Goal: Task Accomplishment & Management: Use online tool/utility

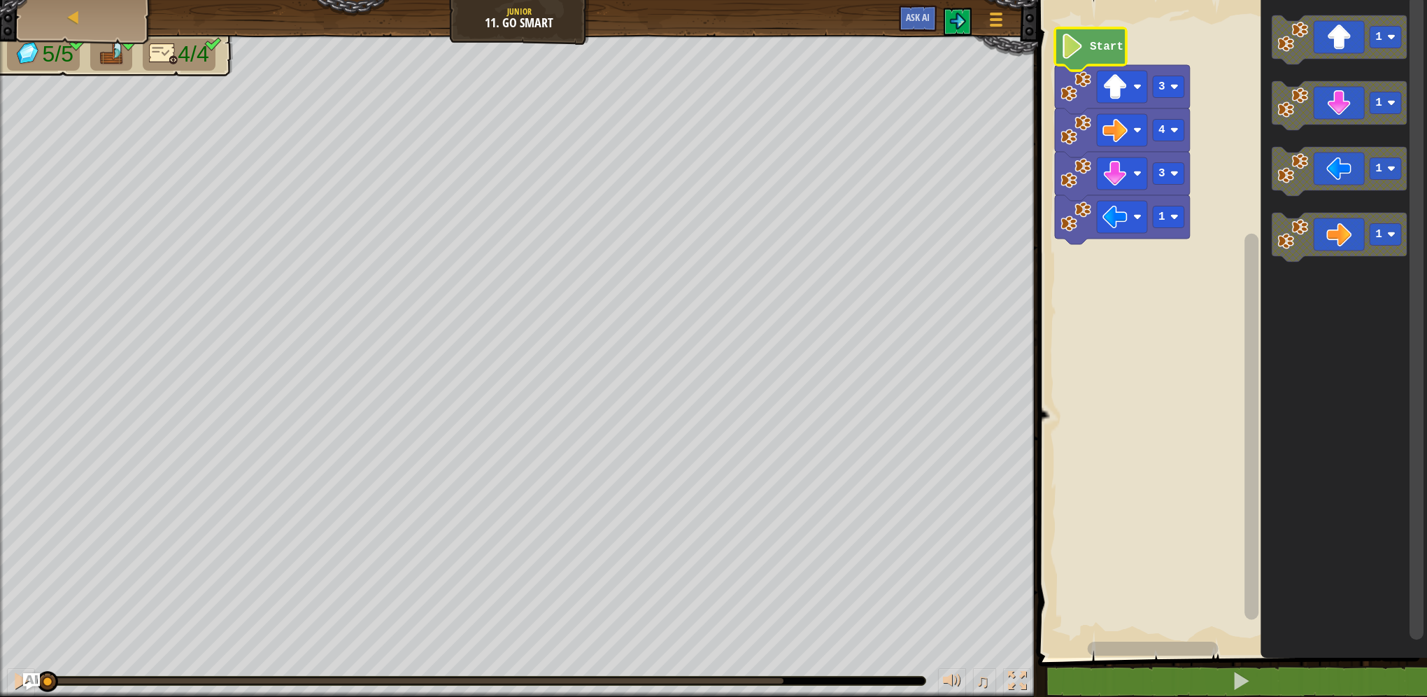
click at [1069, 43] on image "Blockly Workspace" at bounding box center [1072, 46] width 24 height 25
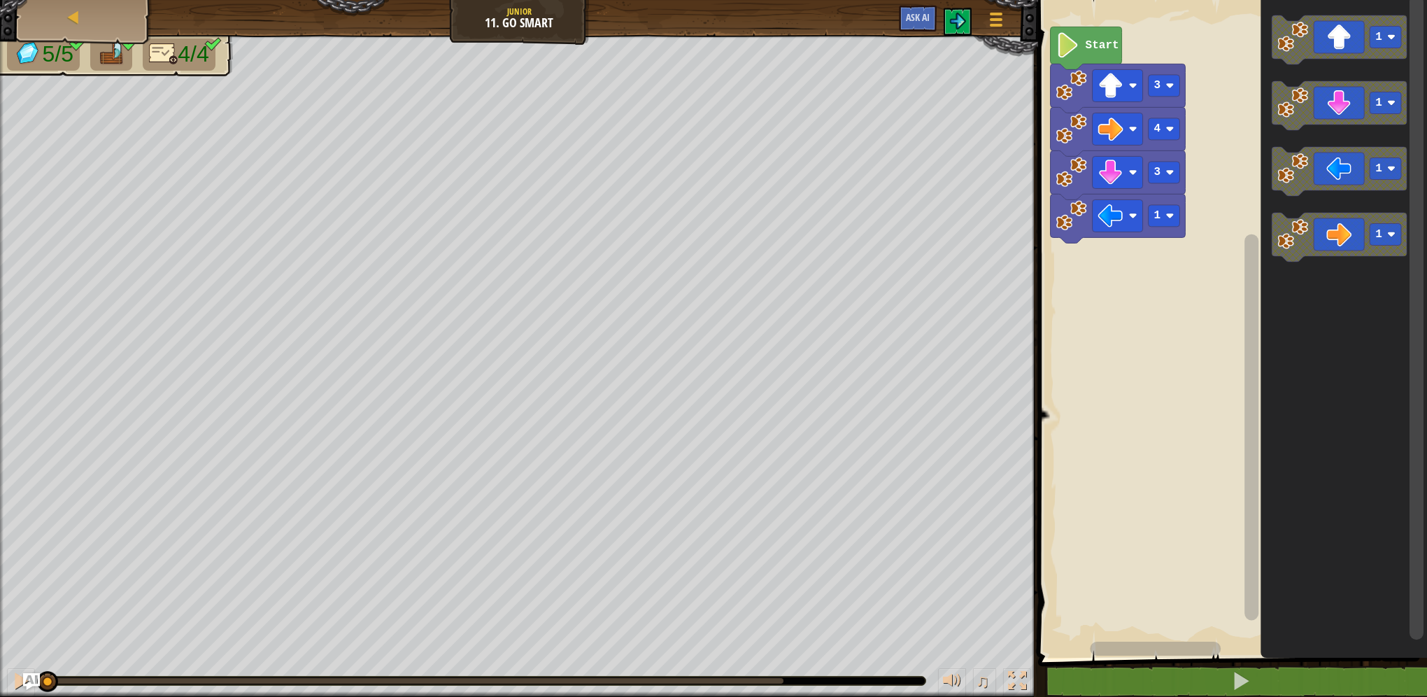
click at [1090, 262] on div "Start 1 3 4 3 1 1 1 1" at bounding box center [1230, 325] width 393 height 664
click at [1225, 120] on div "Start 1 3 4 3 1 1 1 1" at bounding box center [1230, 325] width 393 height 664
click at [1067, 55] on image "Blockly Workspace" at bounding box center [1068, 44] width 24 height 25
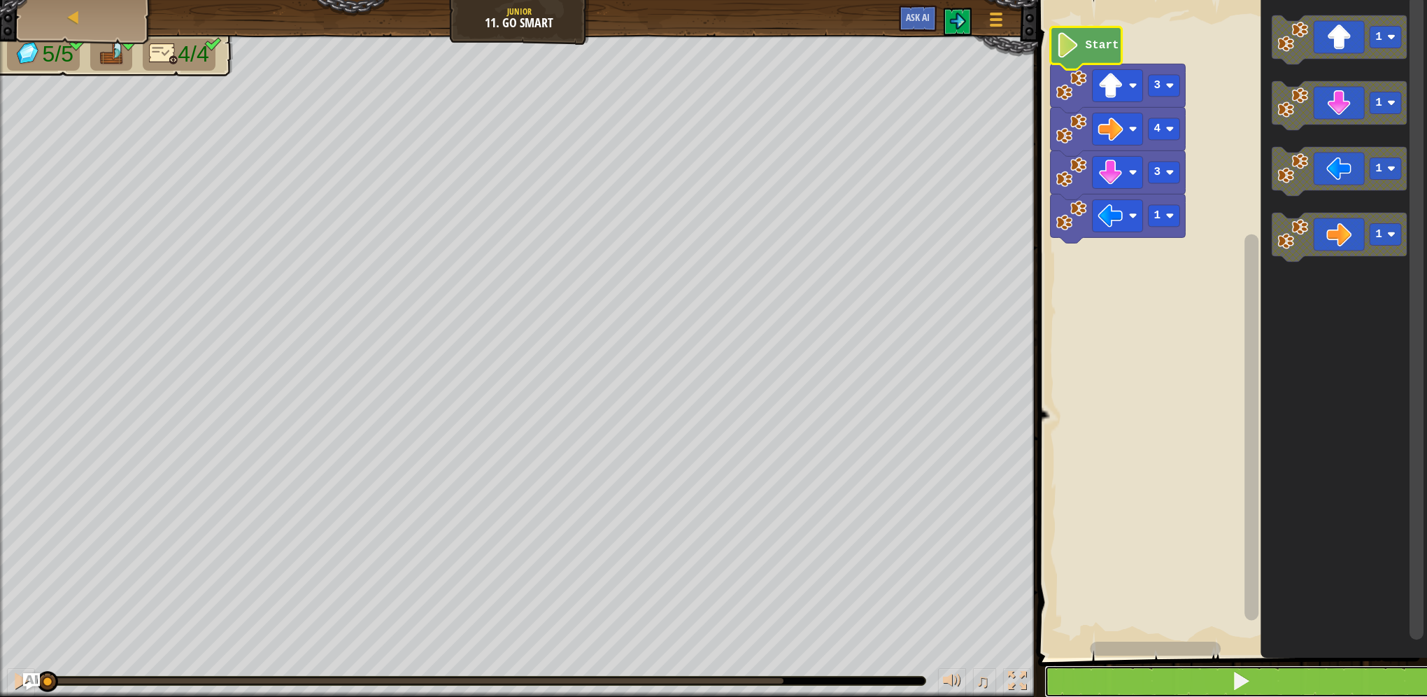
click at [1124, 688] on button at bounding box center [1240, 681] width 393 height 32
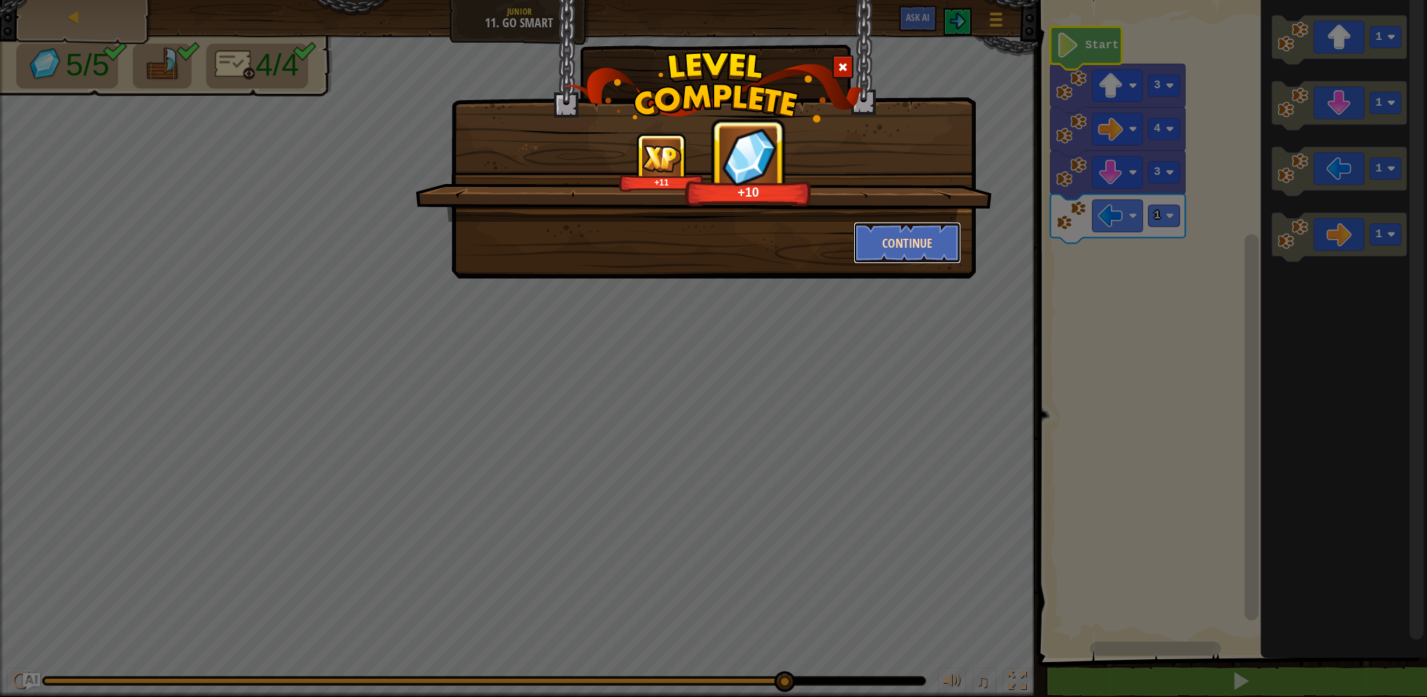
click at [871, 245] on button "Continue" at bounding box center [907, 243] width 108 height 42
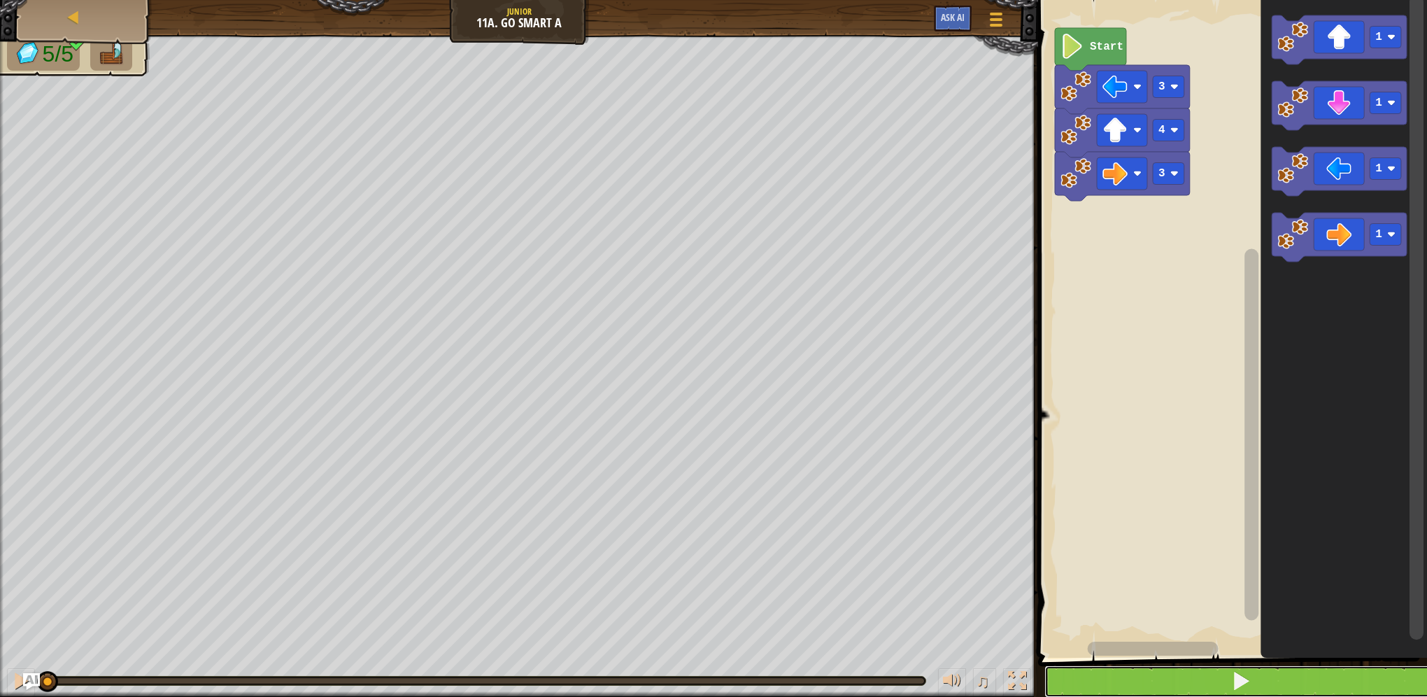
click at [1113, 674] on button at bounding box center [1240, 681] width 393 height 32
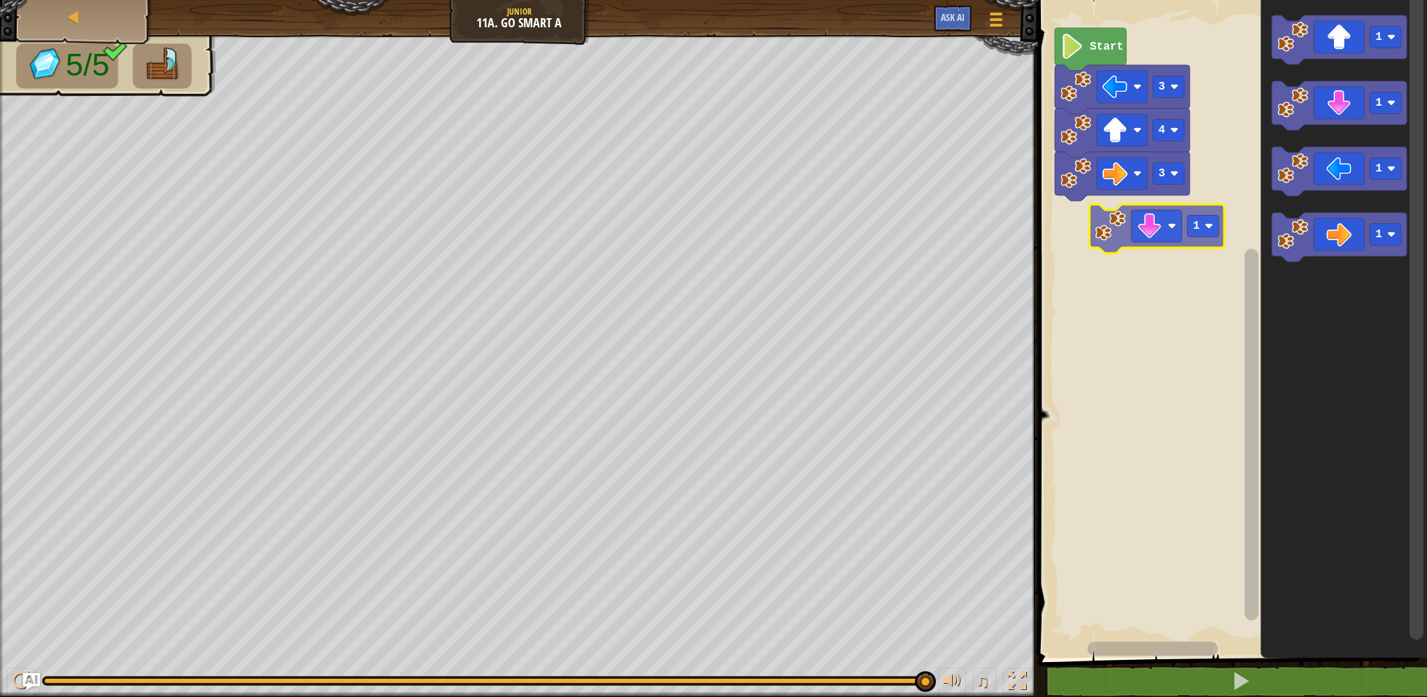
click at [1130, 232] on div "4 3 3 Start 1 1 1 1 1 1" at bounding box center [1230, 325] width 393 height 664
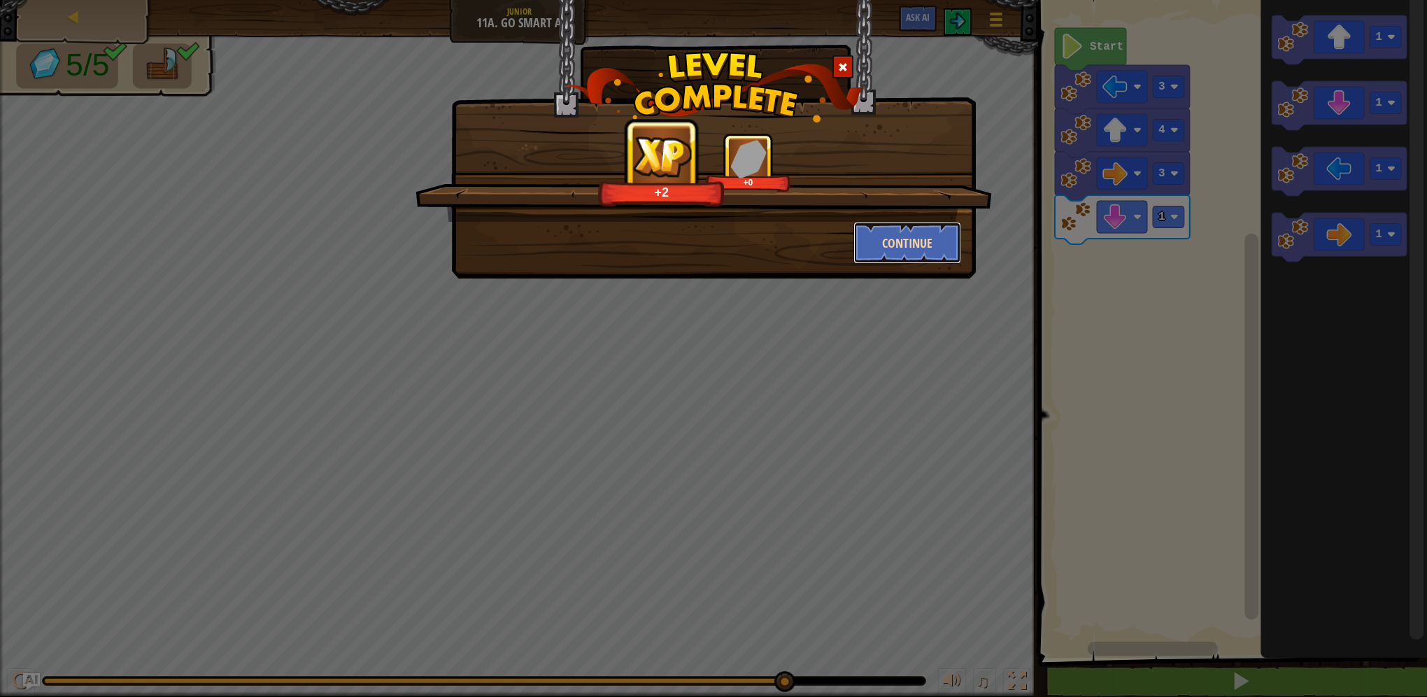
click at [932, 234] on button "Continue" at bounding box center [907, 243] width 108 height 42
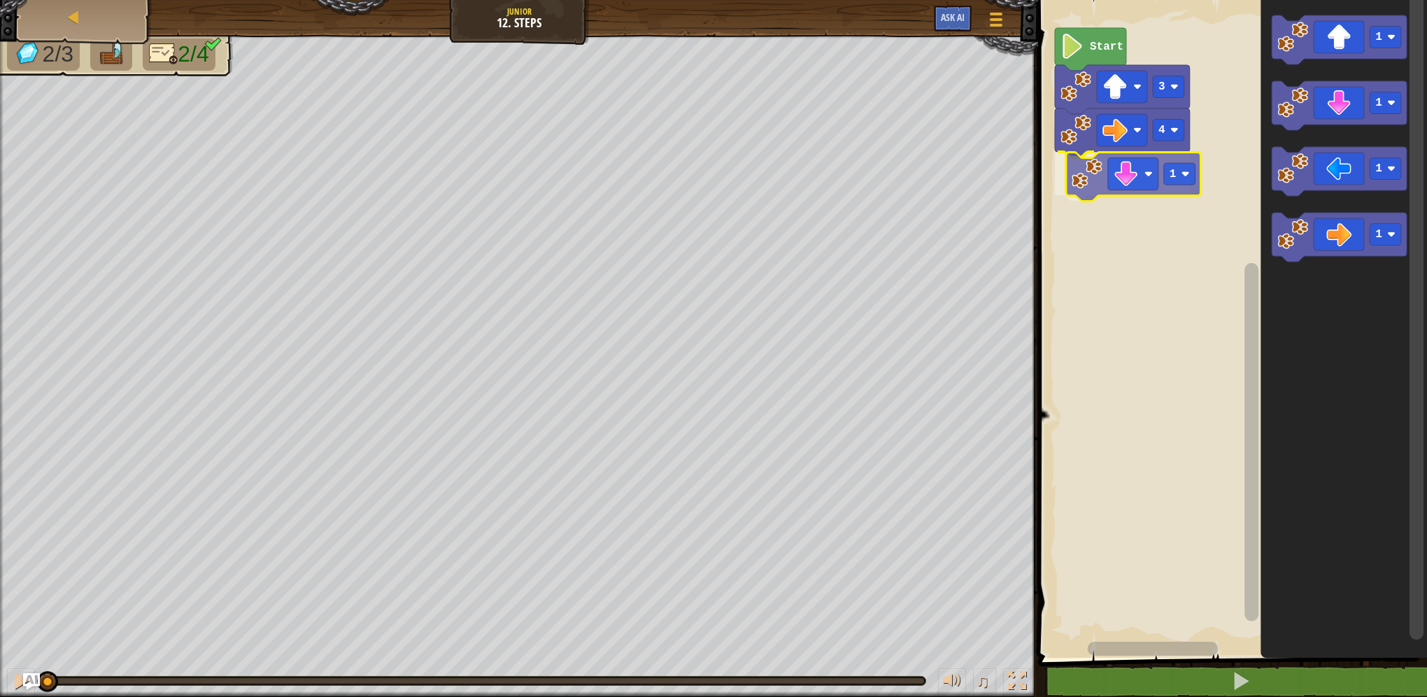
click at [1119, 170] on div "4 1 3 Start 1 1 1 1 1" at bounding box center [1230, 325] width 393 height 664
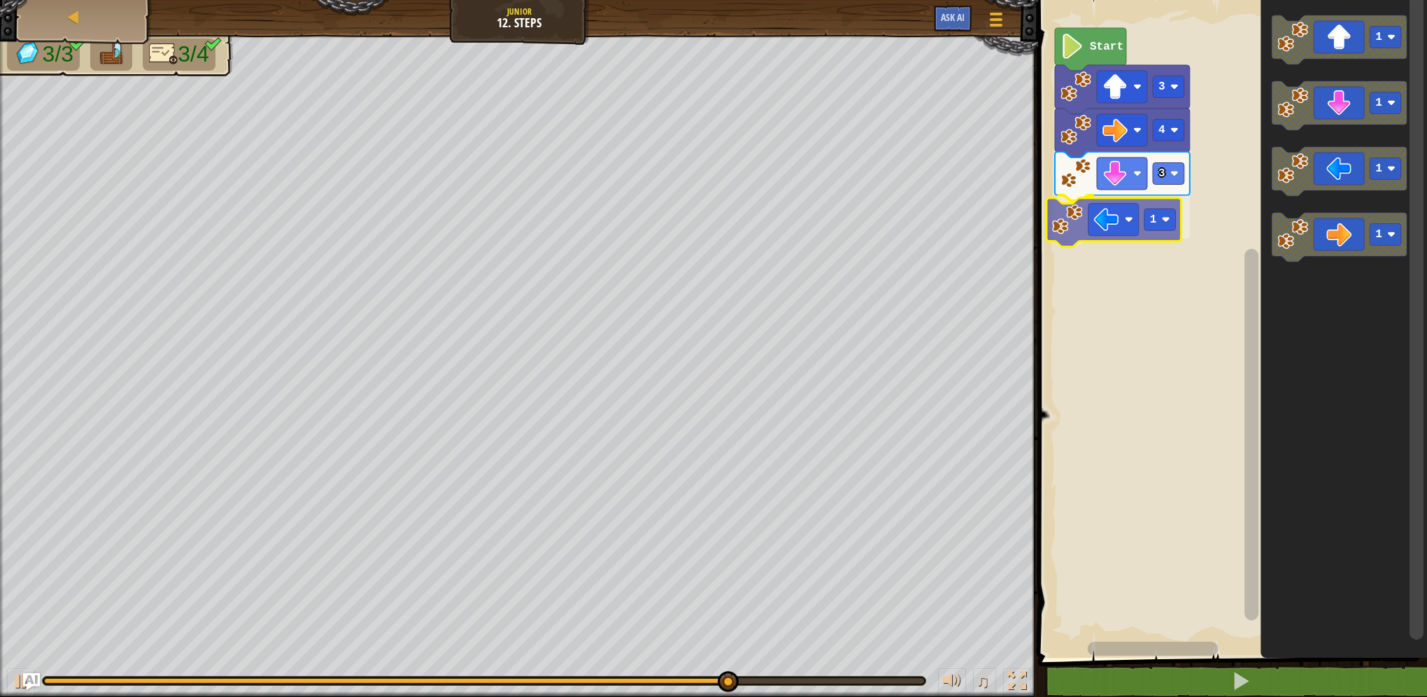
click at [1094, 228] on div "Start 3 4 3 1 1 1 1 1 1" at bounding box center [1230, 325] width 393 height 664
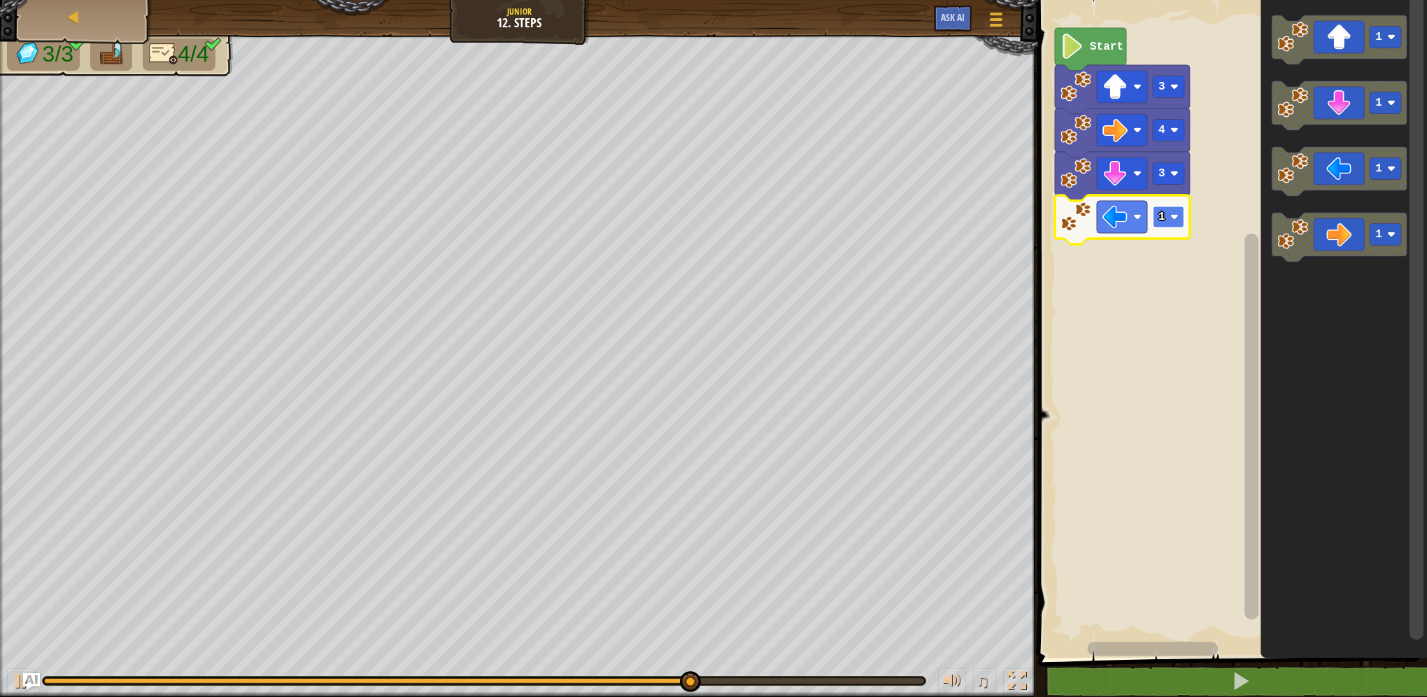
click at [1169, 213] on rect "Blockly Workspace" at bounding box center [1168, 217] width 31 height 22
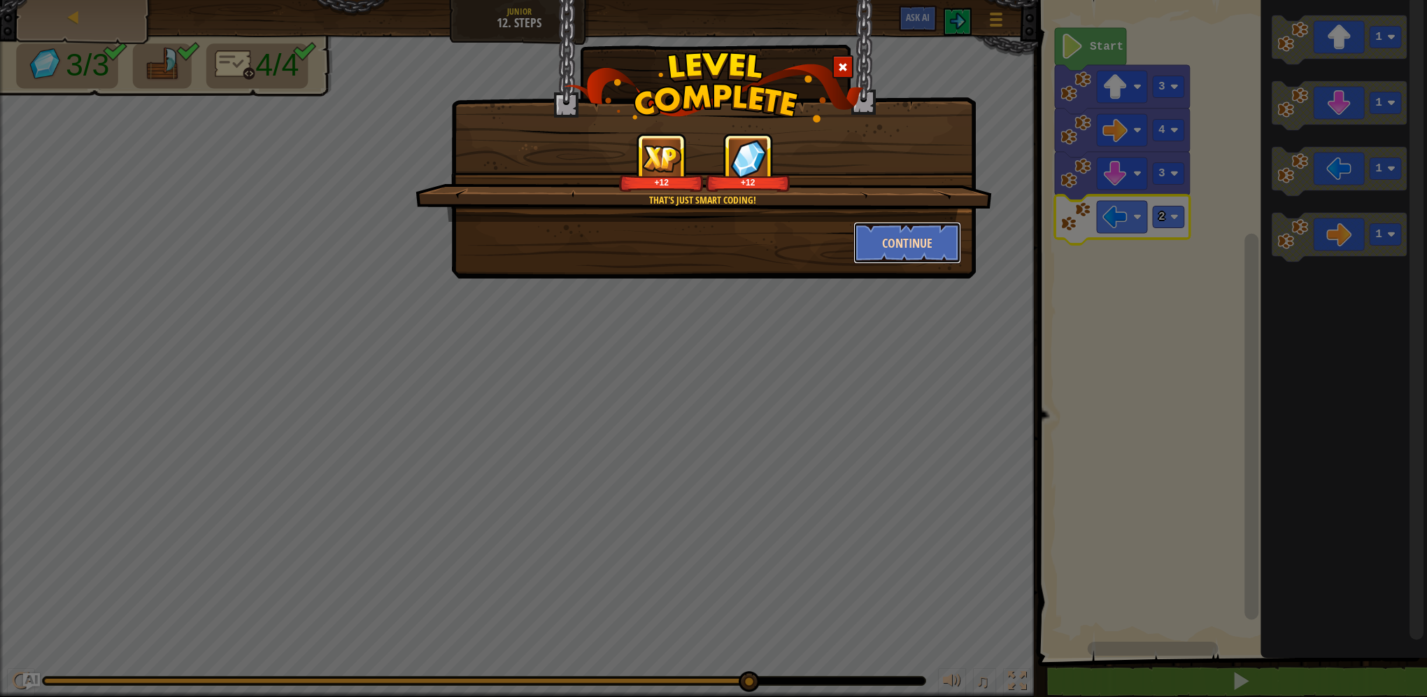
click at [912, 249] on button "Continue" at bounding box center [907, 243] width 108 height 42
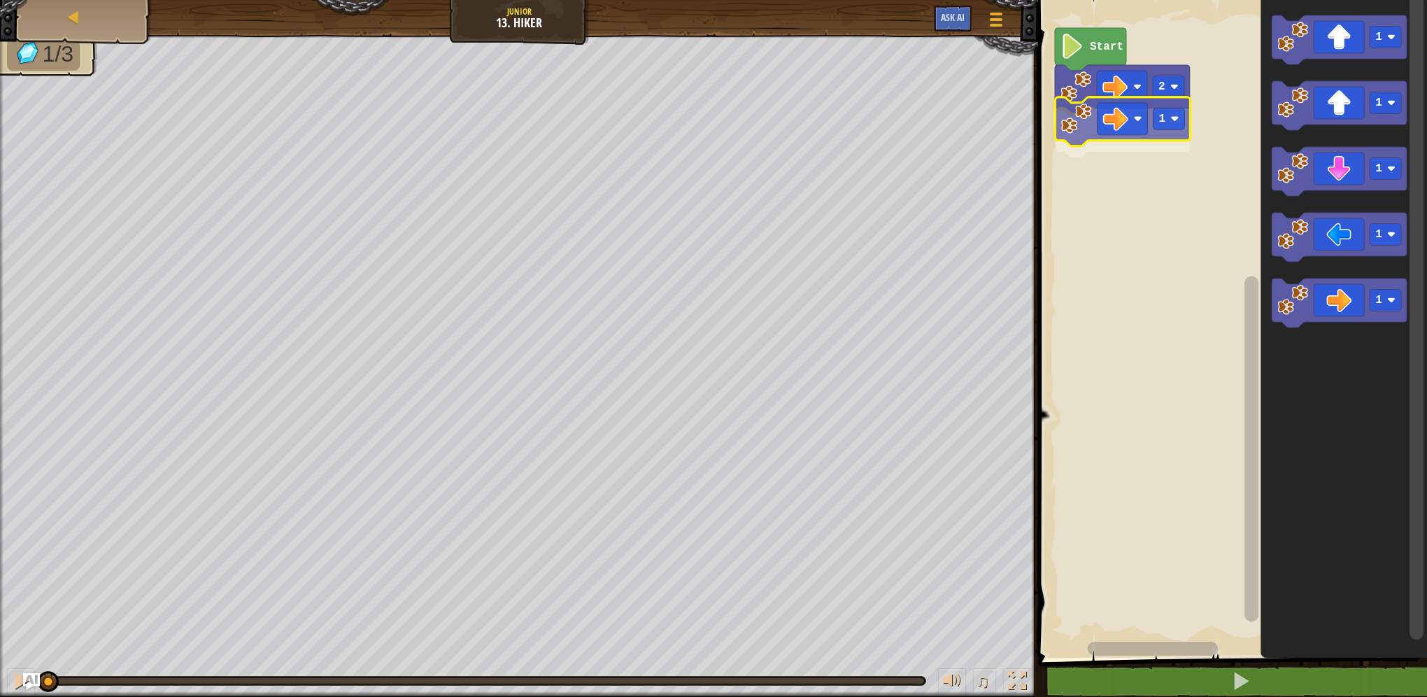
click at [1111, 136] on div "2 1 Start 1 1 1 1 1 1" at bounding box center [1230, 325] width 393 height 664
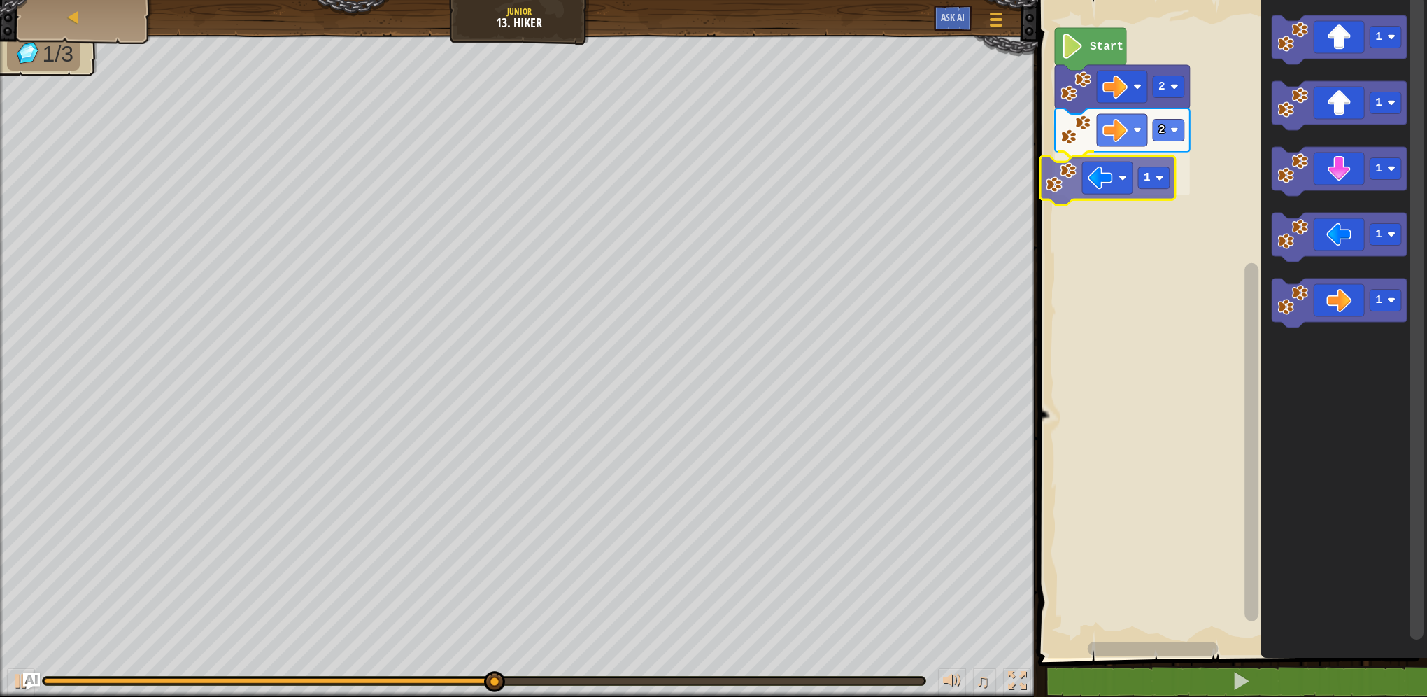
click at [1090, 188] on div "Start 2 2 1 1 1 1 1 1 1" at bounding box center [1230, 325] width 393 height 664
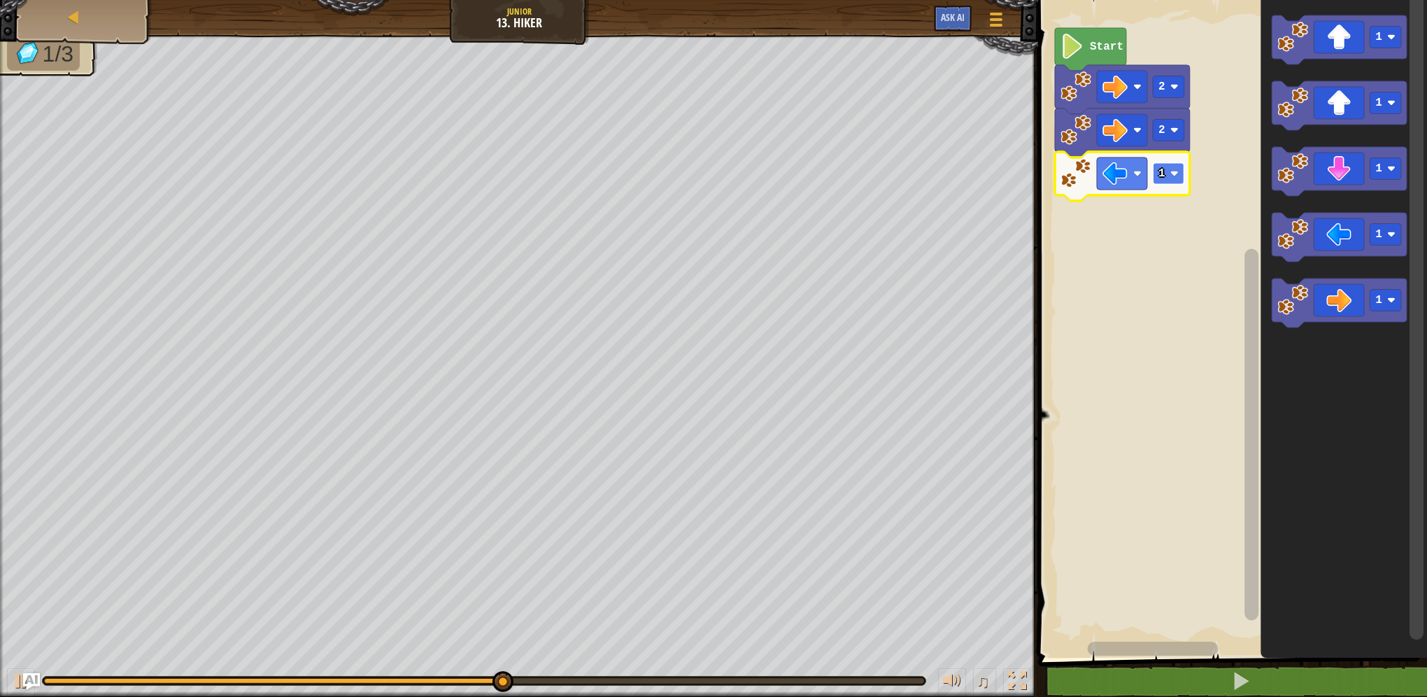
click at [1172, 176] on image "Blockly Workspace" at bounding box center [1174, 173] width 8 height 8
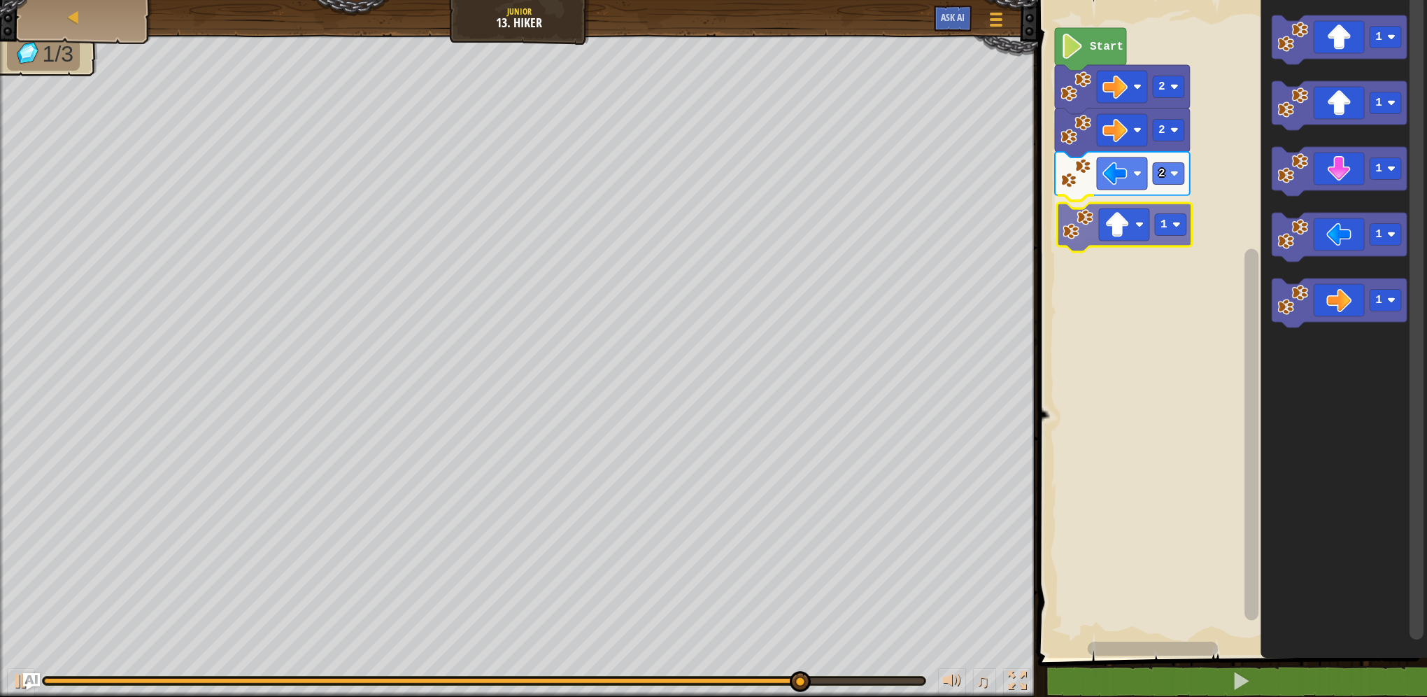
click at [1091, 229] on div "Start 2 2 2 1 1 1 1 1 1 1" at bounding box center [1230, 325] width 393 height 664
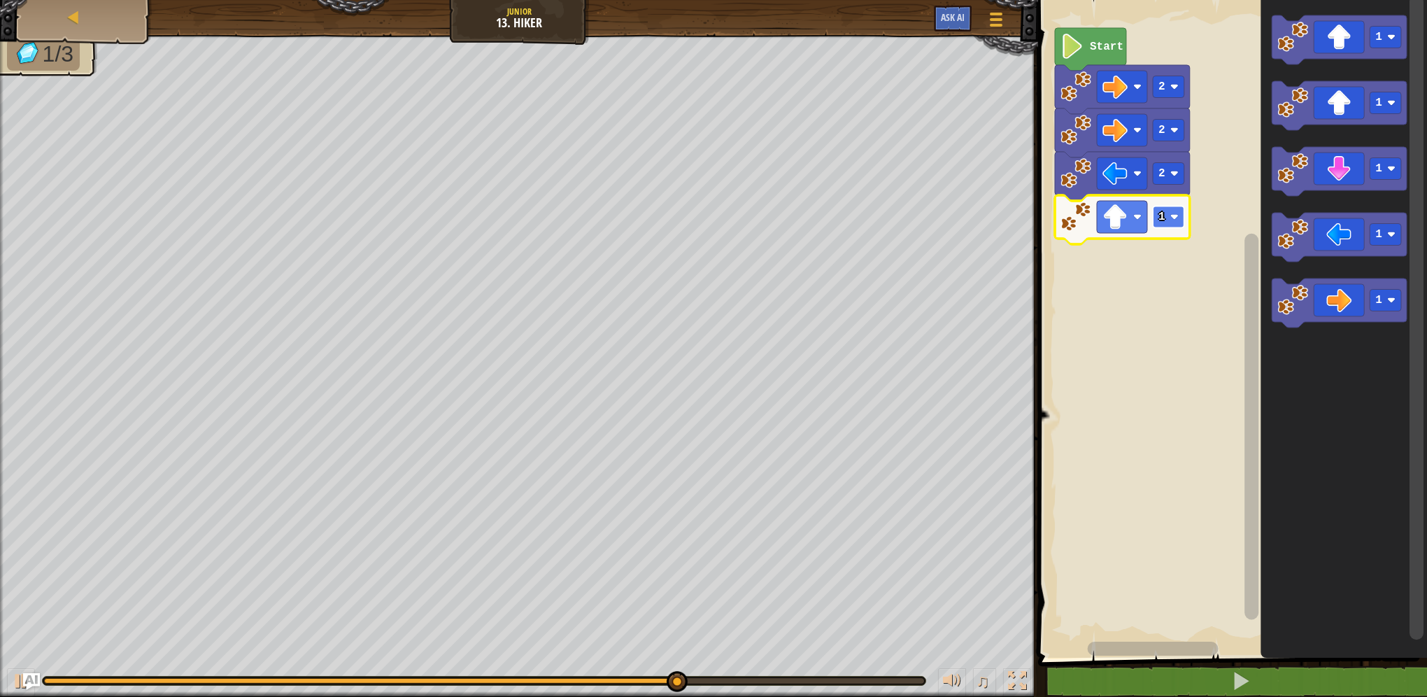
click at [1169, 217] on rect "Blockly Workspace" at bounding box center [1168, 217] width 31 height 22
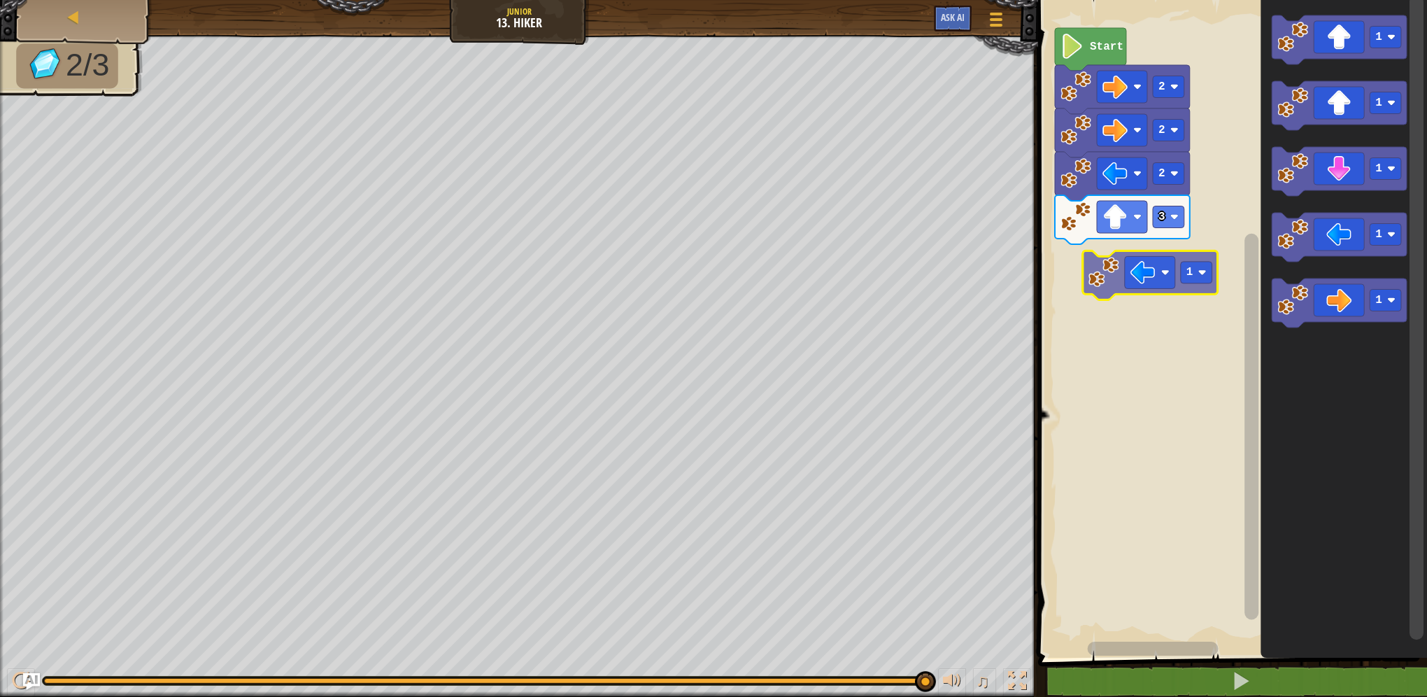
click at [1138, 280] on div "Start 2 2 2 3 1 1 1 1 1 1" at bounding box center [1230, 325] width 393 height 664
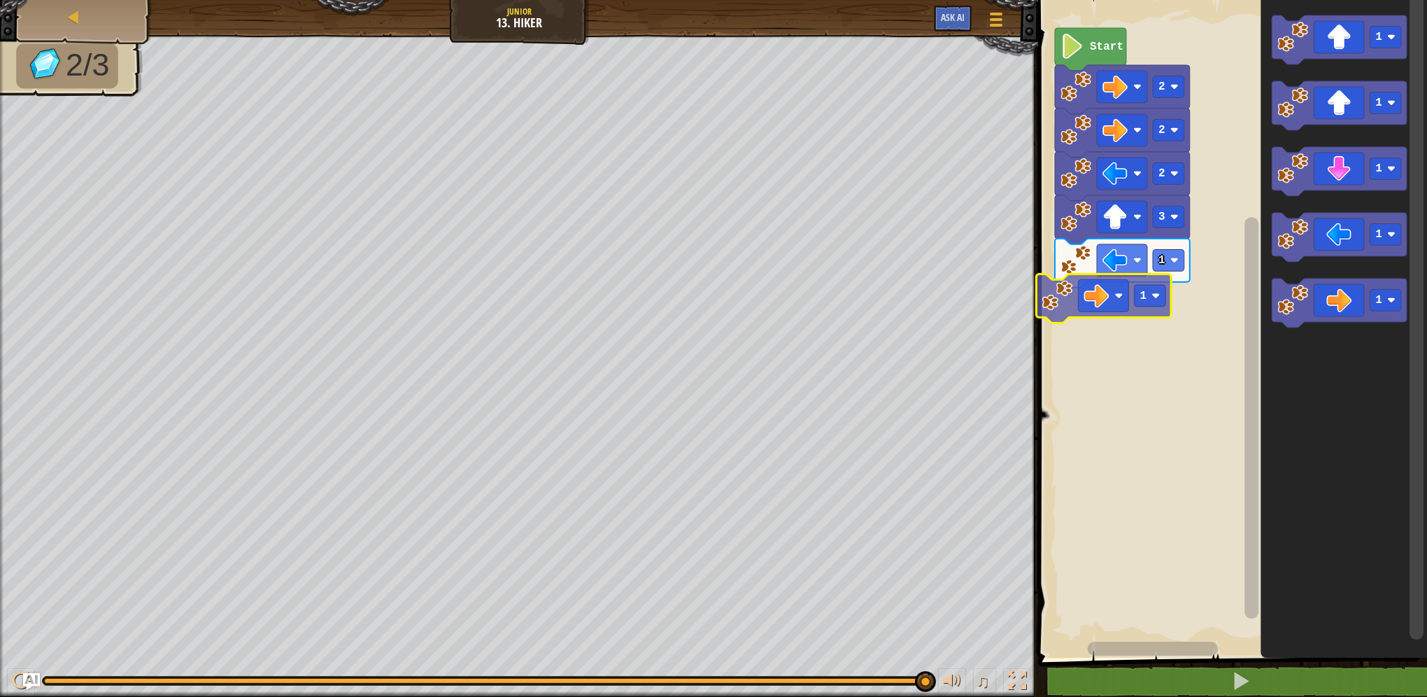
click at [1046, 311] on div "1 3 2 2 2 Start 1 1 1 1 1 1 1" at bounding box center [1230, 325] width 393 height 664
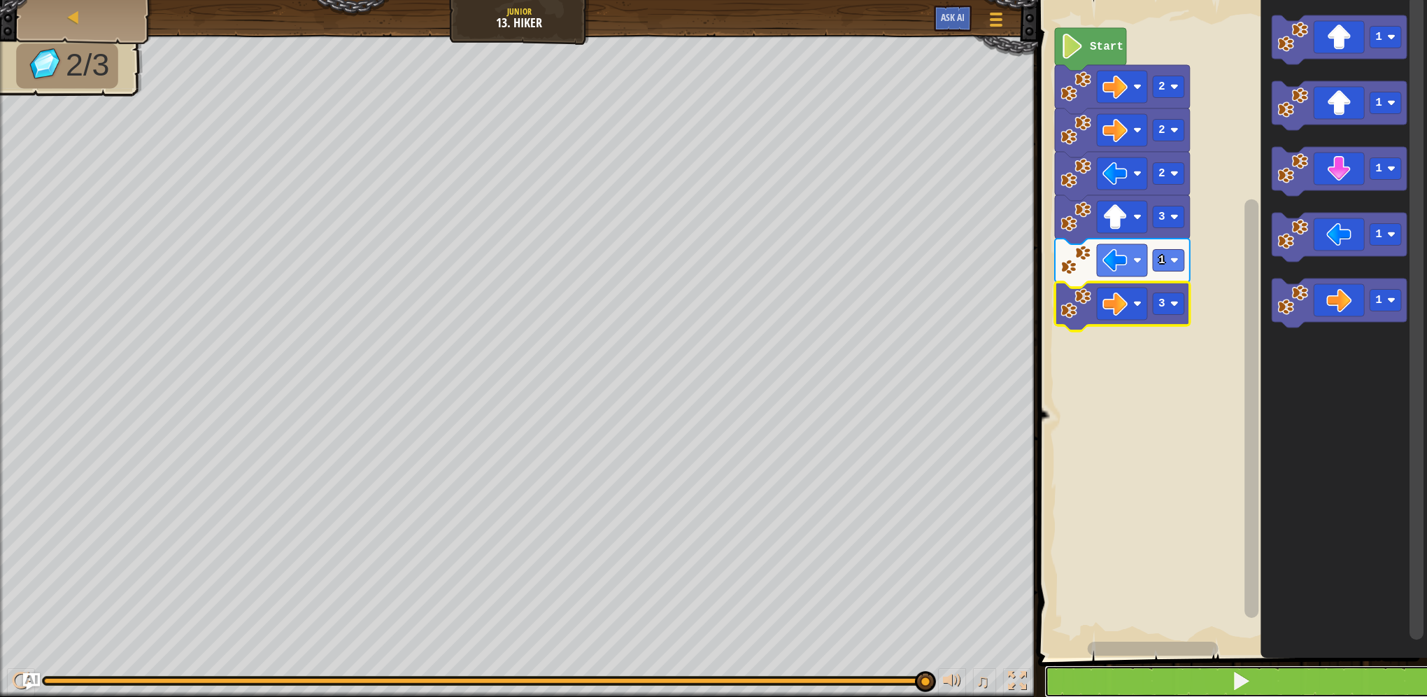
click at [1174, 680] on button at bounding box center [1240, 681] width 393 height 32
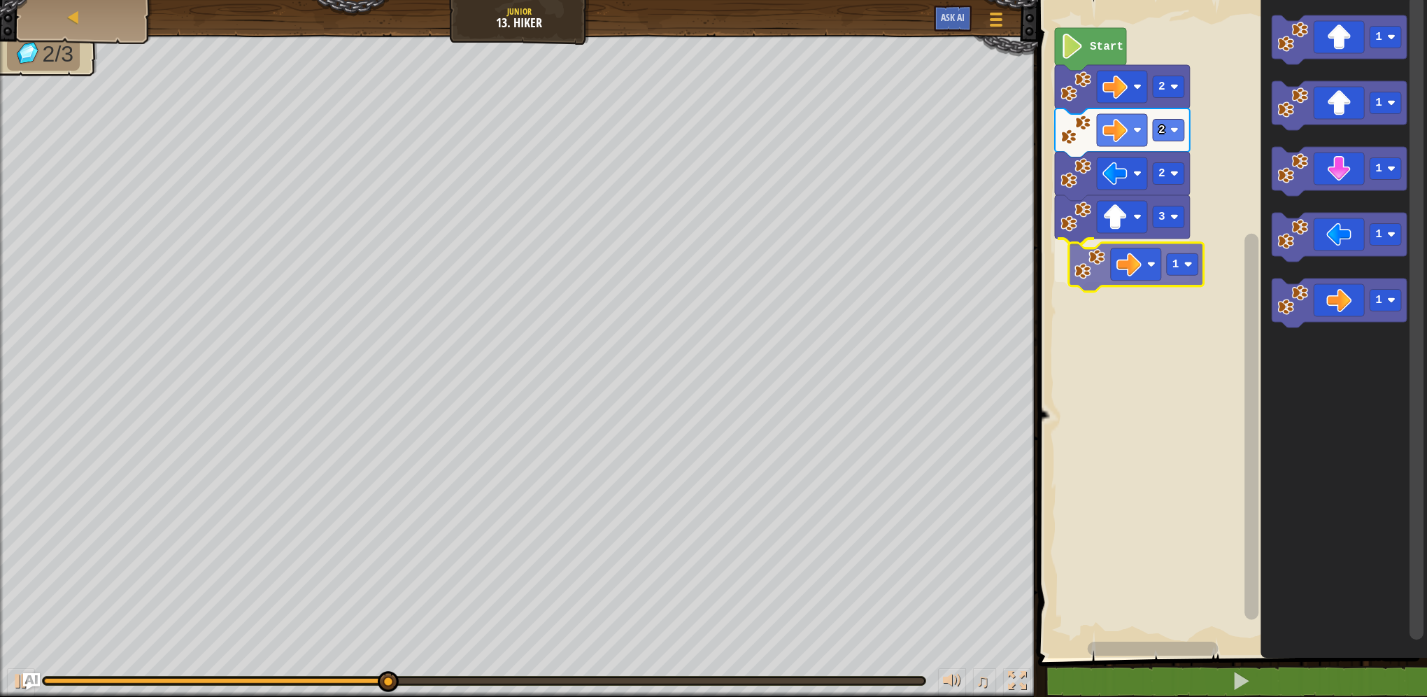
click at [1151, 259] on div "Start 2 2 2 3 1 1 1 1 1 1 1" at bounding box center [1230, 325] width 393 height 664
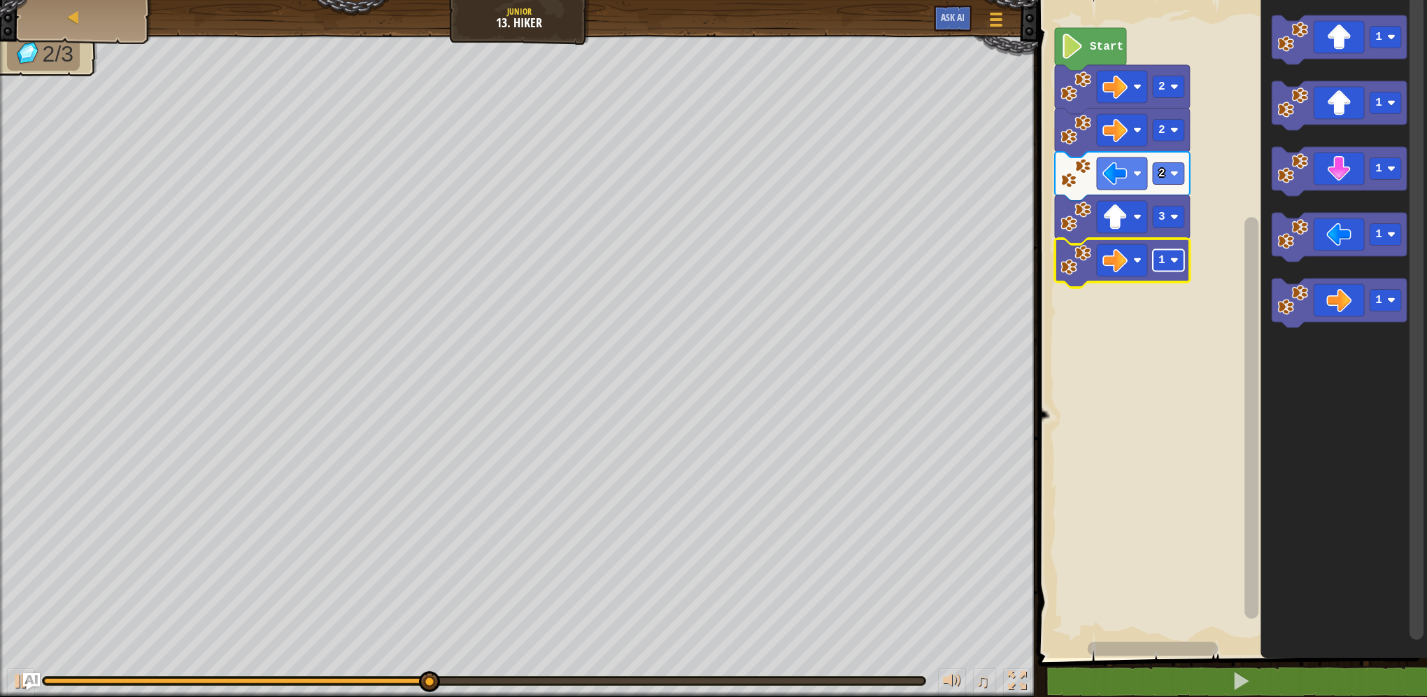
click at [1177, 265] on rect "Blockly Workspace" at bounding box center [1168, 261] width 31 height 22
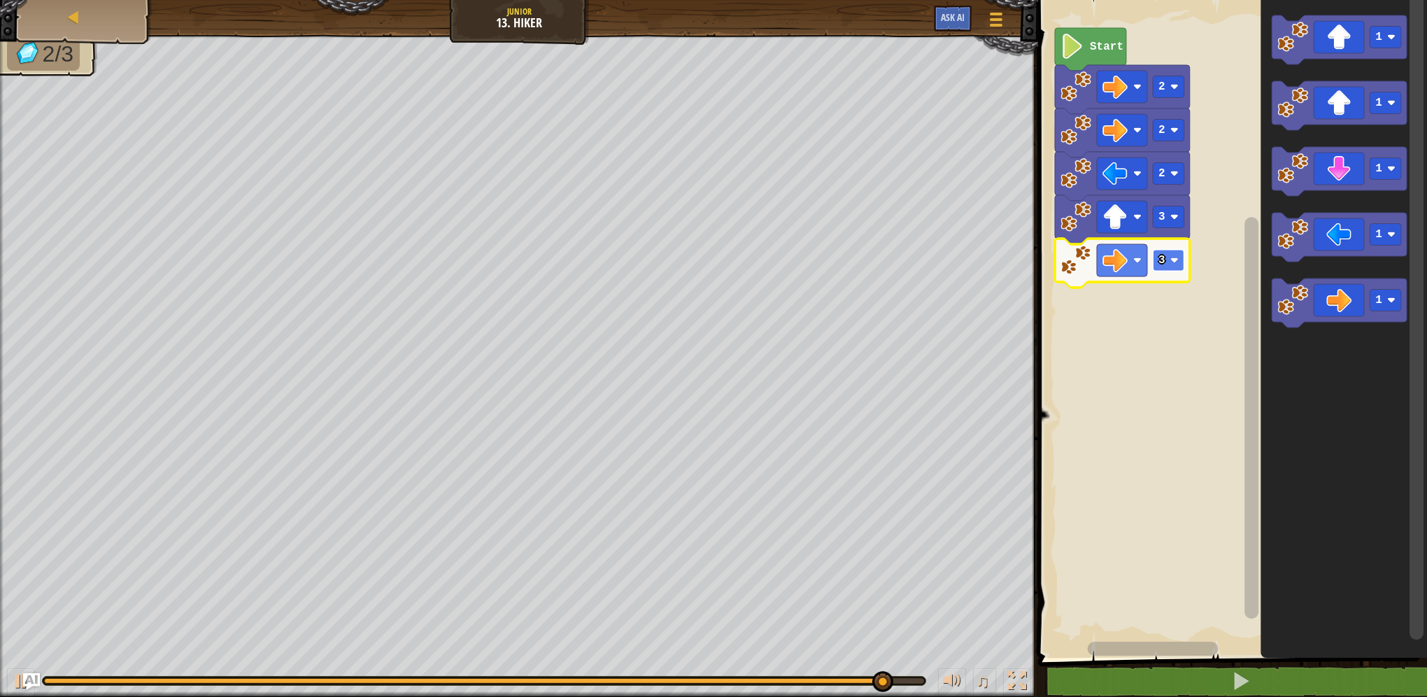
click at [1174, 257] on image "Blockly Workspace" at bounding box center [1174, 260] width 8 height 8
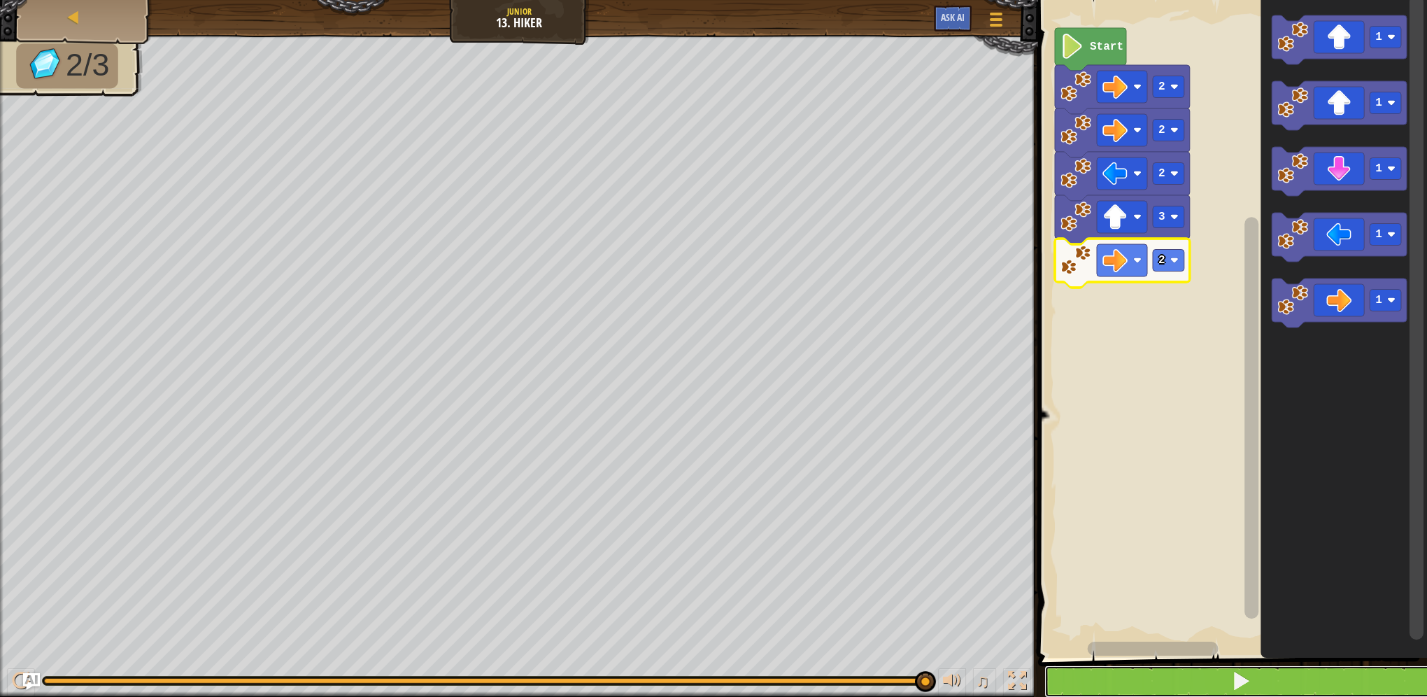
click at [1230, 678] on button at bounding box center [1240, 681] width 393 height 32
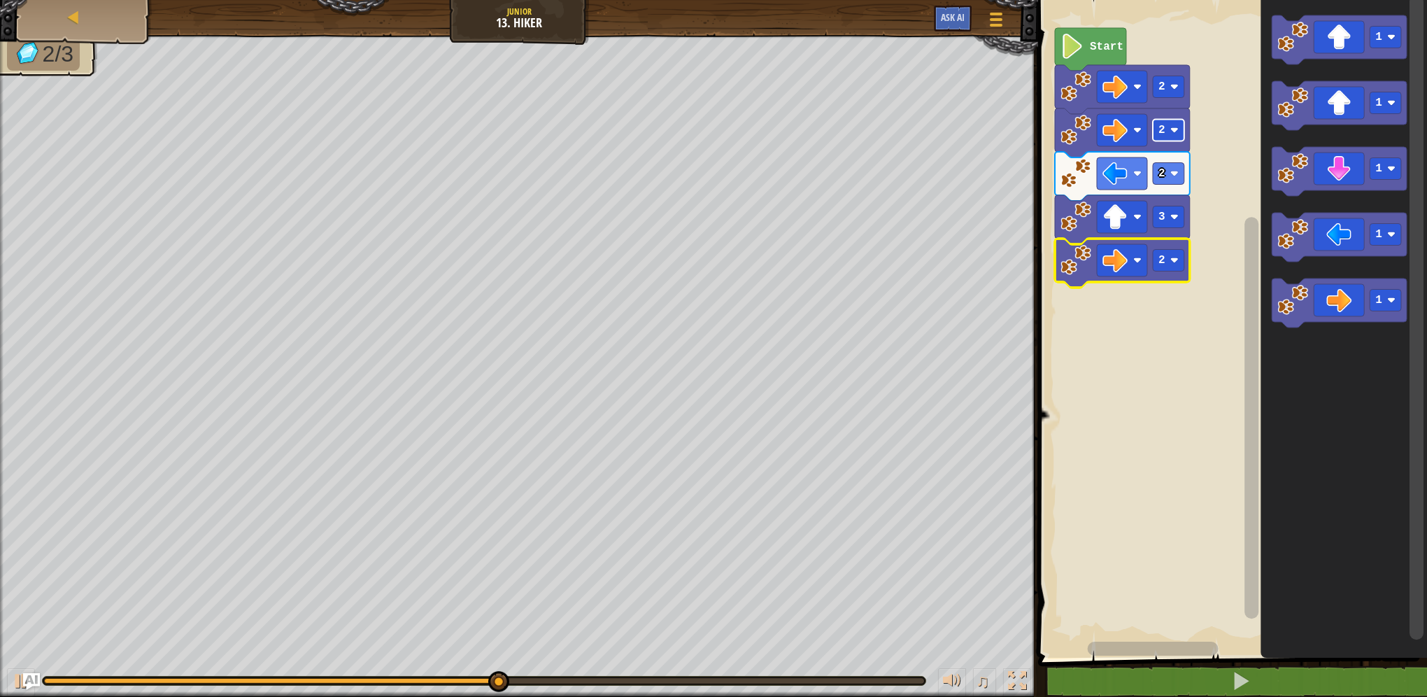
click at [1167, 131] on rect "Blockly Workspace" at bounding box center [1168, 131] width 31 height 22
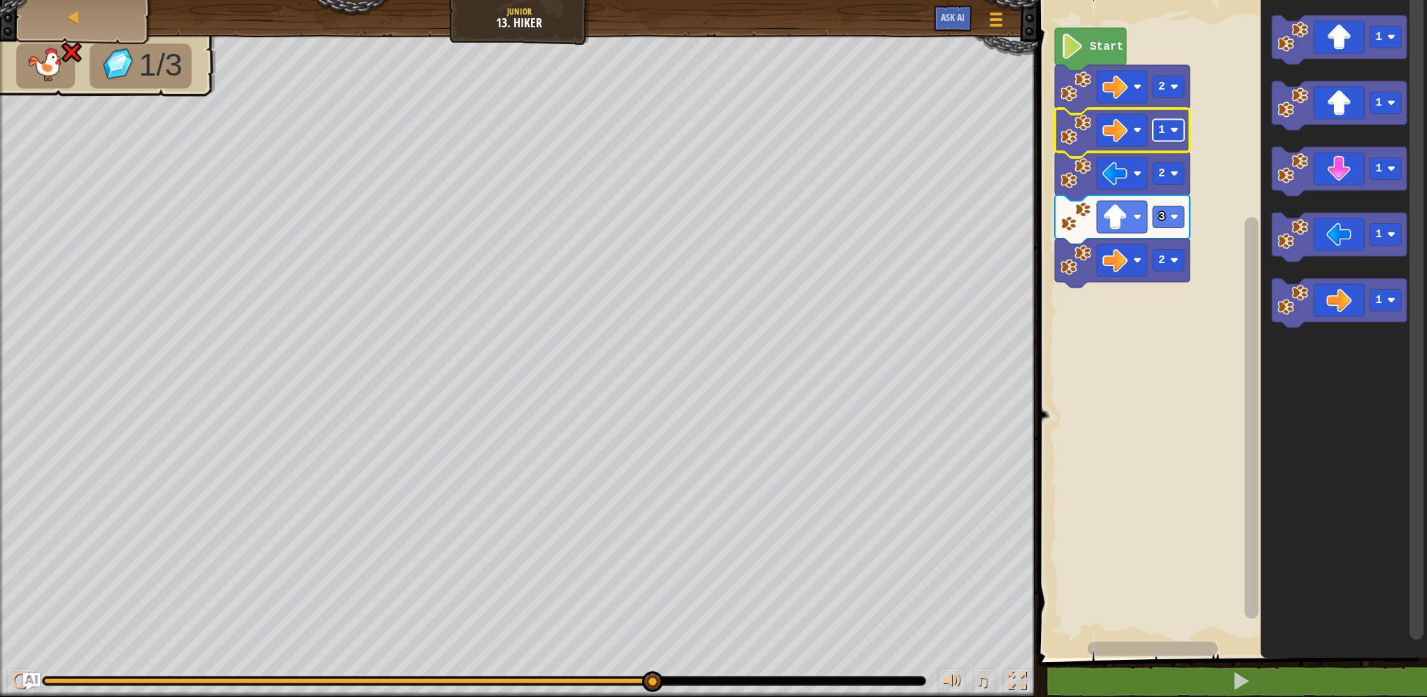
click at [1169, 129] on rect "Blockly Workspace" at bounding box center [1168, 131] width 31 height 22
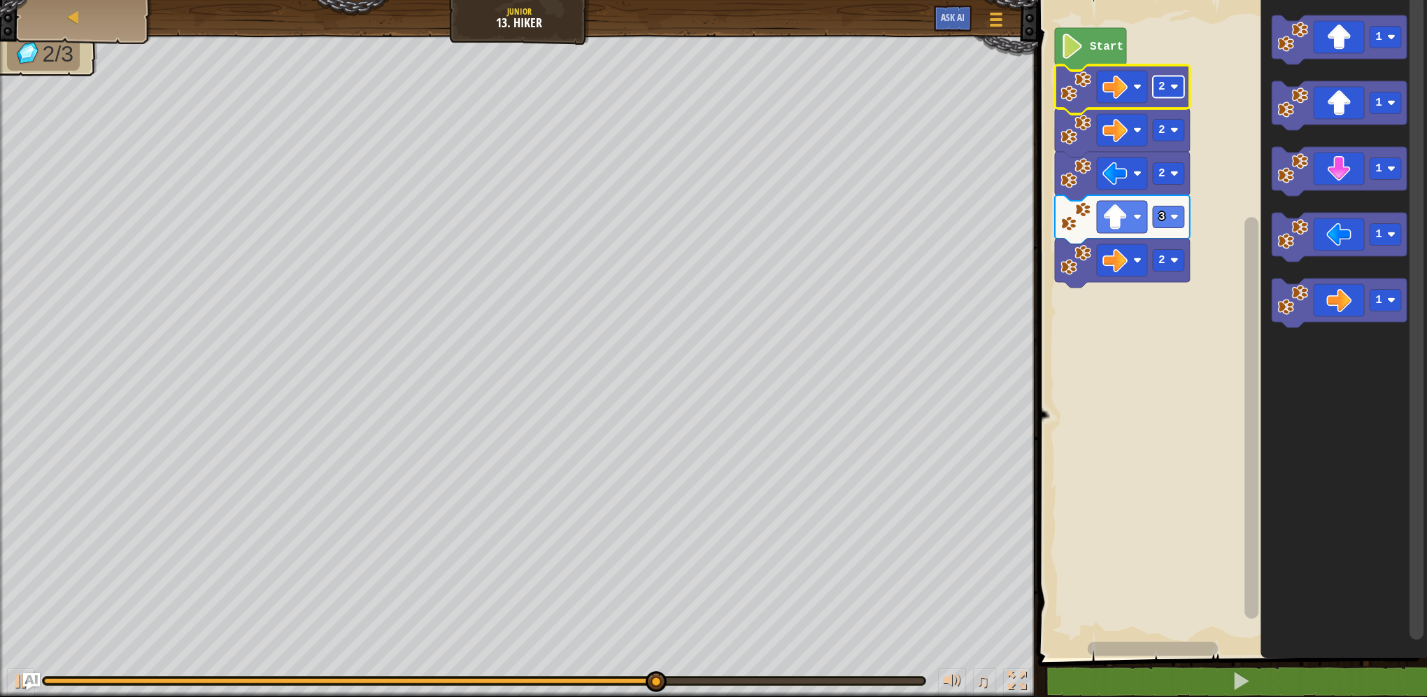
click at [1164, 78] on rect "Blockly Workspace" at bounding box center [1168, 87] width 31 height 22
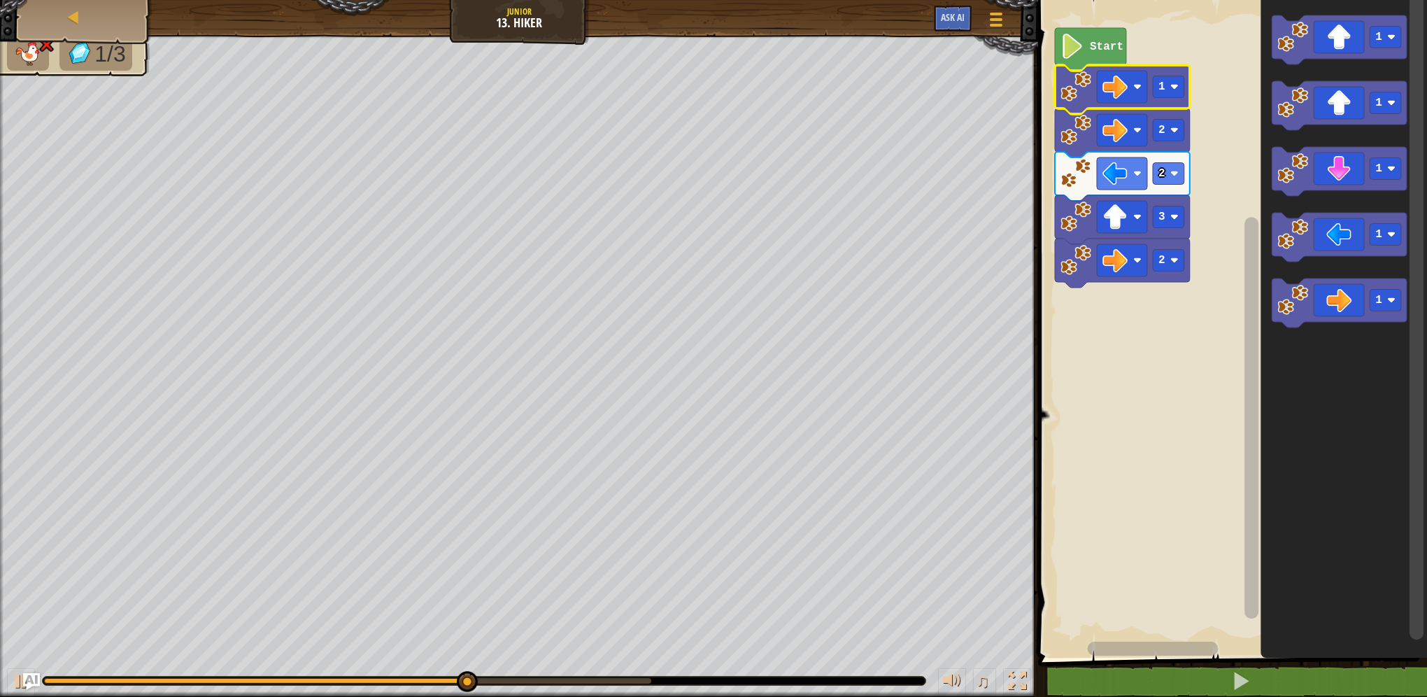
click at [1162, 99] on icon "Blockly Workspace" at bounding box center [1122, 89] width 135 height 49
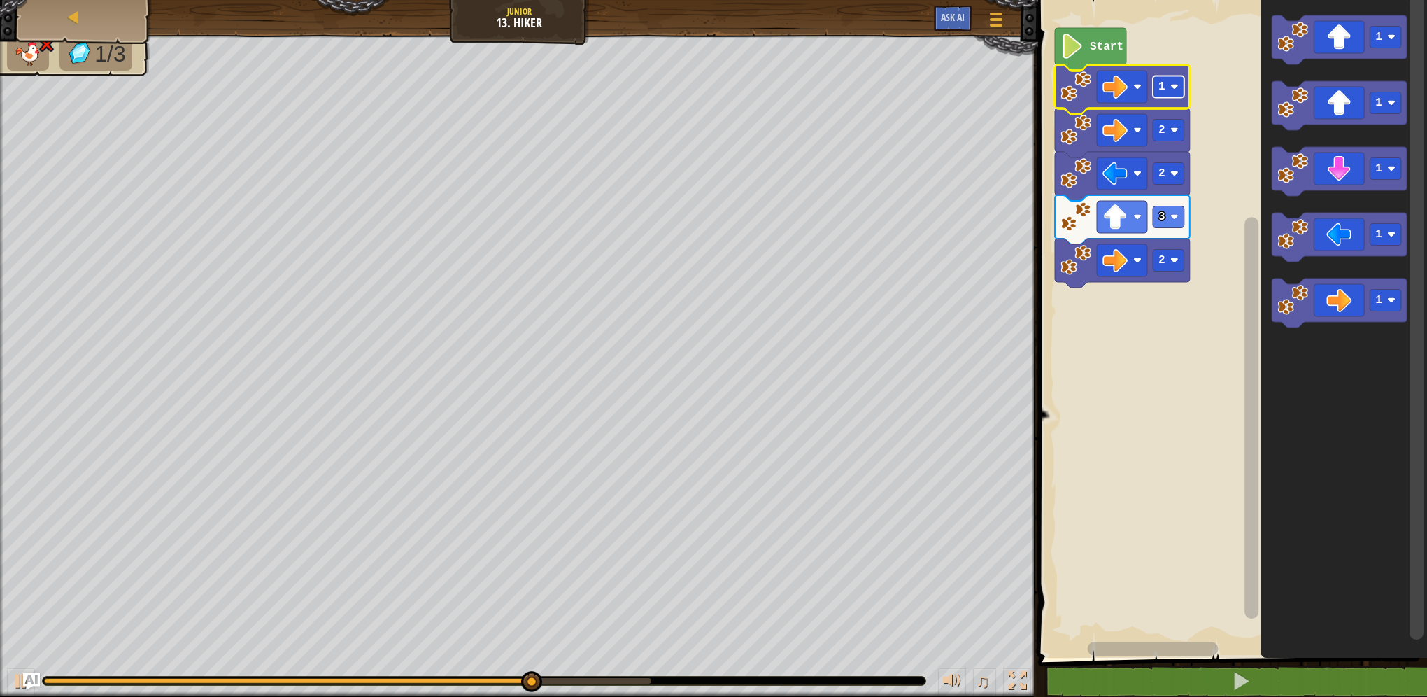
click at [1168, 89] on rect "Blockly Workspace" at bounding box center [1168, 87] width 31 height 22
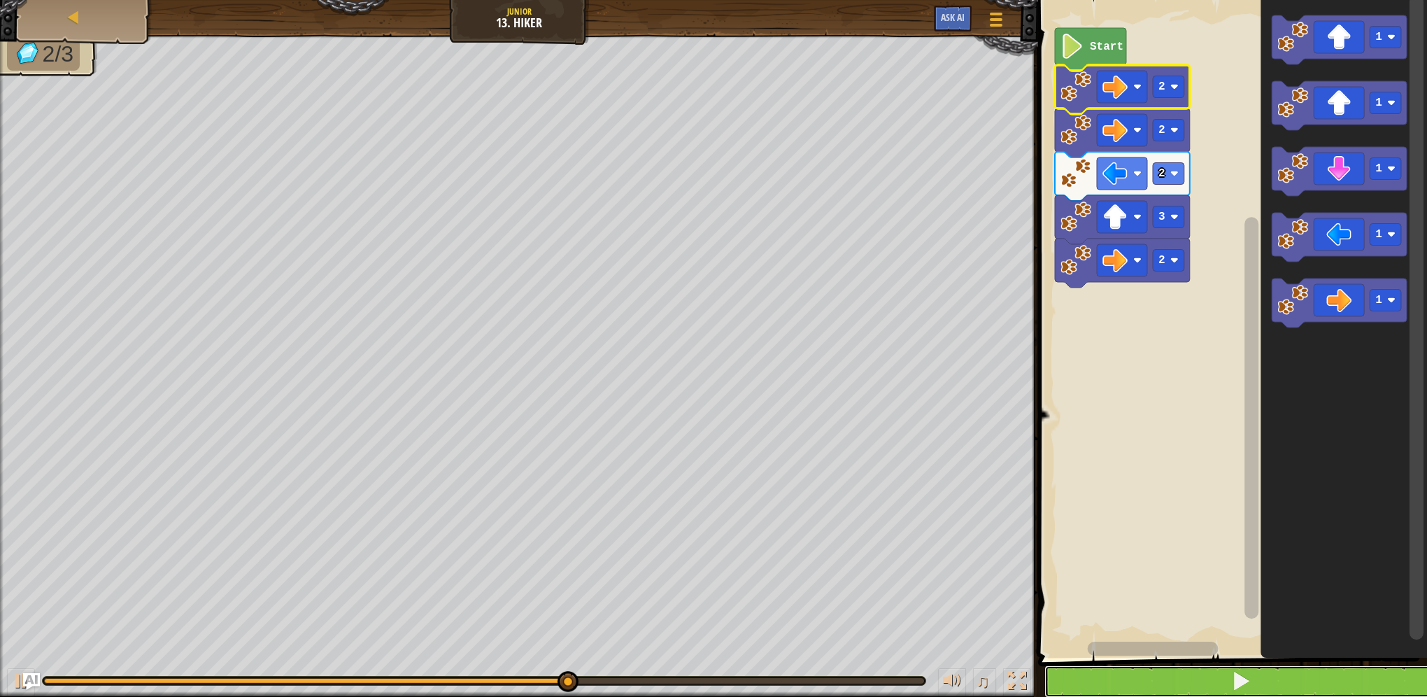
click at [1160, 683] on button at bounding box center [1240, 681] width 393 height 32
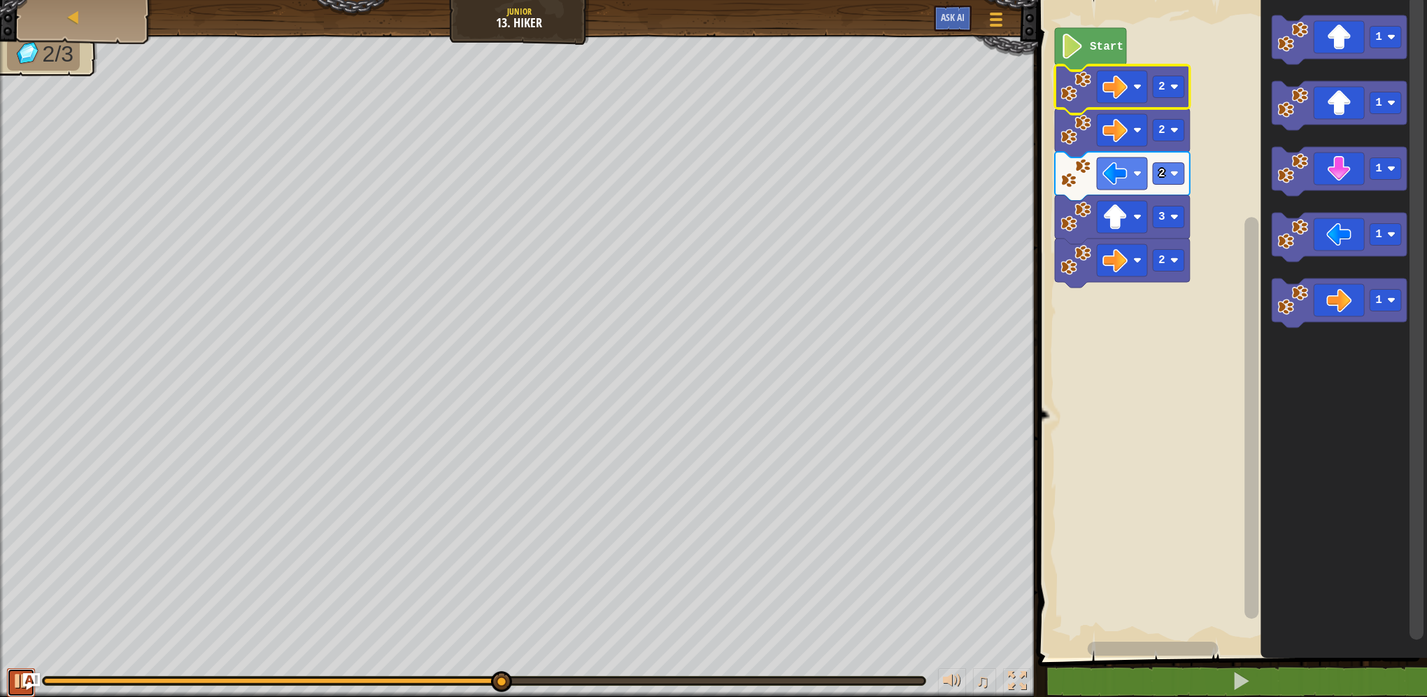
click at [10, 681] on button at bounding box center [21, 682] width 28 height 29
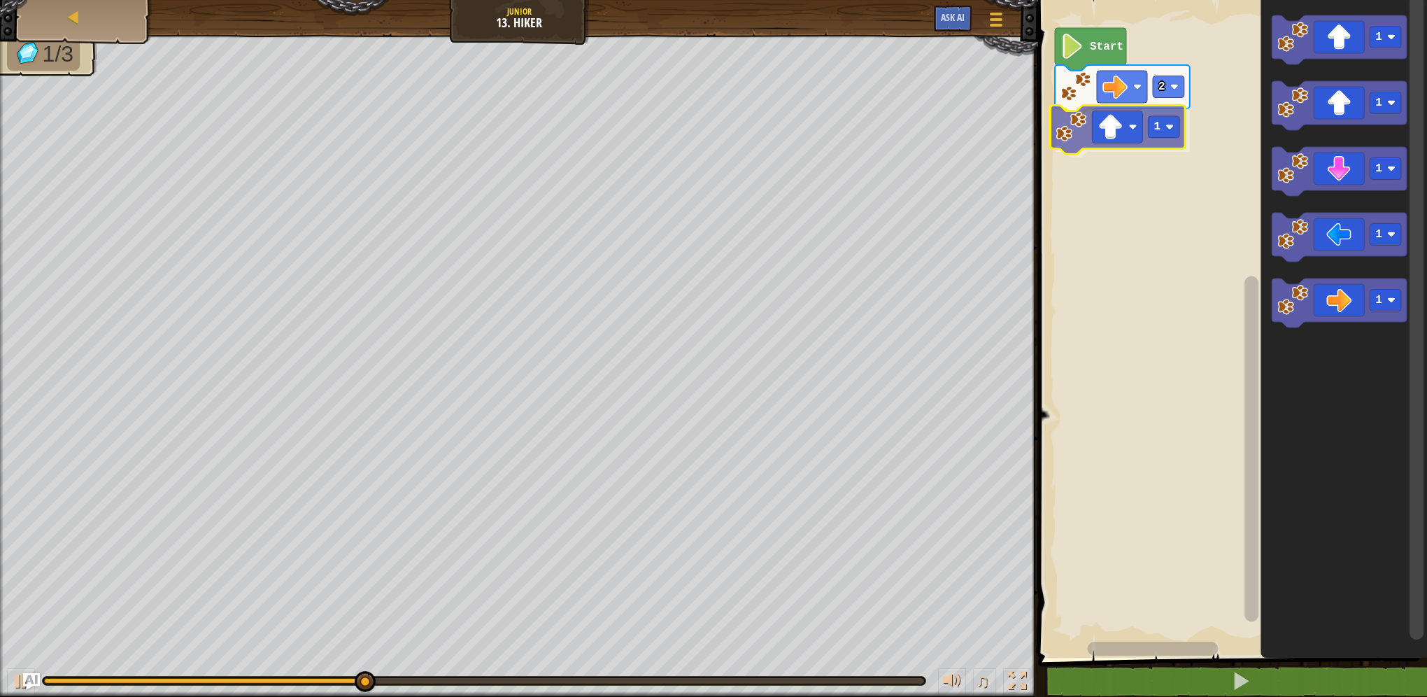
click at [1116, 133] on div "Start 2 1 1 1 1 1 1 1" at bounding box center [1230, 325] width 393 height 664
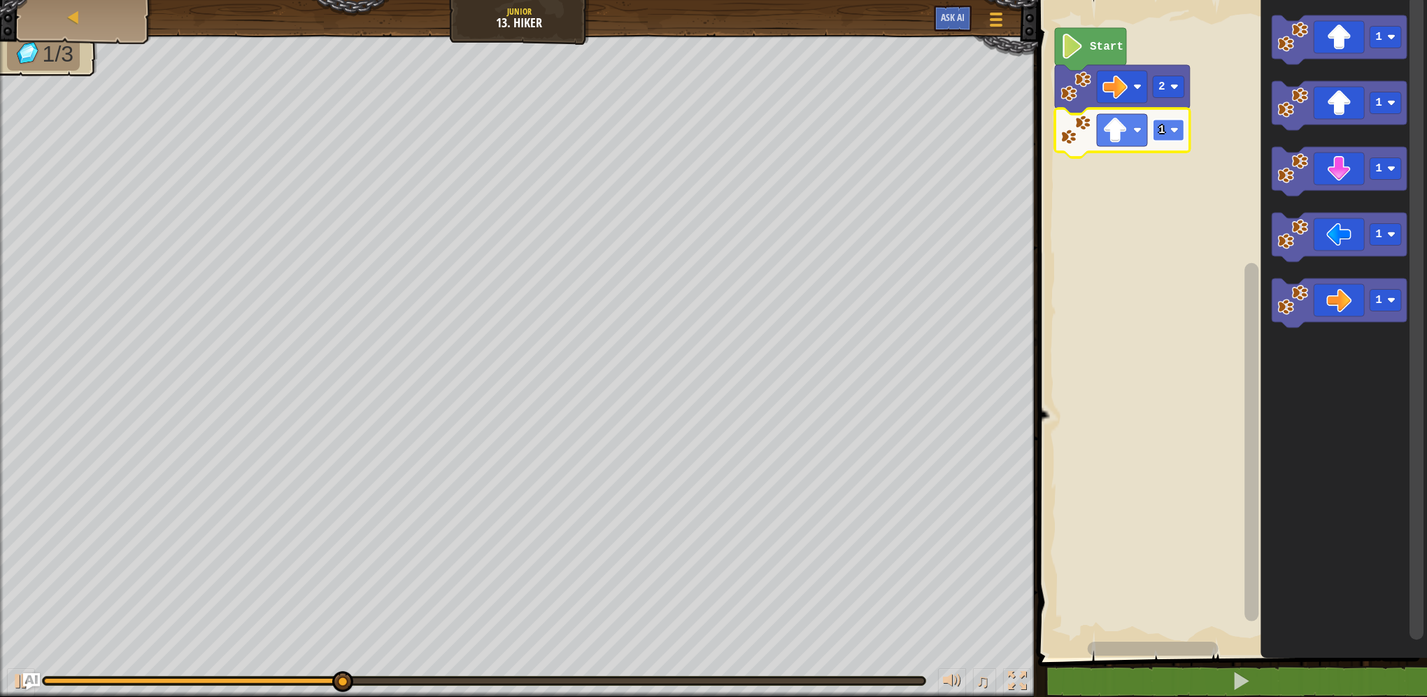
click at [1166, 136] on rect "Blockly Workspace" at bounding box center [1168, 131] width 31 height 22
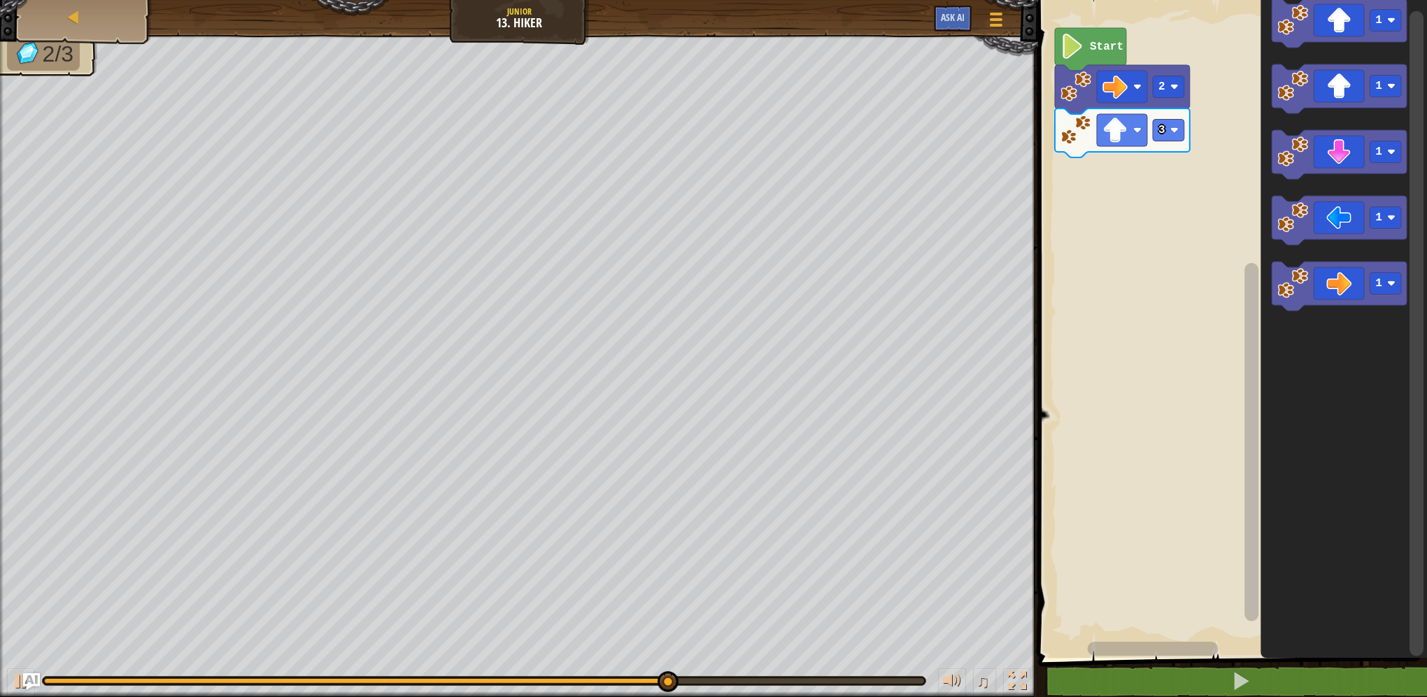
click at [1276, 260] on icon "1 1 1 1 1" at bounding box center [1343, 325] width 166 height 664
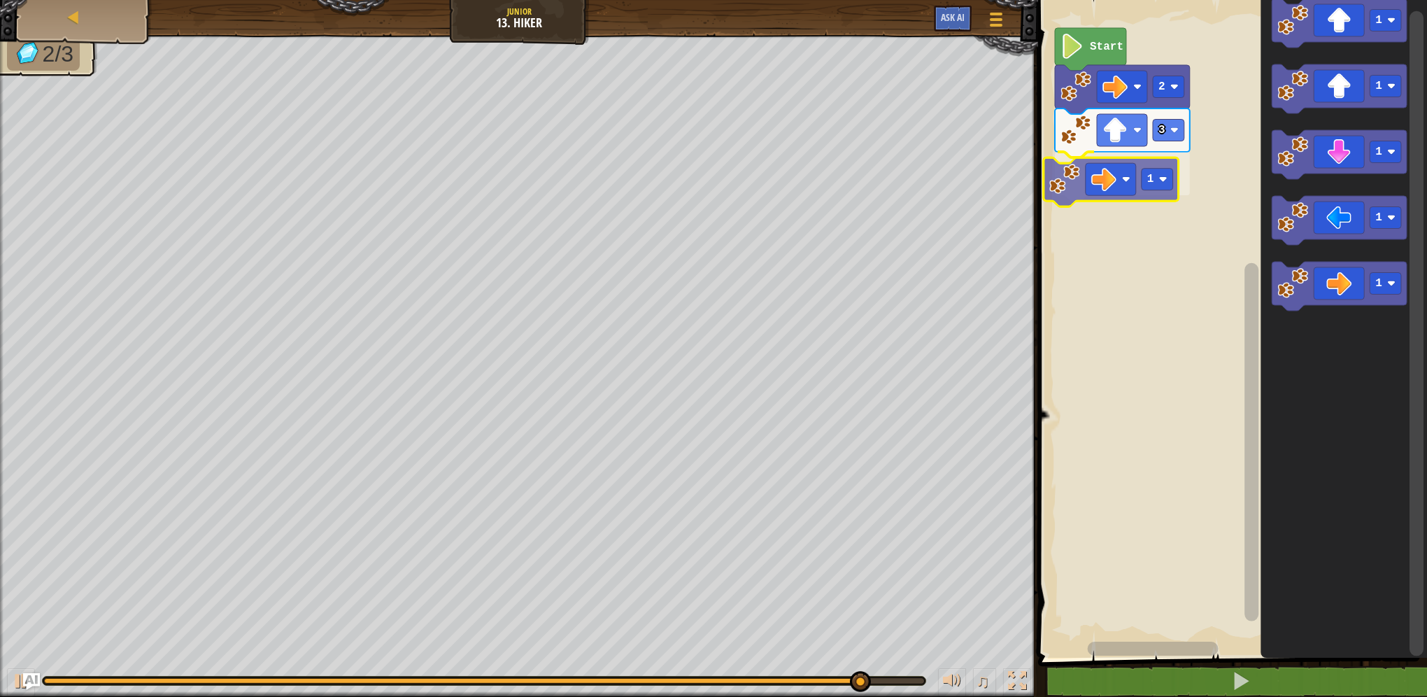
click at [1090, 176] on div "Start 2 3 1 1 1 1 1 1 1" at bounding box center [1230, 325] width 393 height 664
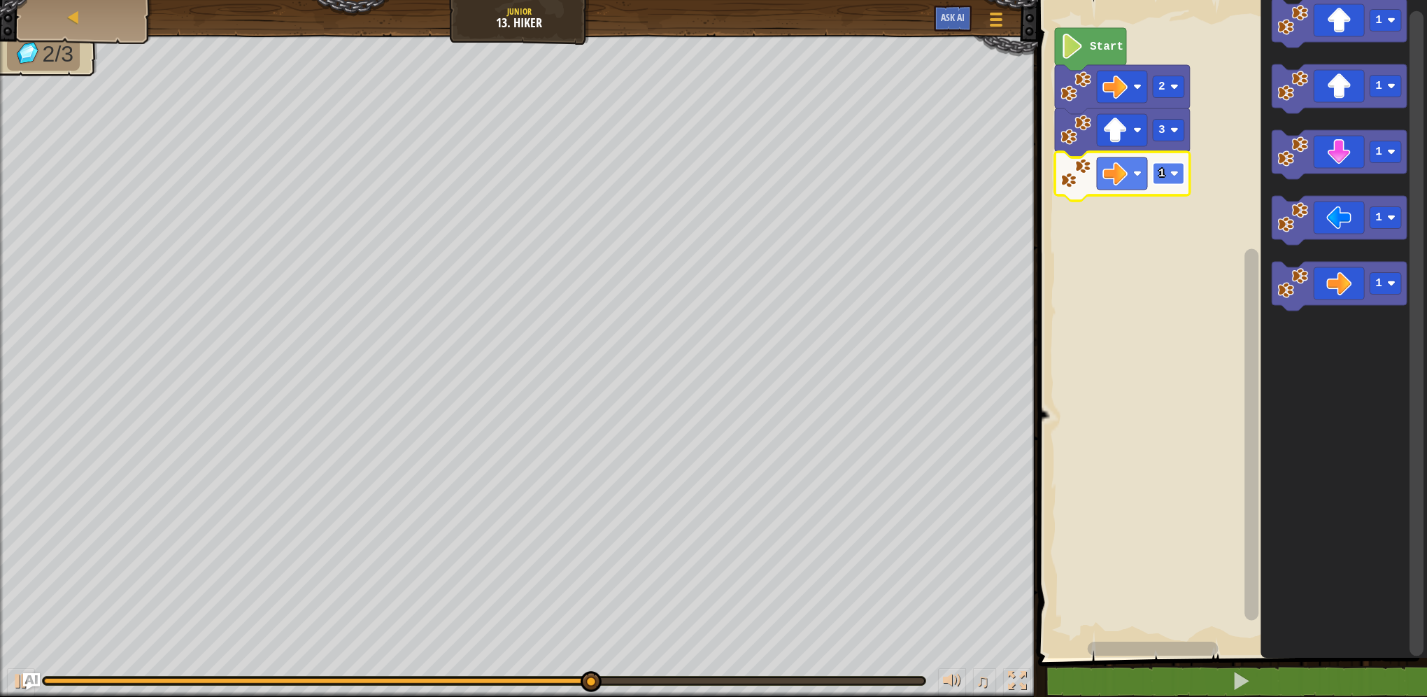
click at [1174, 176] on image "Blockly Workspace" at bounding box center [1174, 173] width 8 height 8
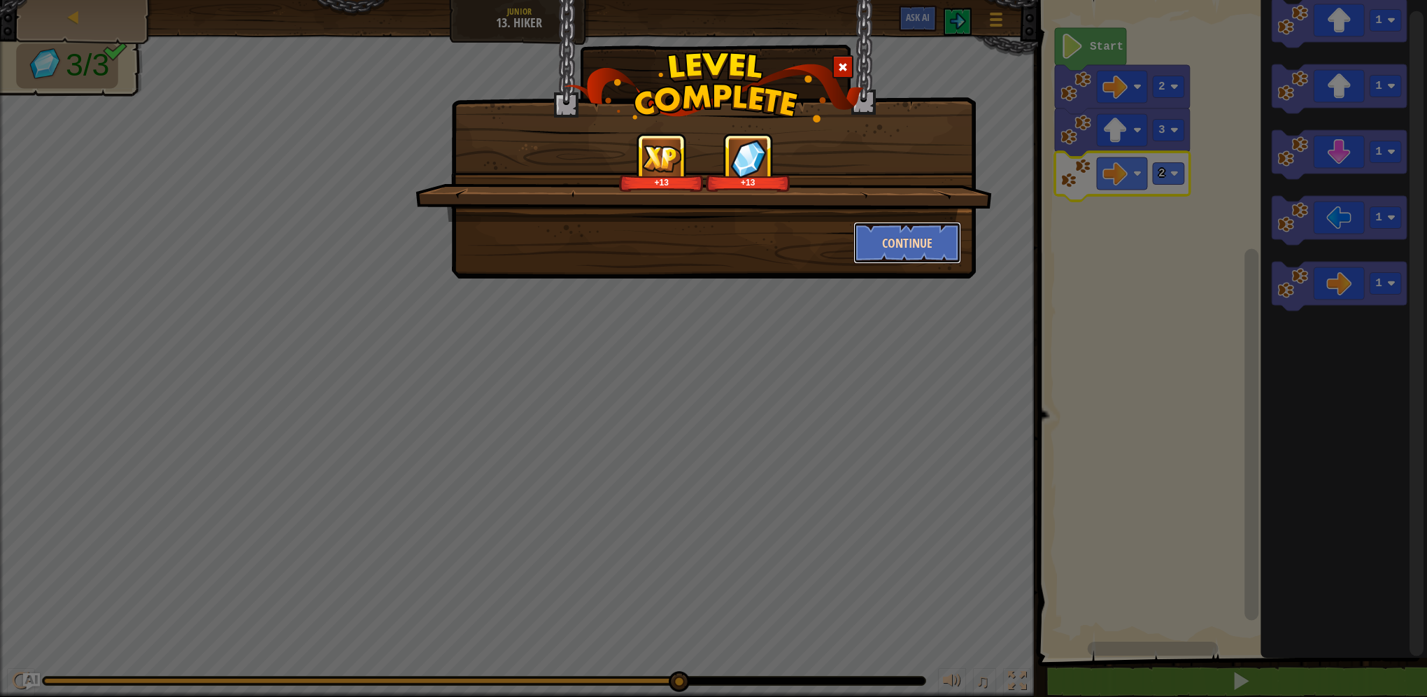
click at [898, 253] on button "Continue" at bounding box center [907, 243] width 108 height 42
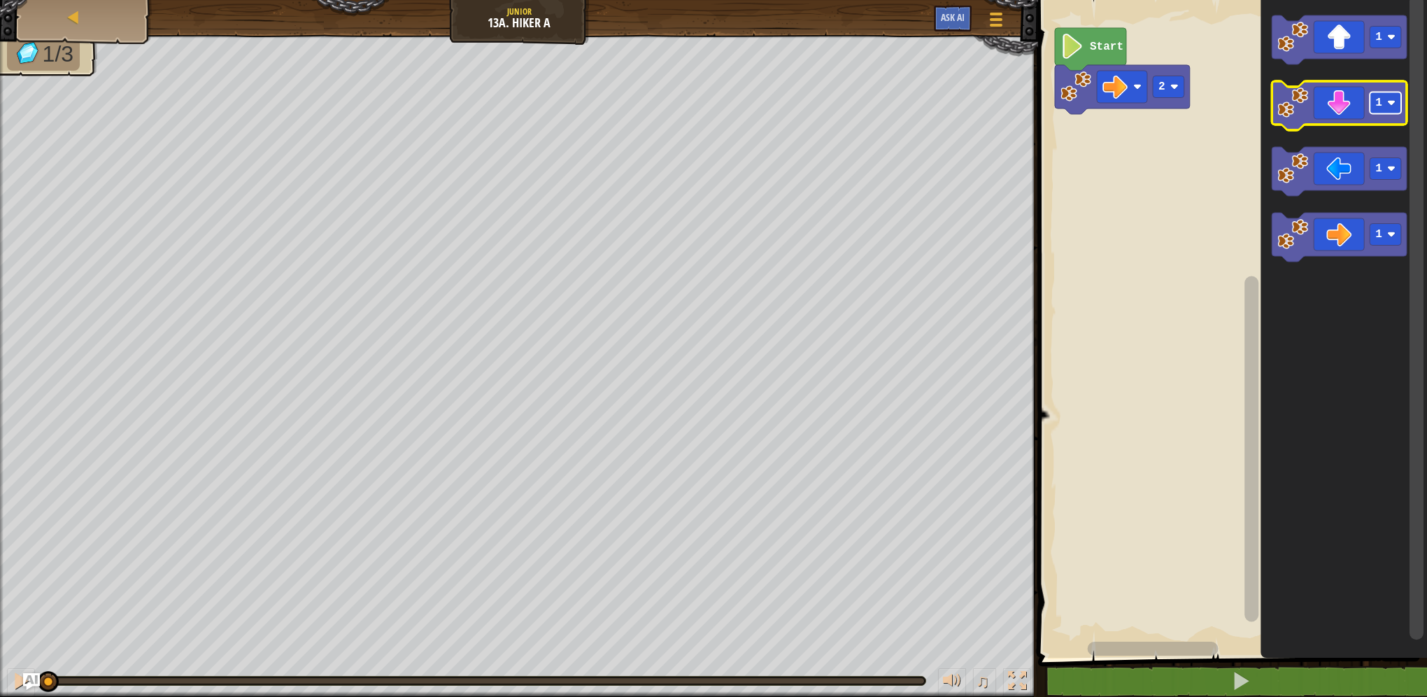
click at [1382, 101] on rect "Blockly Workspace" at bounding box center [1384, 103] width 31 height 22
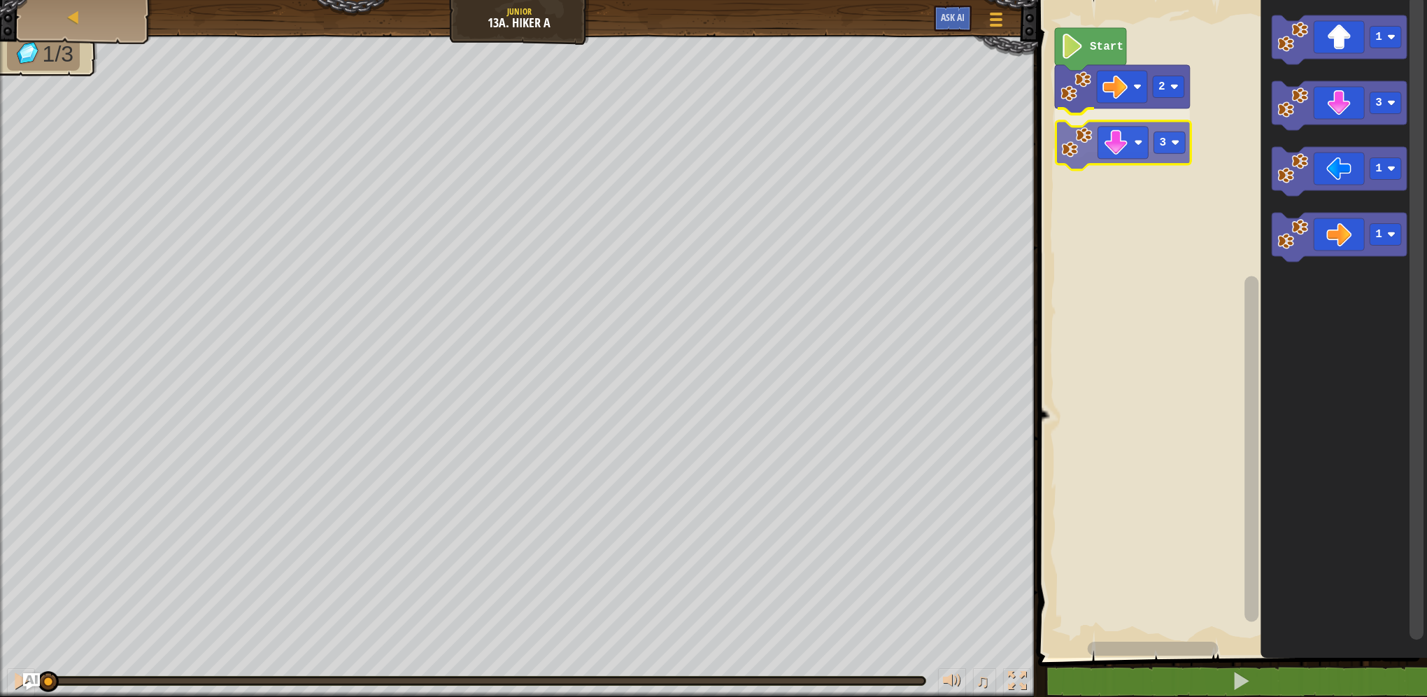
click at [1097, 144] on div "2 3 Start 1 3 1 1 3" at bounding box center [1230, 325] width 393 height 664
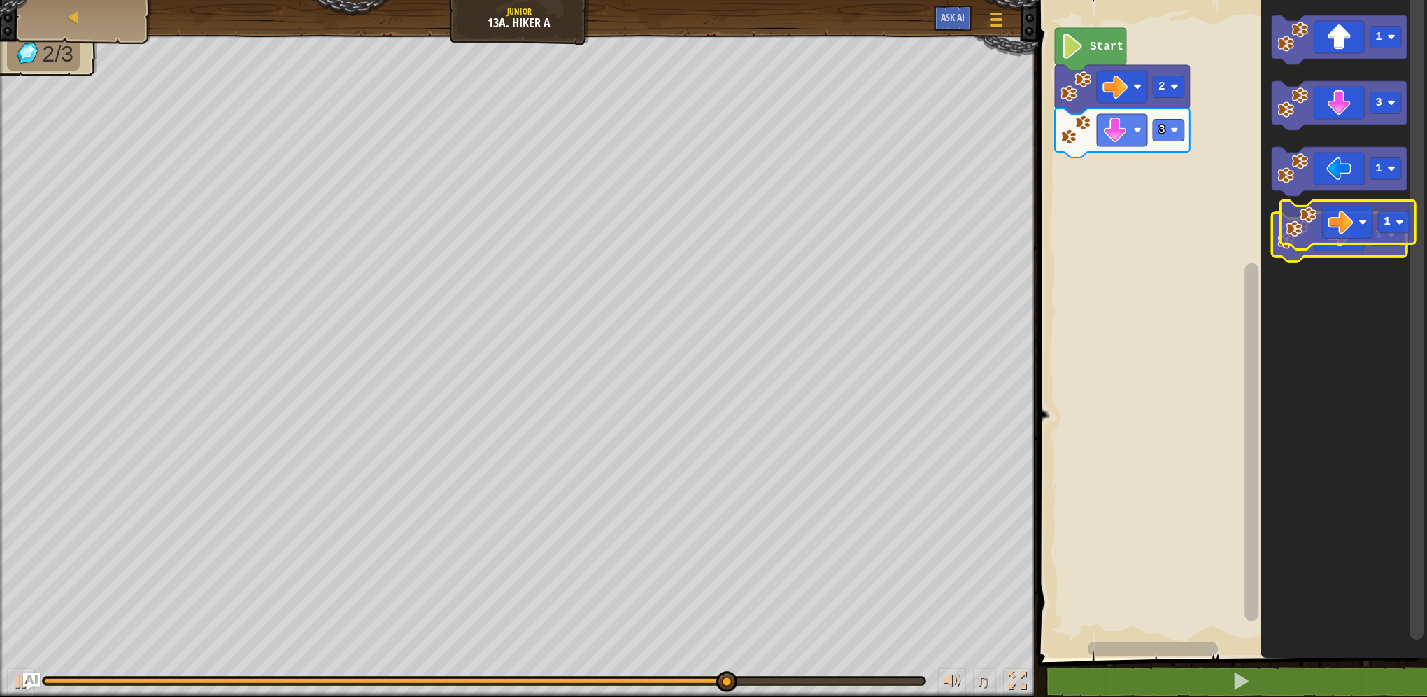
click at [1353, 215] on icon "Blockly Workspace" at bounding box center [1339, 237] width 135 height 49
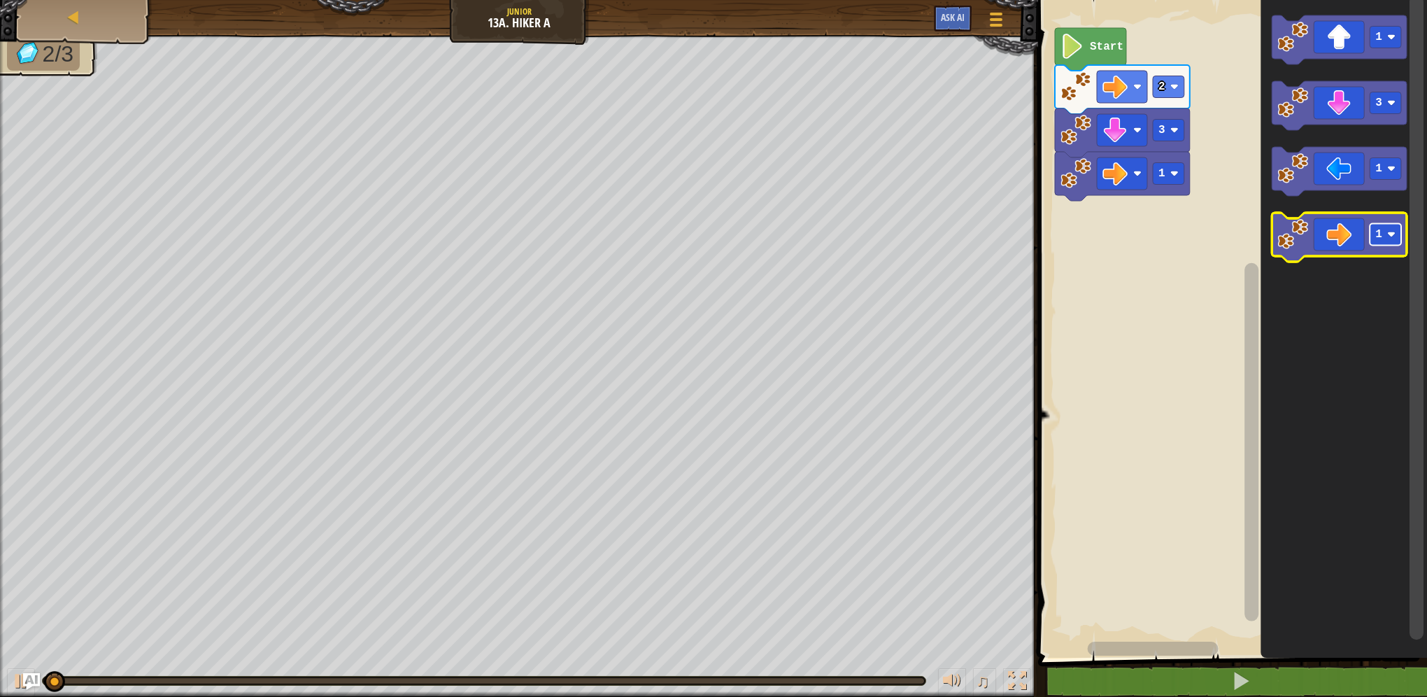
click at [1388, 234] on image "Blockly Workspace" at bounding box center [1391, 234] width 8 height 8
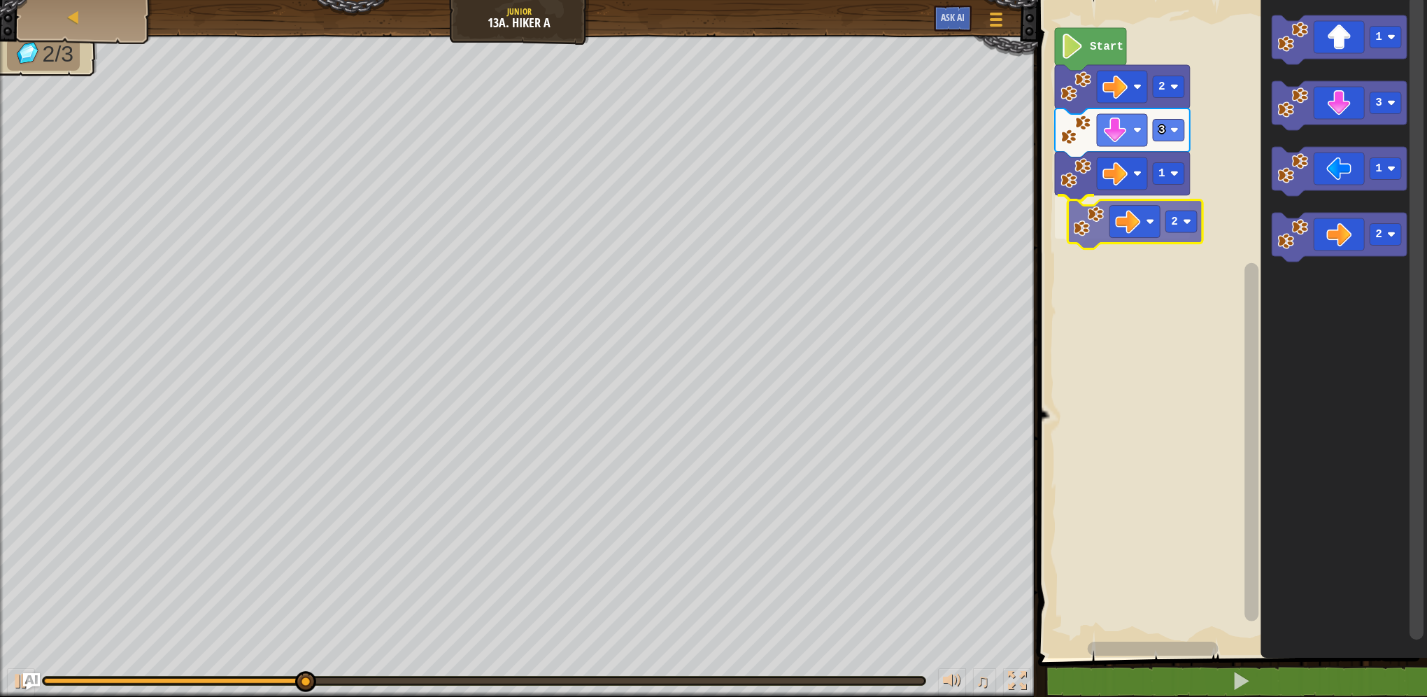
click at [1153, 222] on div "2 3 1 2 Start 1 3 1 2 2" at bounding box center [1230, 325] width 393 height 664
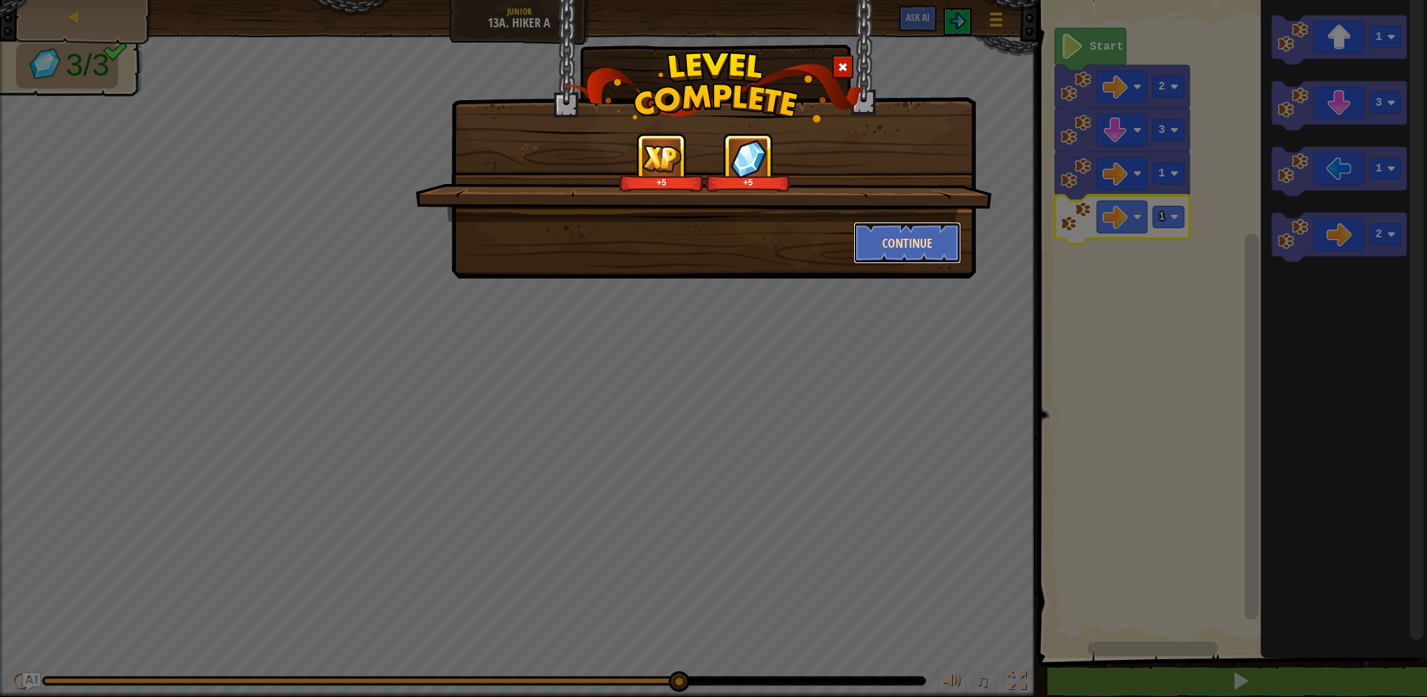
click at [917, 243] on button "Continue" at bounding box center [907, 243] width 108 height 42
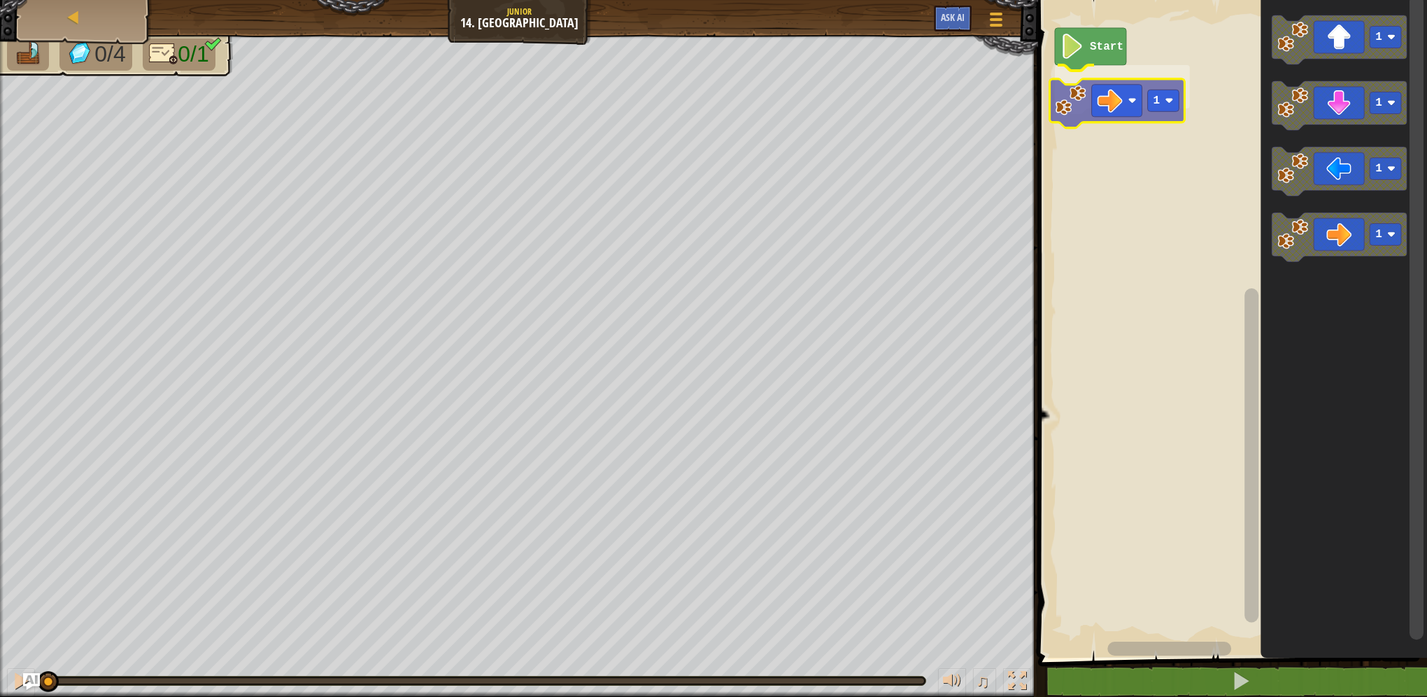
click at [1092, 99] on div "Start 1 1 1 1 1 1" at bounding box center [1230, 325] width 393 height 664
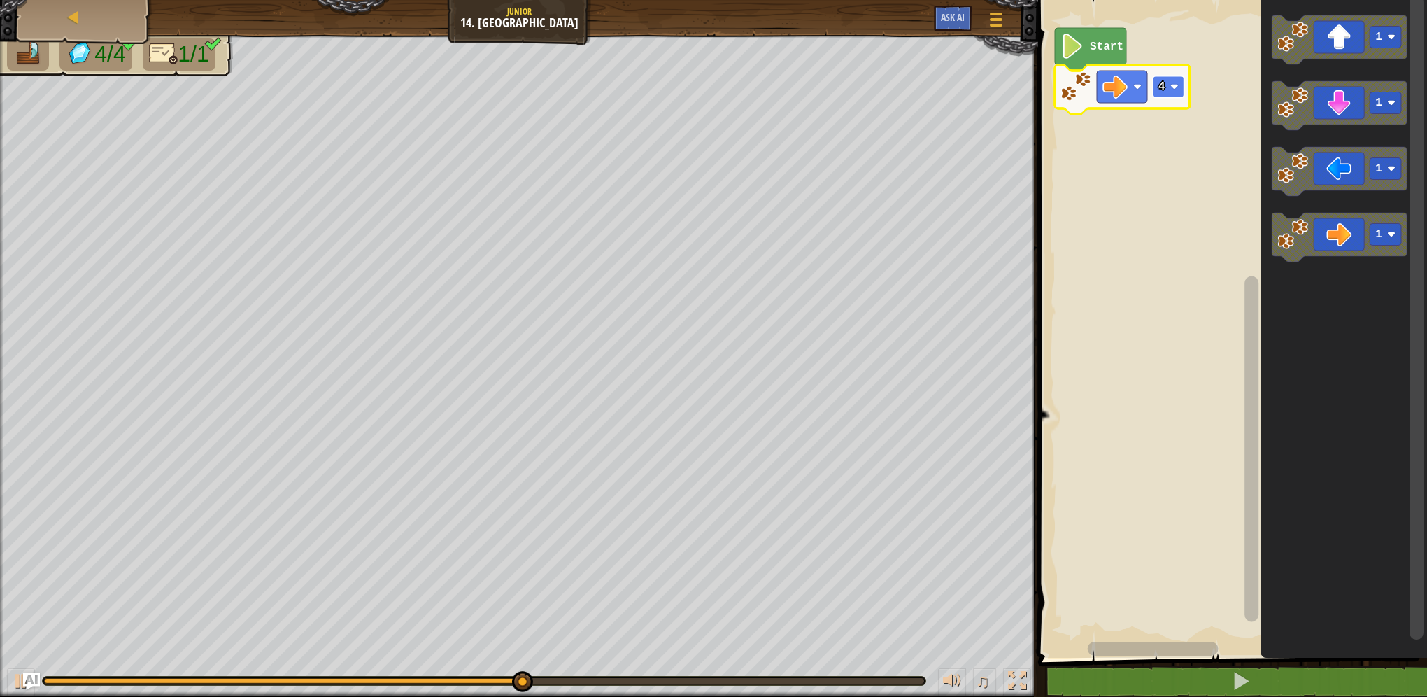
click at [1178, 90] on image "Blockly Workspace" at bounding box center [1174, 87] width 8 height 8
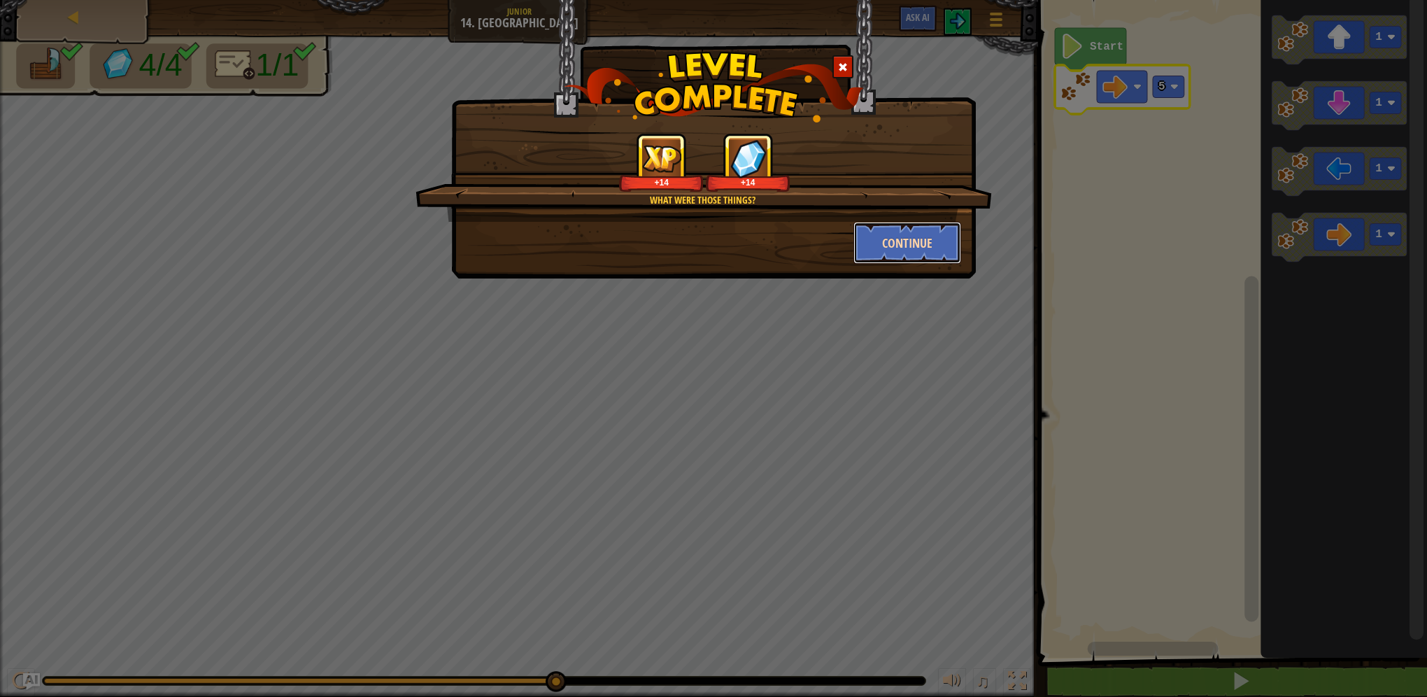
click at [907, 245] on button "Continue" at bounding box center [907, 243] width 108 height 42
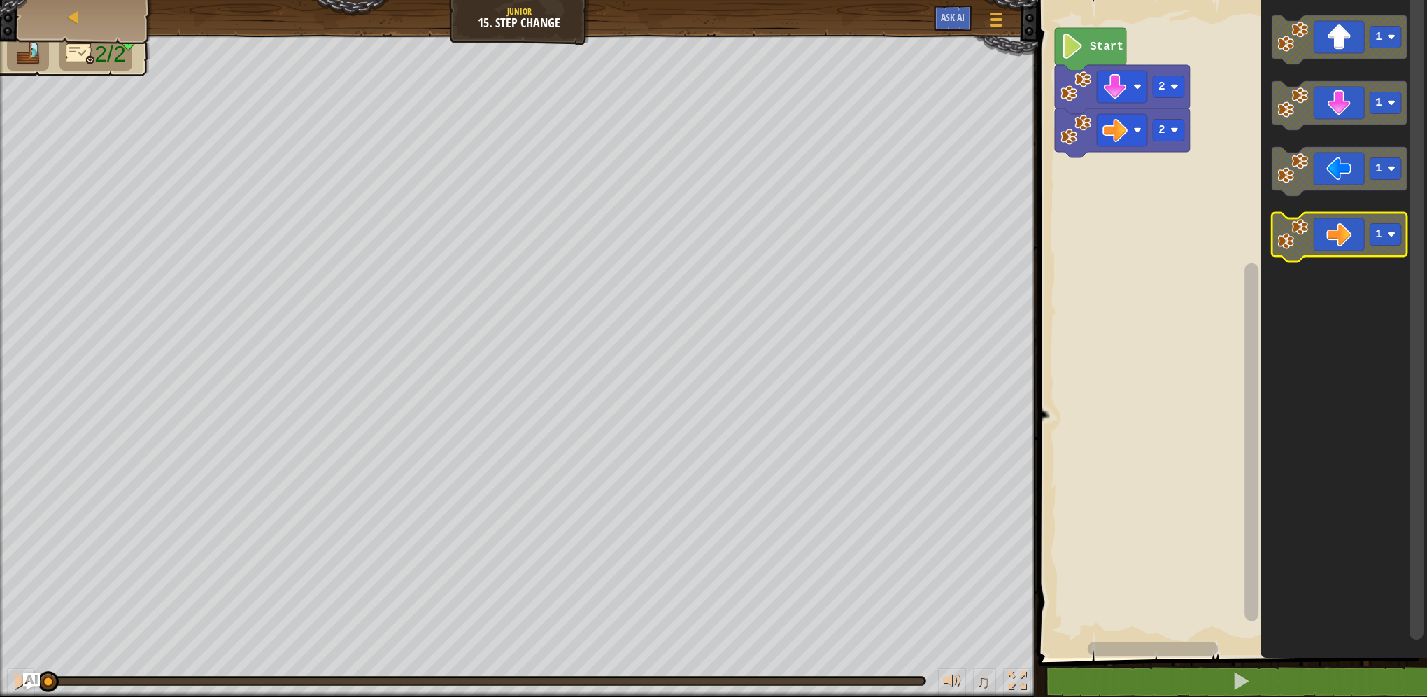
click at [1383, 237] on rect "Blockly Workspace" at bounding box center [1384, 235] width 31 height 22
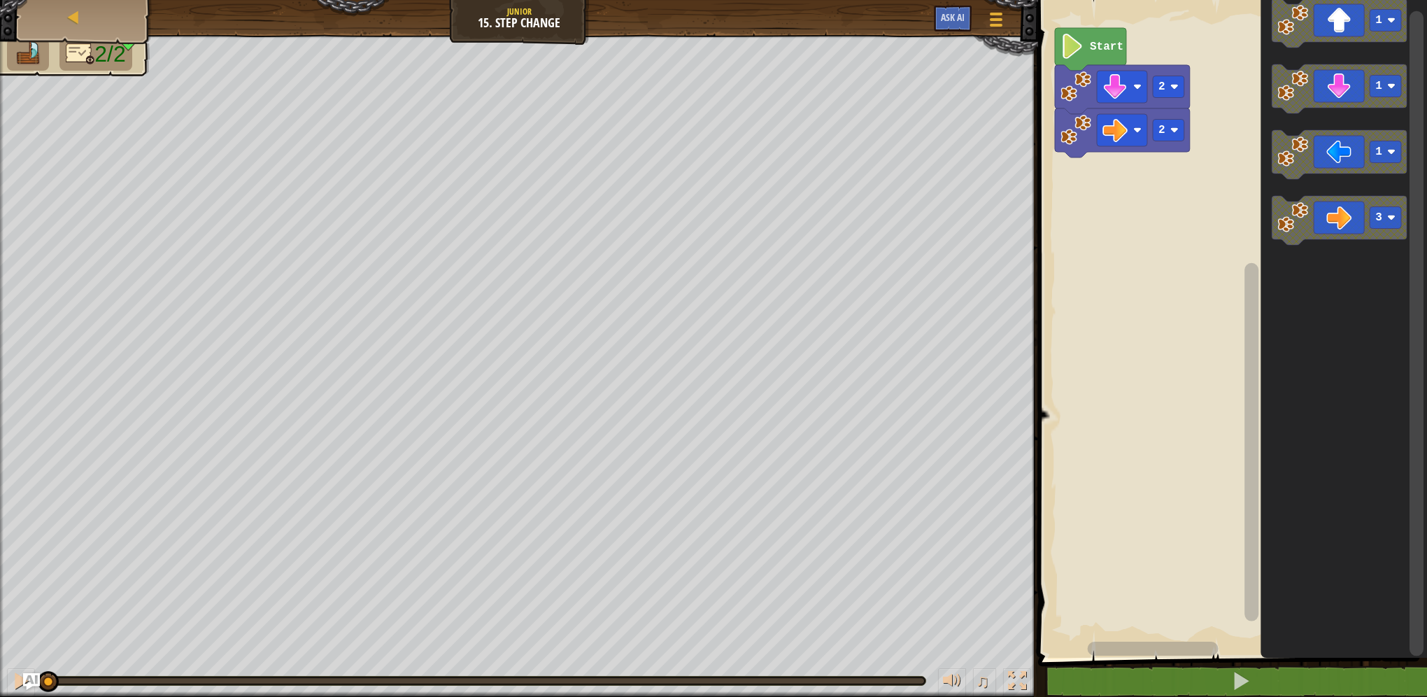
click at [1140, 220] on div "2 2 Start 1 1 1 3" at bounding box center [1230, 325] width 393 height 664
click at [985, 173] on div "Map Junior 15. Step Change Game Menu Ask AI 1 ההההההההההההההההההההההההההההההההה…" at bounding box center [713, 348] width 1427 height 697
click at [1068, 57] on image "Blockly Workspace" at bounding box center [1072, 46] width 24 height 25
click at [1068, 54] on image "Blockly Workspace" at bounding box center [1072, 46] width 24 height 25
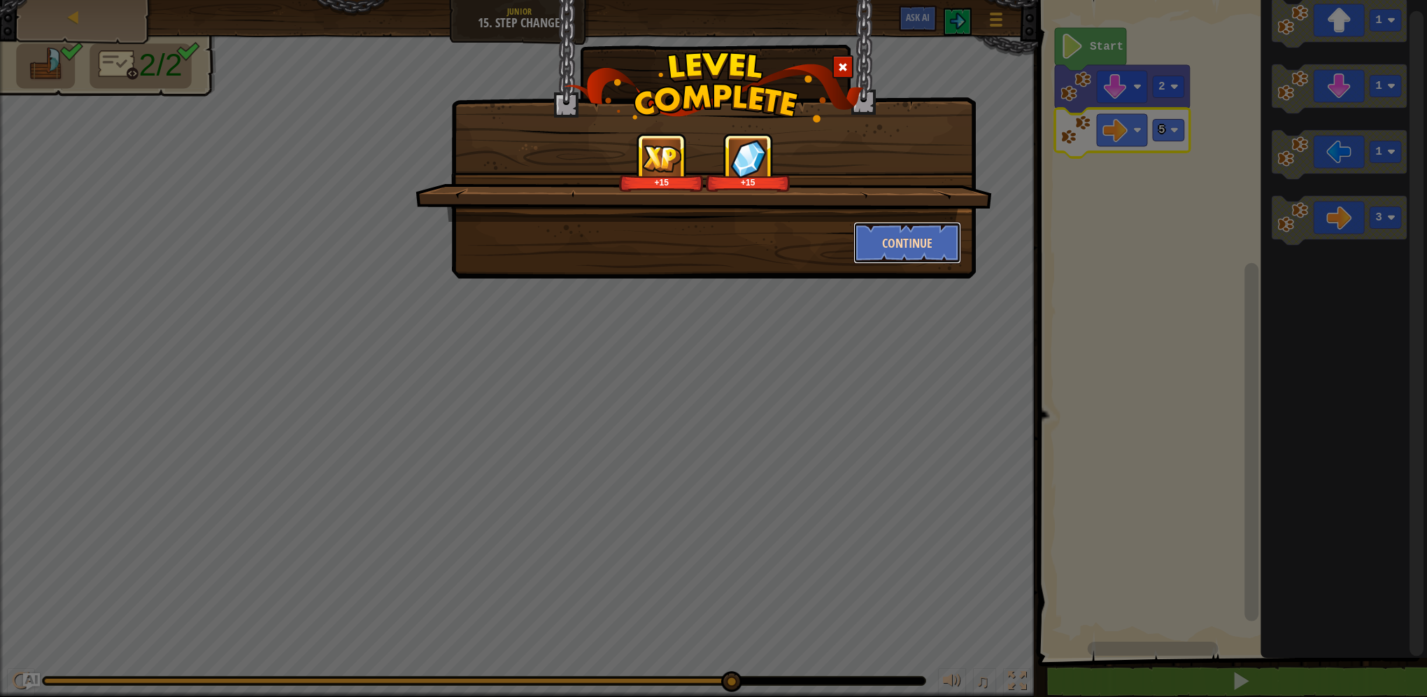
click at [896, 235] on button "Continue" at bounding box center [907, 243] width 108 height 42
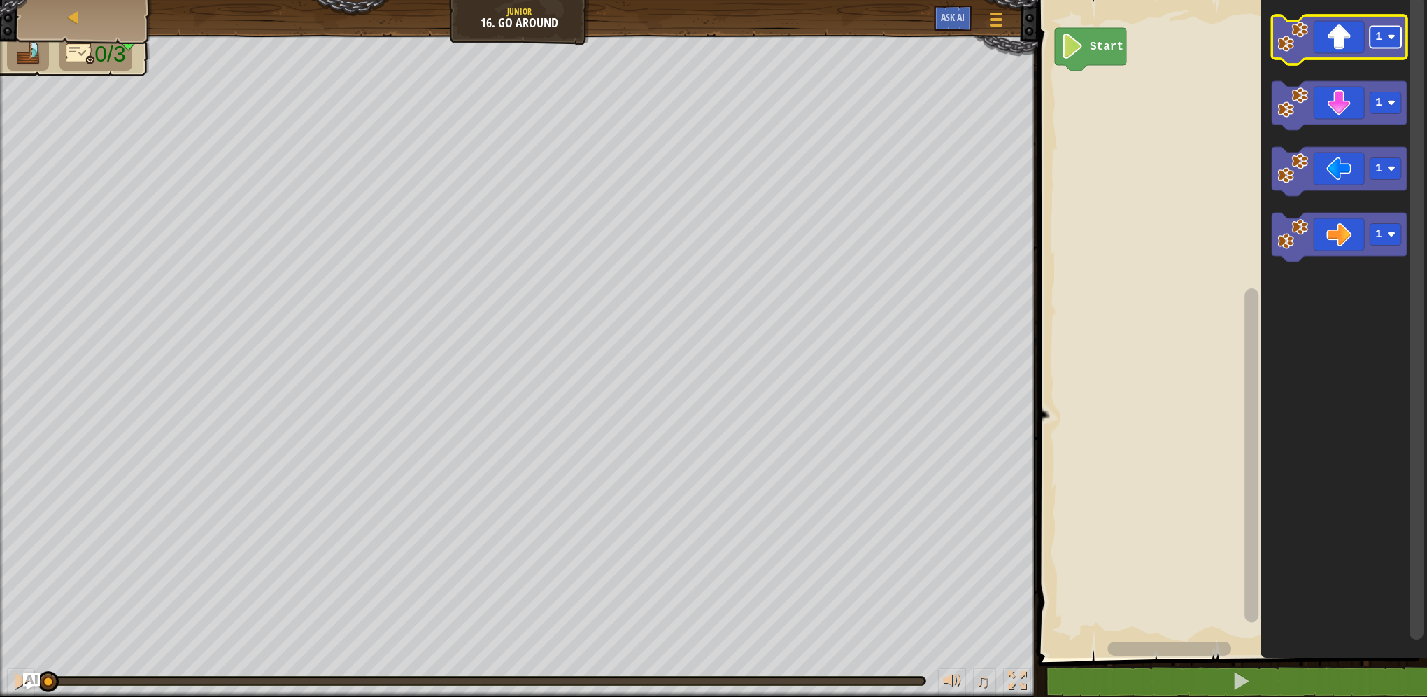
click at [1387, 34] on image "Blockly Workspace" at bounding box center [1391, 37] width 8 height 8
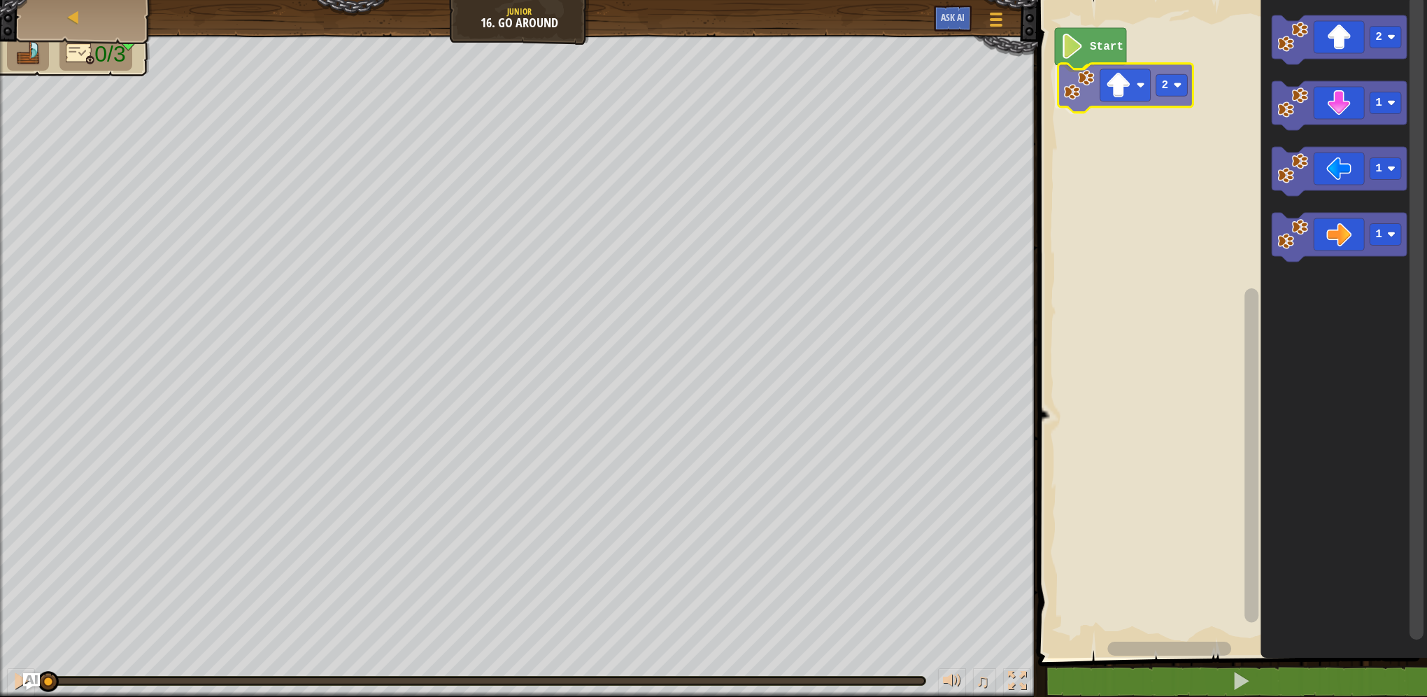
click at [1111, 82] on div "Start 2 2 1 1 1 2" at bounding box center [1230, 325] width 393 height 664
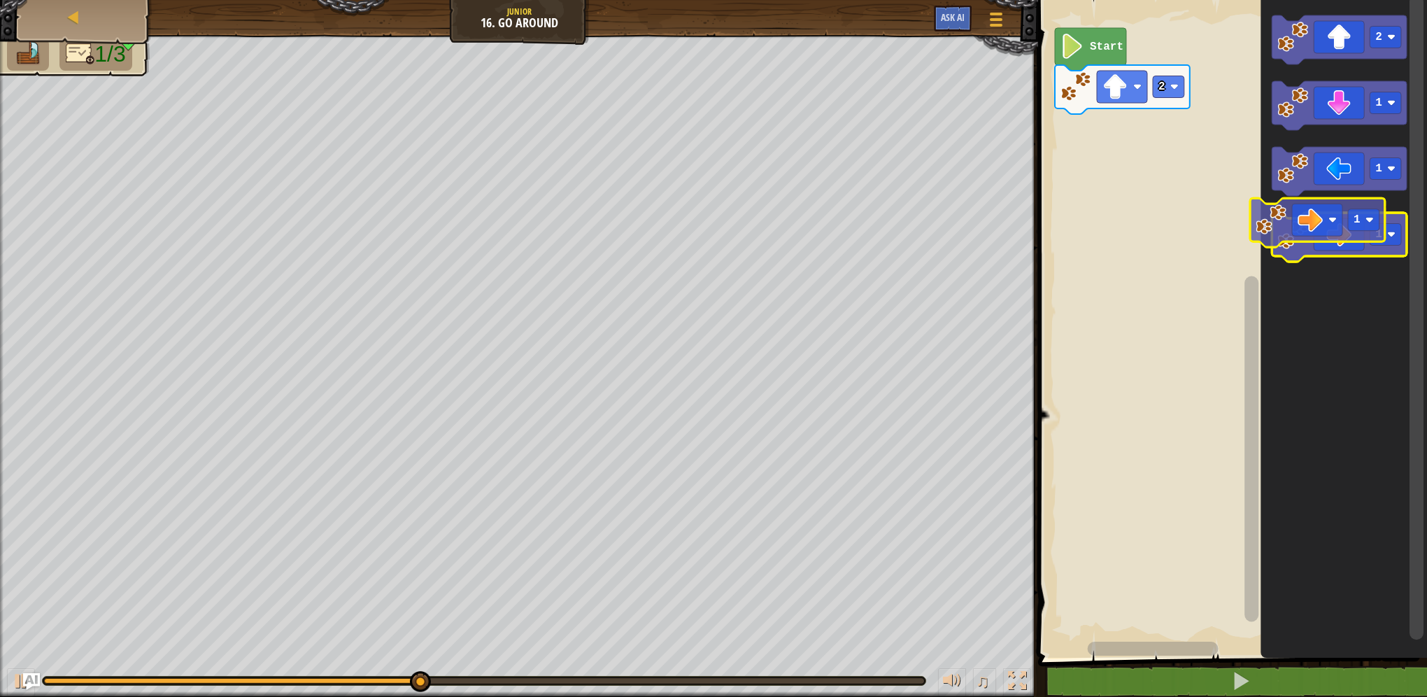
click at [1334, 242] on icon "Blockly Workspace" at bounding box center [1339, 237] width 135 height 49
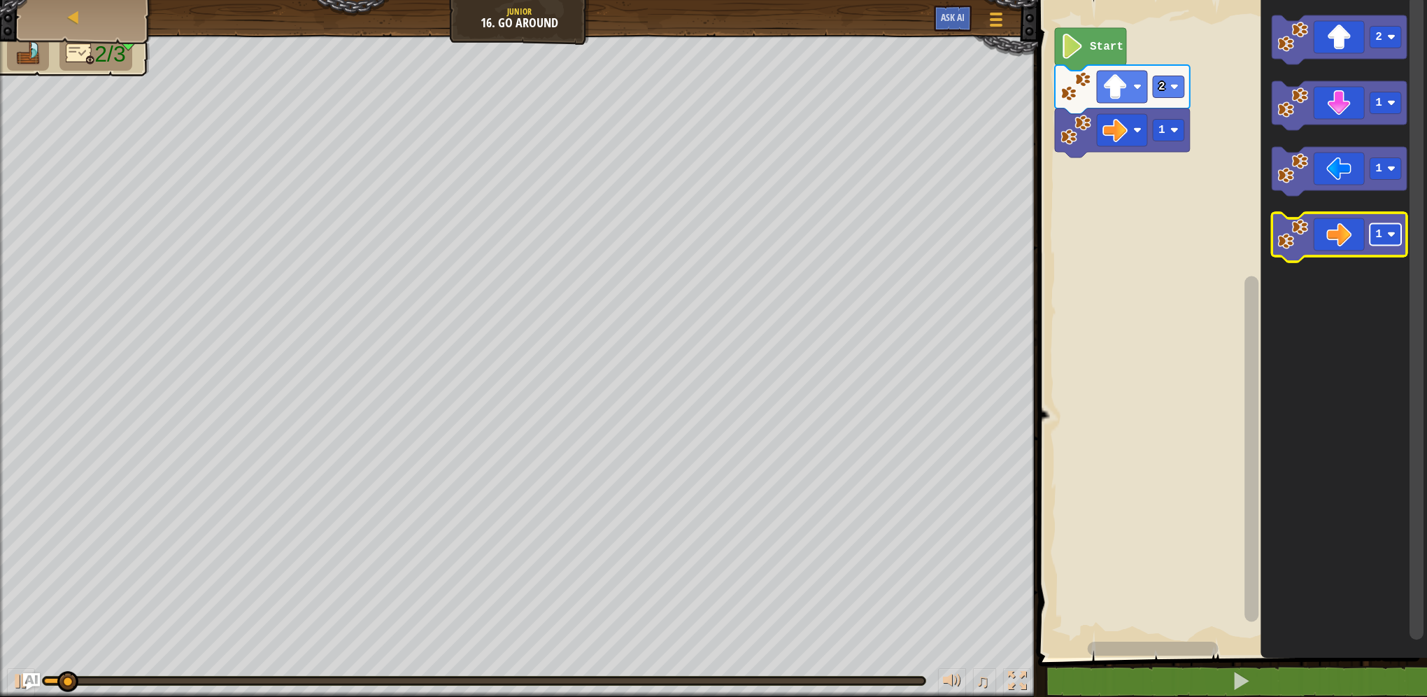
click at [1388, 240] on rect "Blockly Workspace" at bounding box center [1384, 235] width 31 height 22
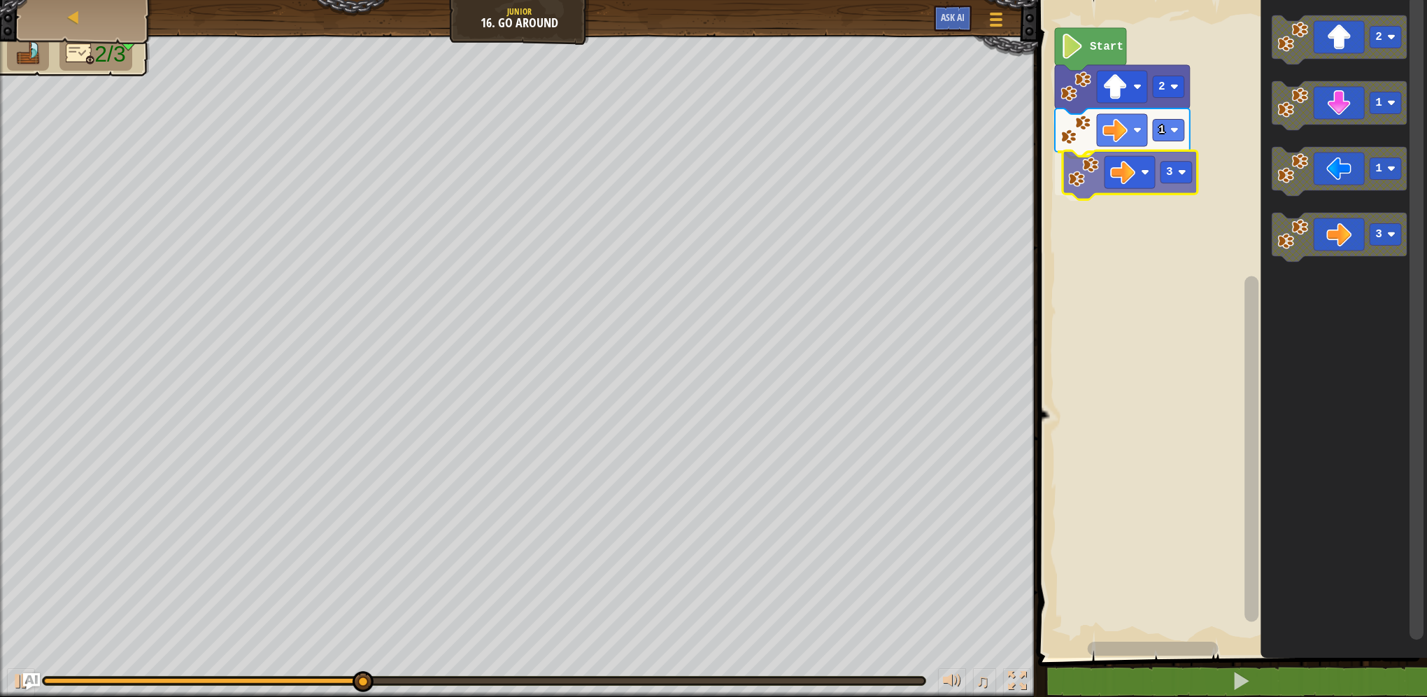
click at [1094, 181] on div "Start 2 1 3 2 1 1 3 3" at bounding box center [1230, 325] width 393 height 664
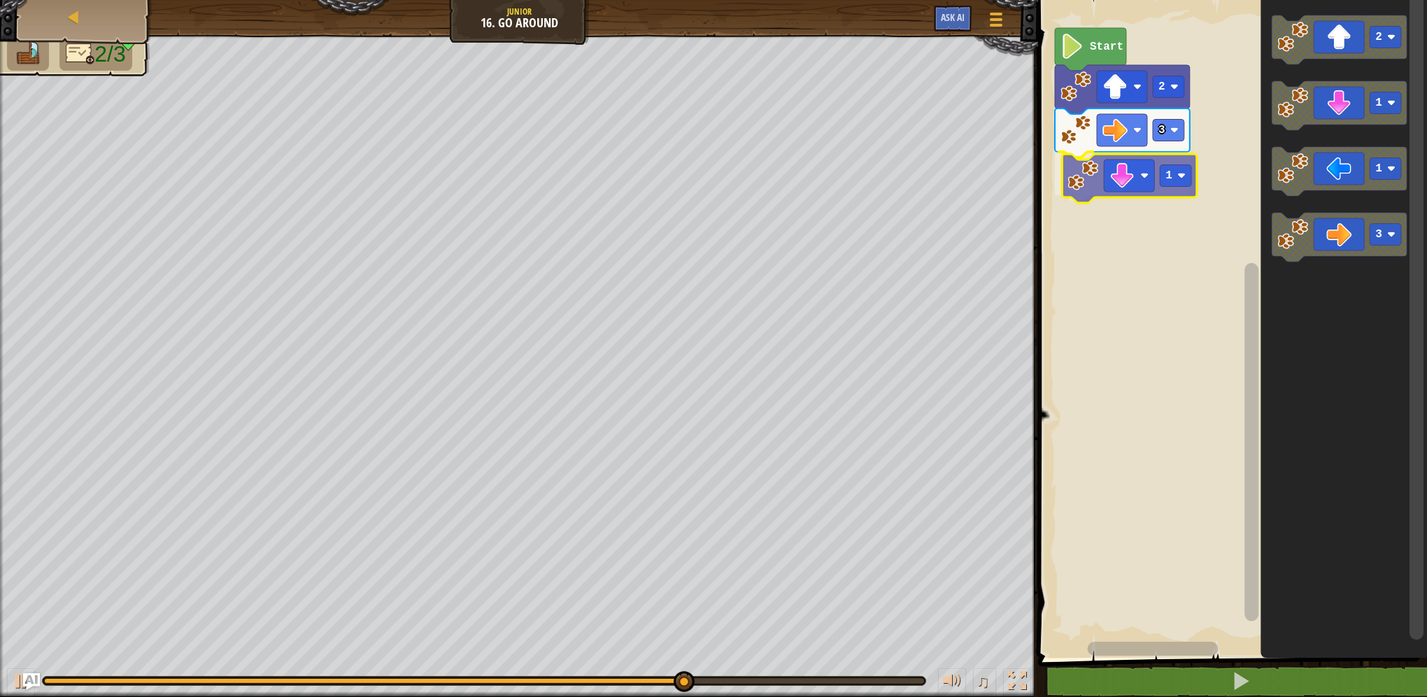
click at [1099, 194] on div "3 1 2 Start 2 1 1 3 1" at bounding box center [1230, 325] width 393 height 664
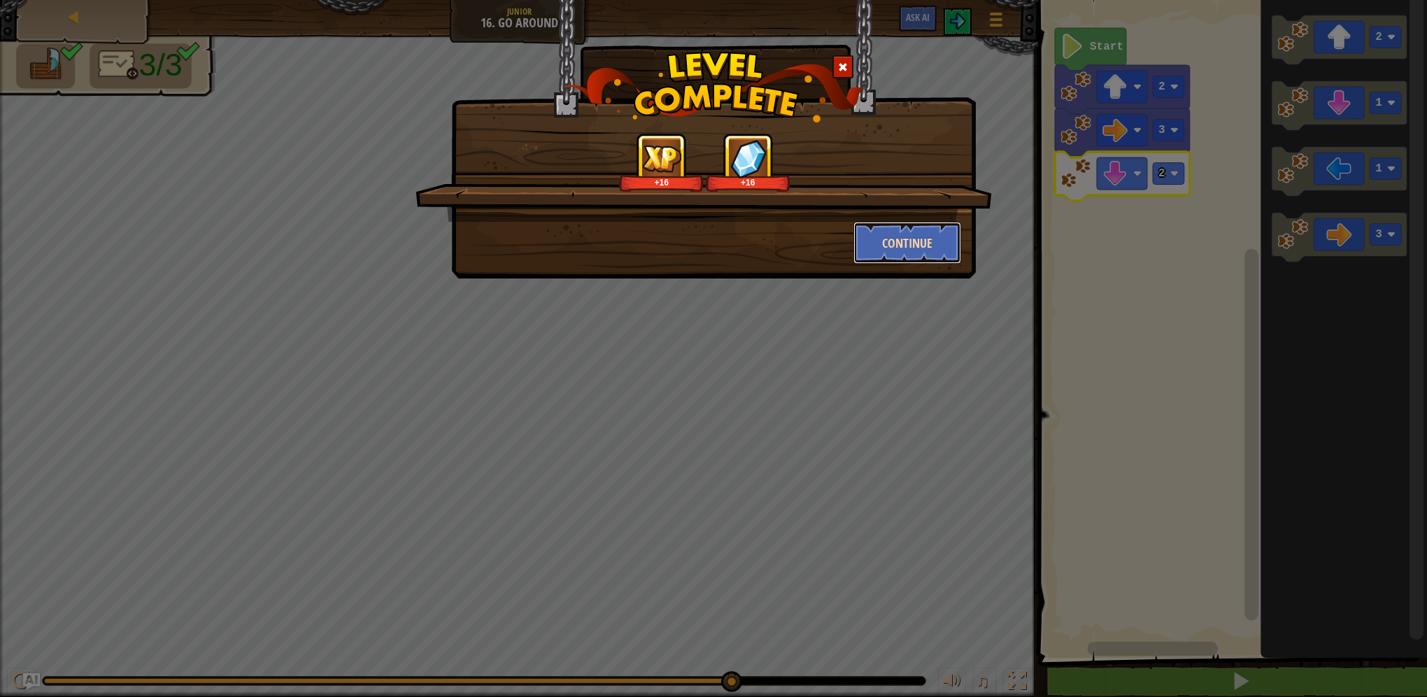
click at [900, 243] on button "Continue" at bounding box center [907, 243] width 108 height 42
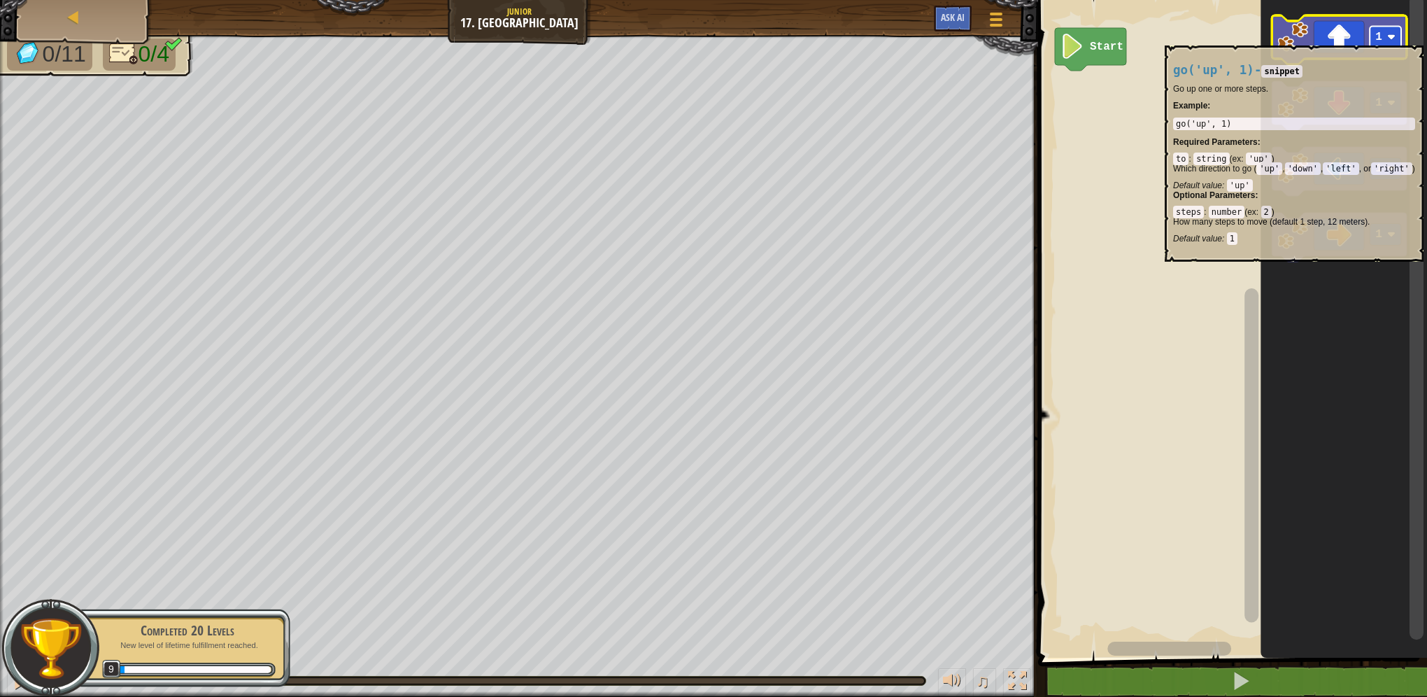
click at [1377, 38] on text "1" at bounding box center [1378, 37] width 7 height 13
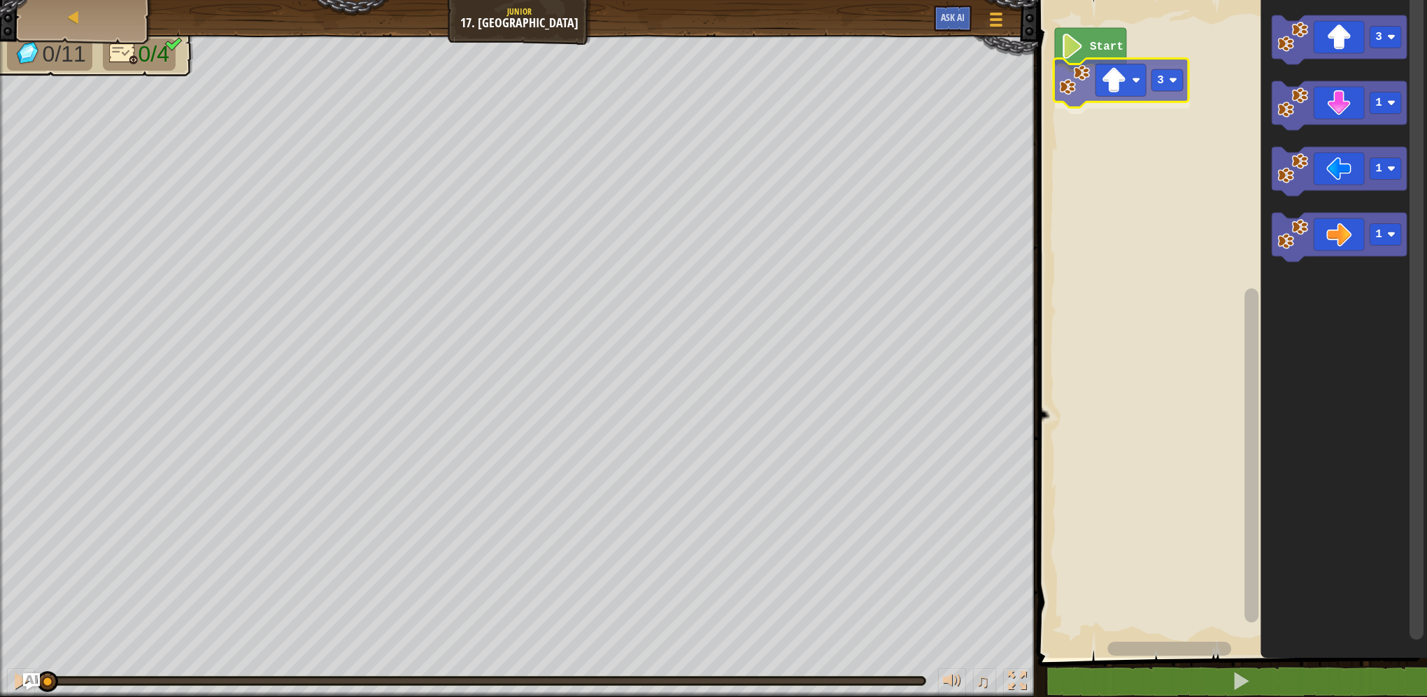
click at [1122, 84] on div "Start 3 3 1 1 1 3" at bounding box center [1230, 325] width 393 height 664
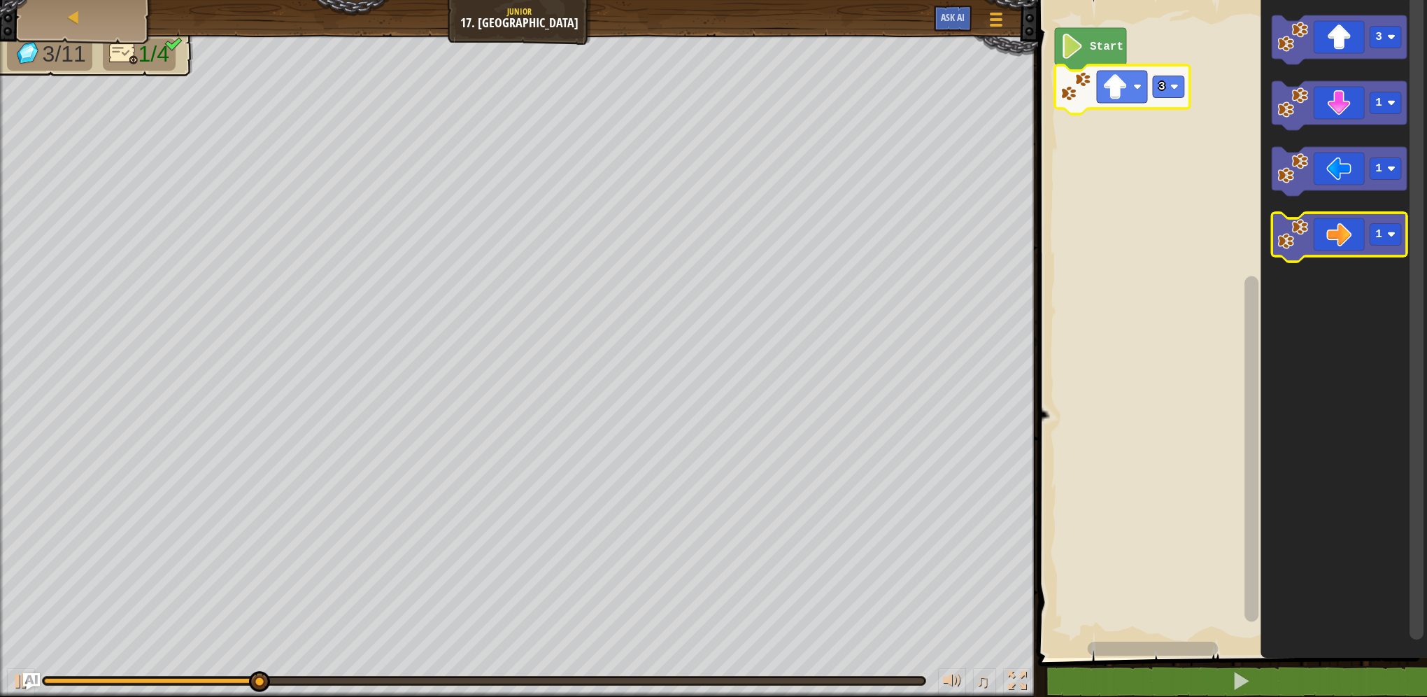
click at [1056, 165] on div "Start 3 3 1 1 1" at bounding box center [1230, 325] width 393 height 664
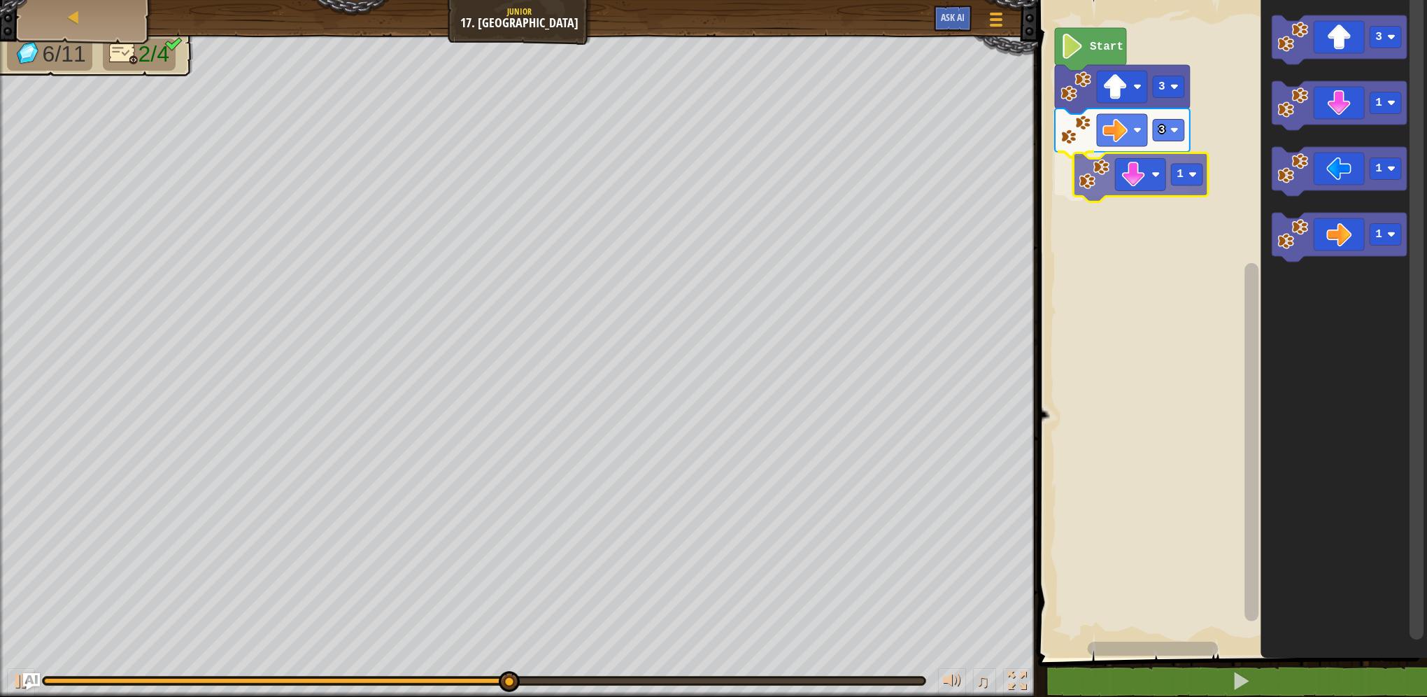
click at [1103, 183] on div "Start 3 3 1 3 1 1 1 1" at bounding box center [1230, 325] width 393 height 664
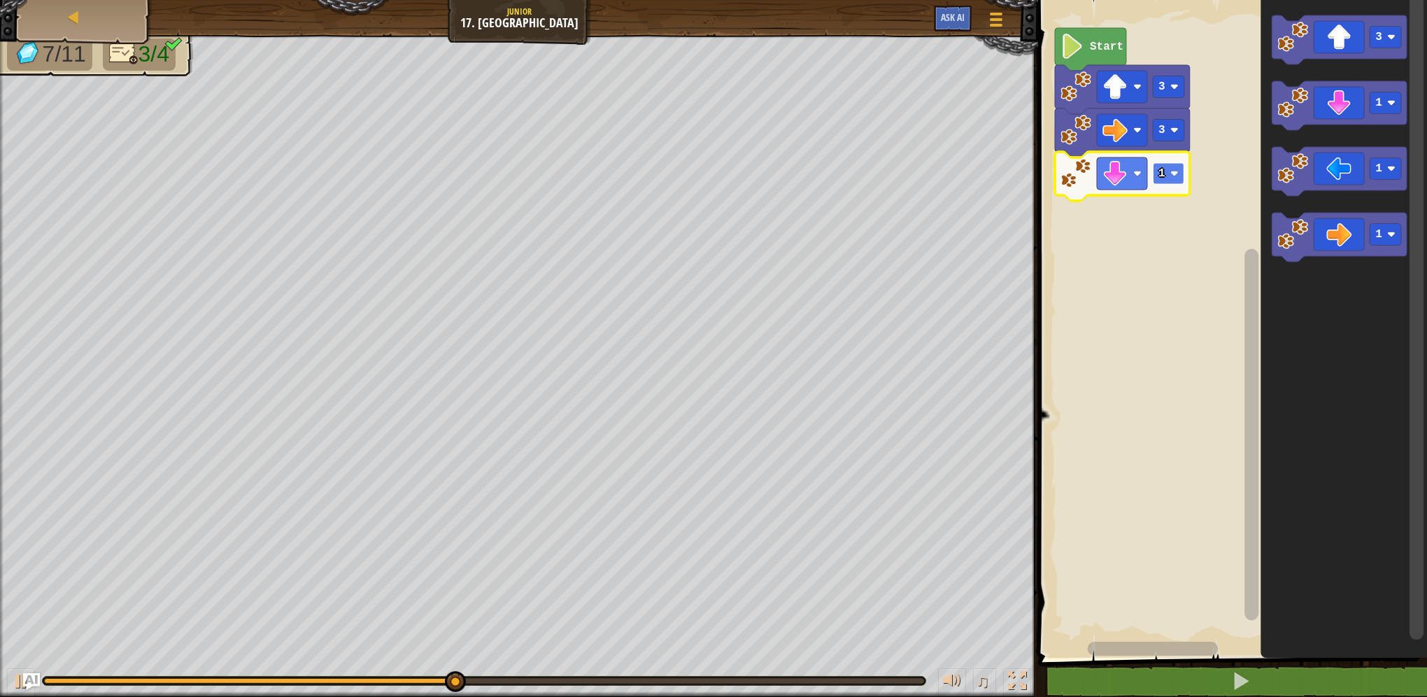
click at [1174, 168] on rect "Blockly Workspace" at bounding box center [1168, 174] width 31 height 22
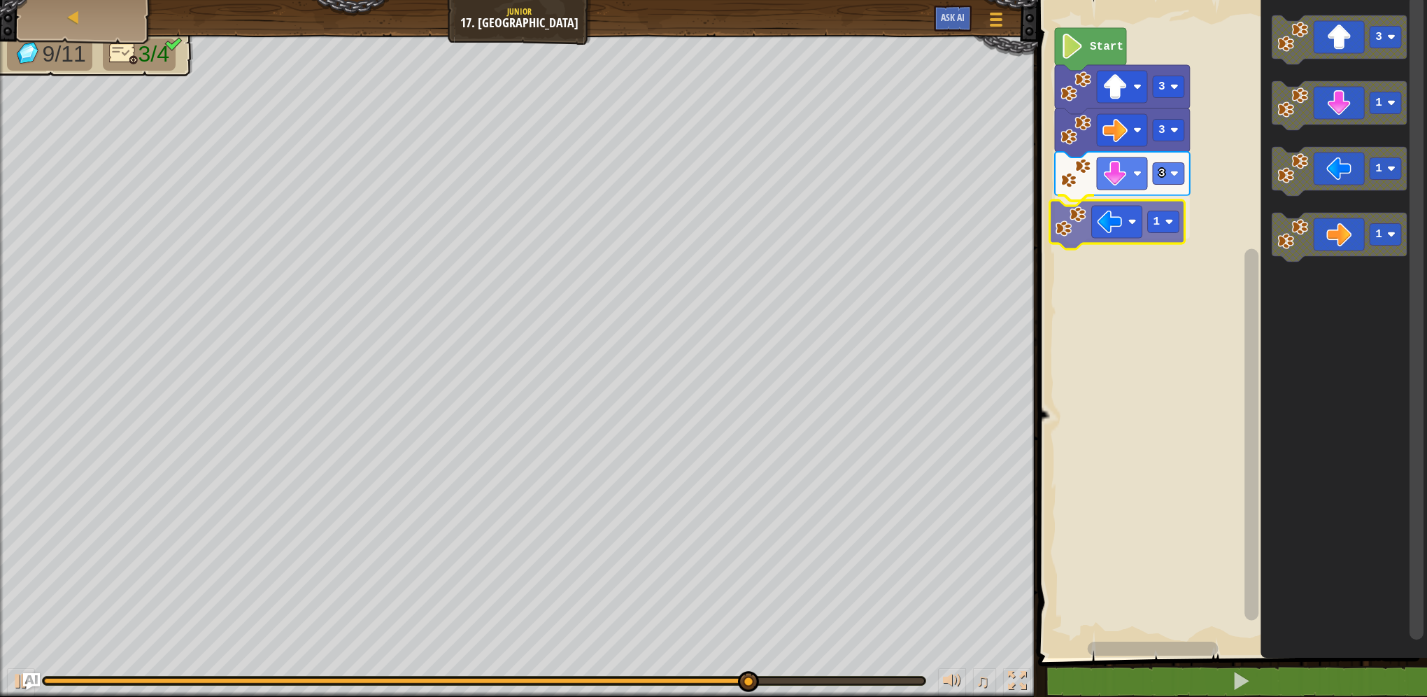
click at [1062, 229] on div "Start 3 3 3 1 3 1 1 1 1" at bounding box center [1230, 325] width 393 height 664
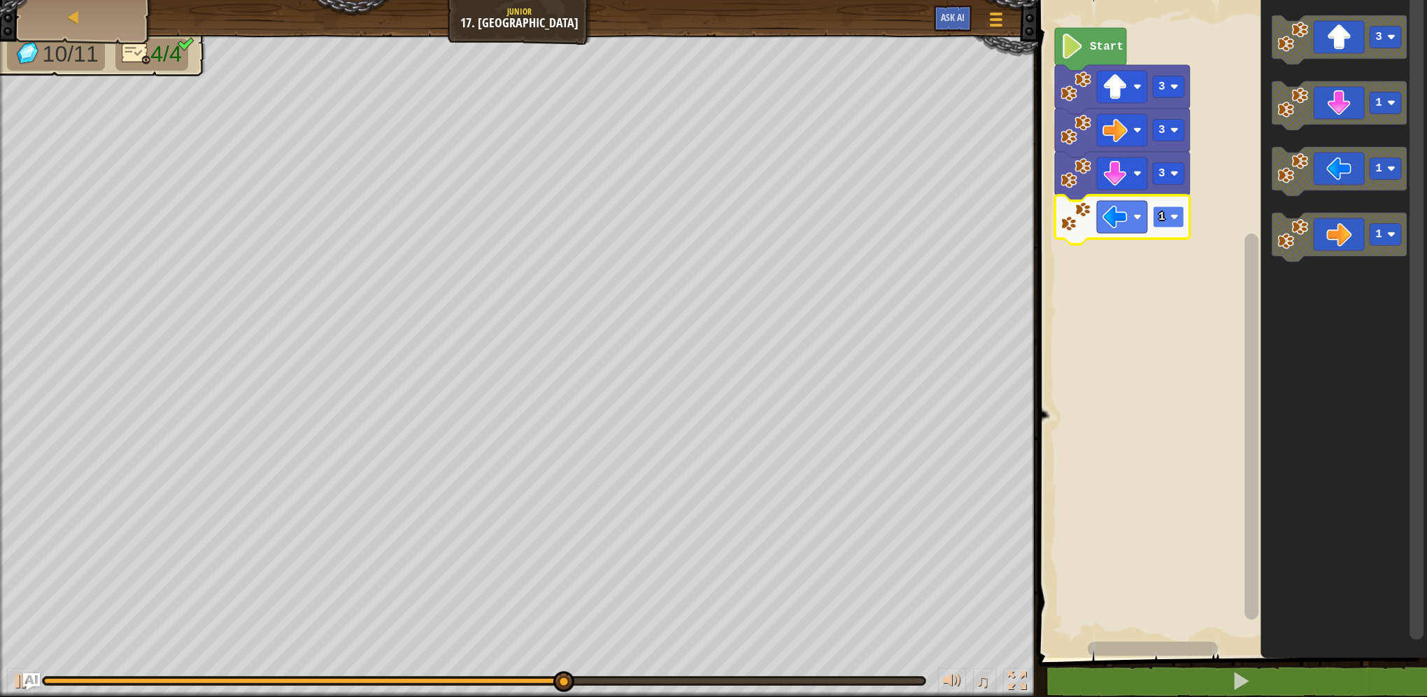
click at [1171, 221] on image "Blockly Workspace" at bounding box center [1174, 217] width 8 height 8
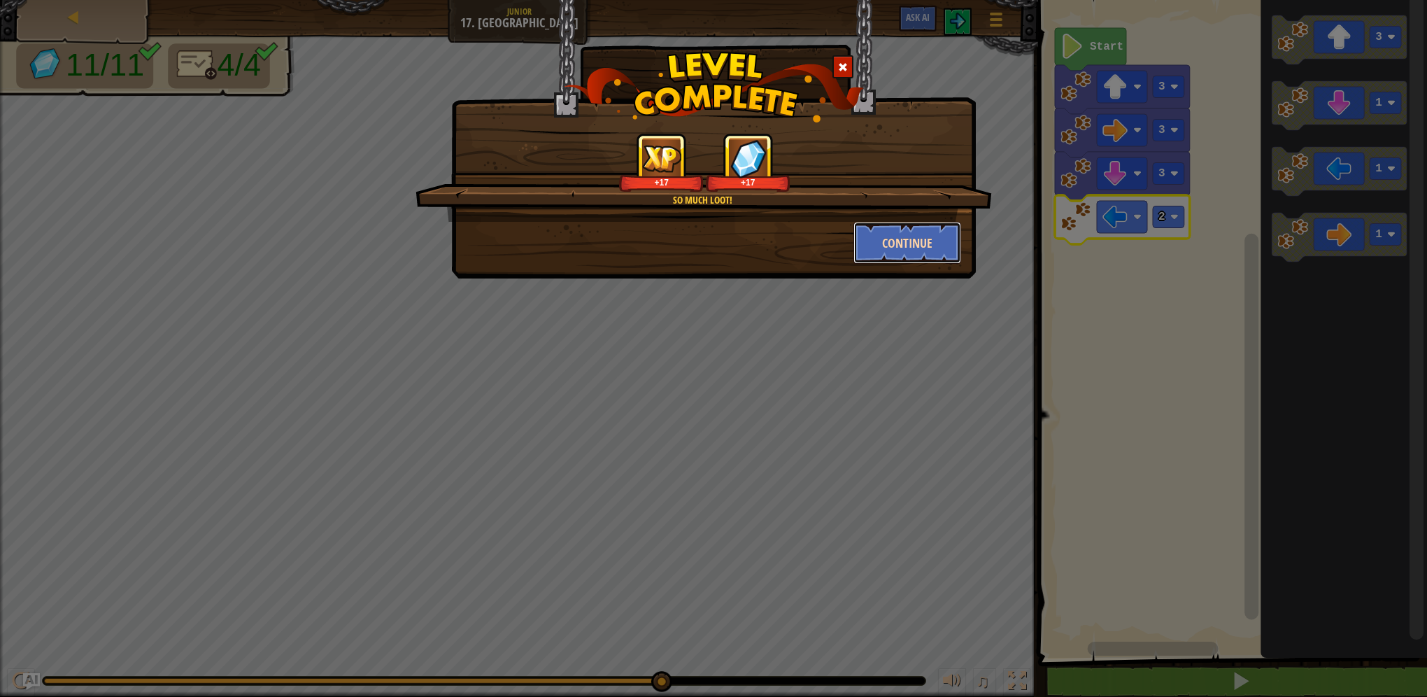
click at [890, 245] on button "Continue" at bounding box center [907, 243] width 108 height 42
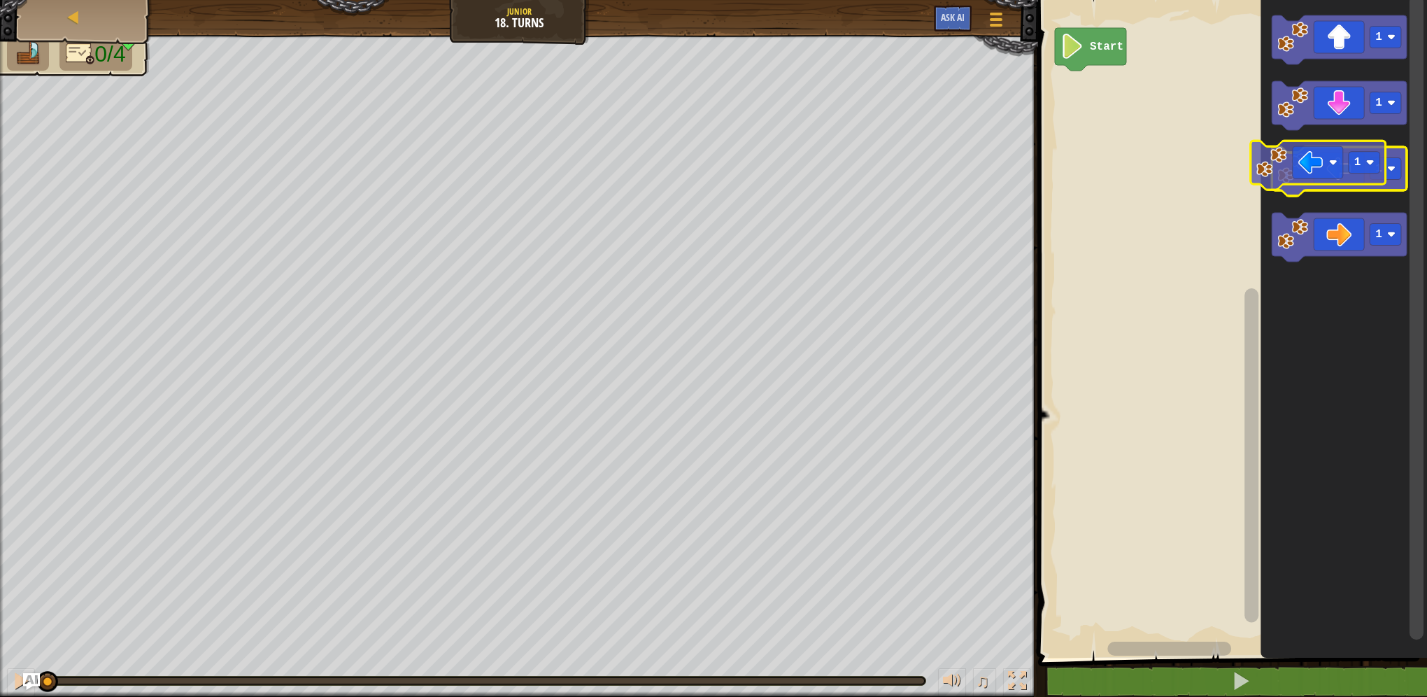
click at [1304, 176] on image "Blockly Workspace" at bounding box center [1292, 168] width 31 height 31
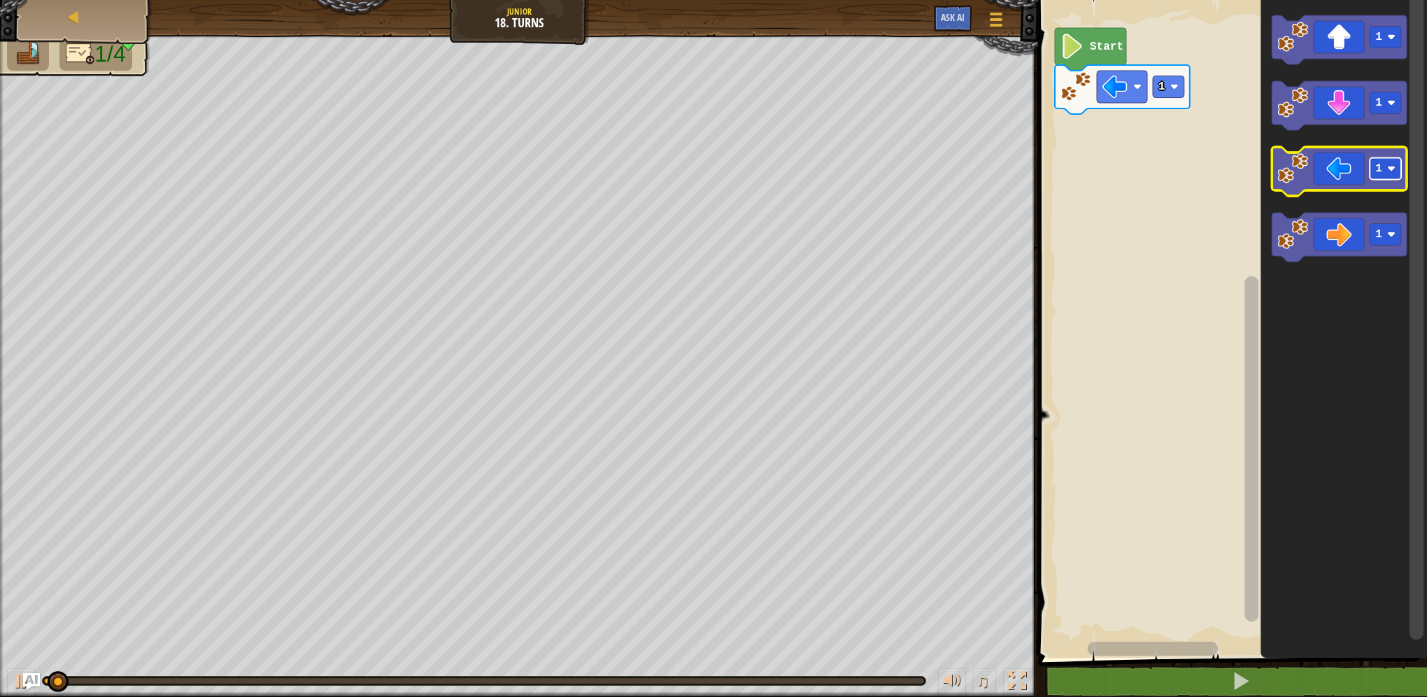
click at [1376, 166] on text "1" at bounding box center [1378, 168] width 7 height 13
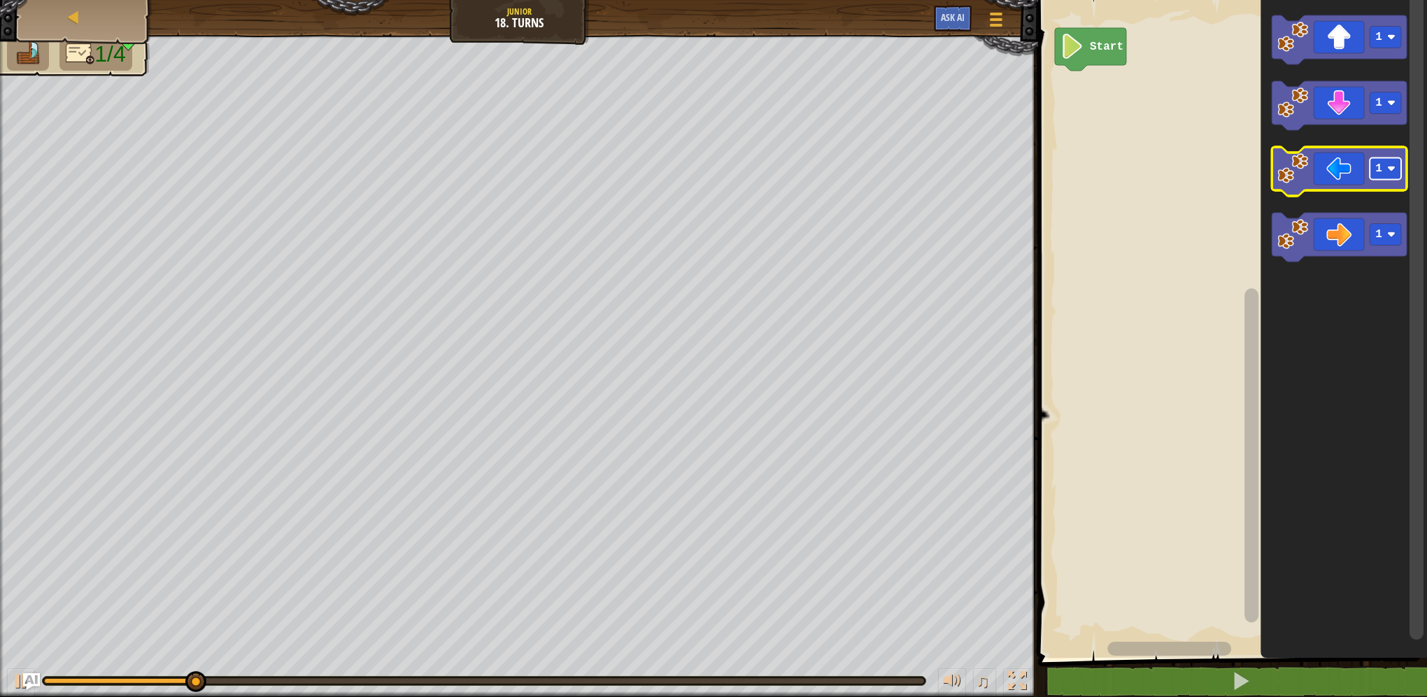
click at [1398, 162] on rect "Blockly Workspace" at bounding box center [1384, 169] width 31 height 22
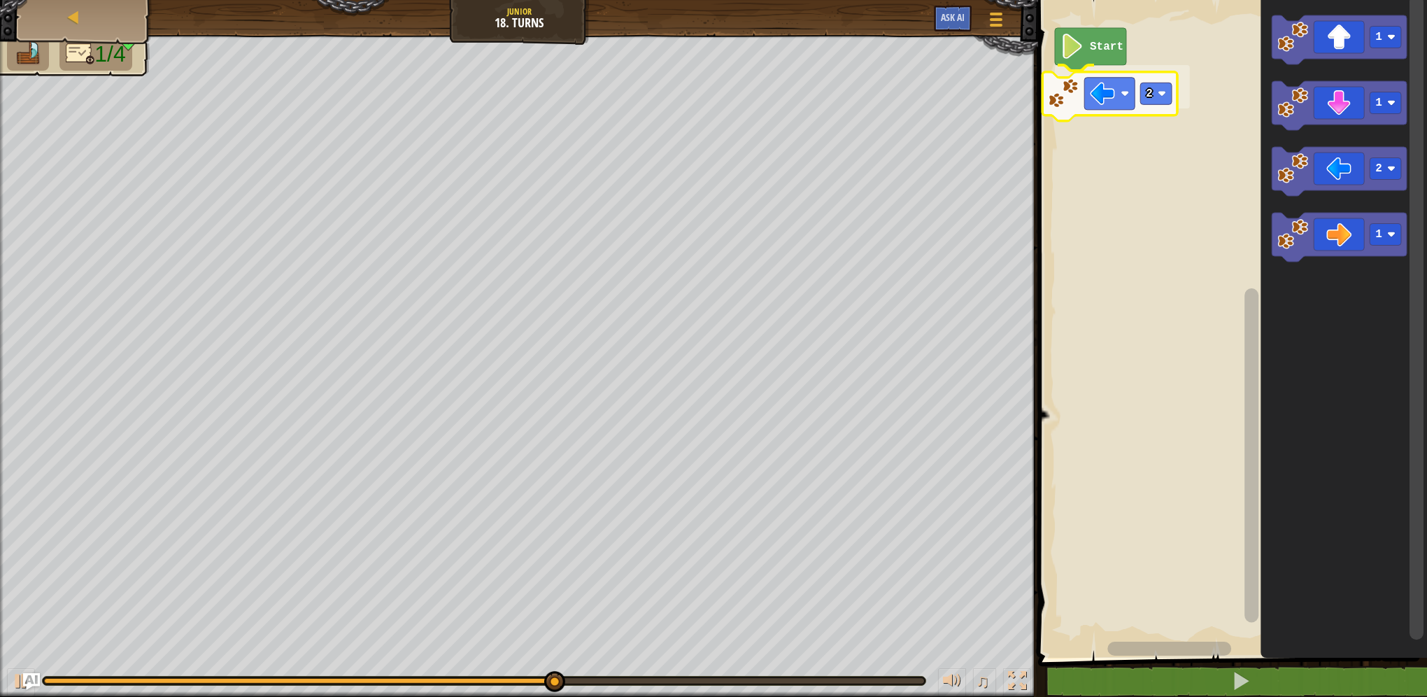
click at [1121, 104] on div "Start 2 1 1 2 1 2" at bounding box center [1230, 325] width 393 height 664
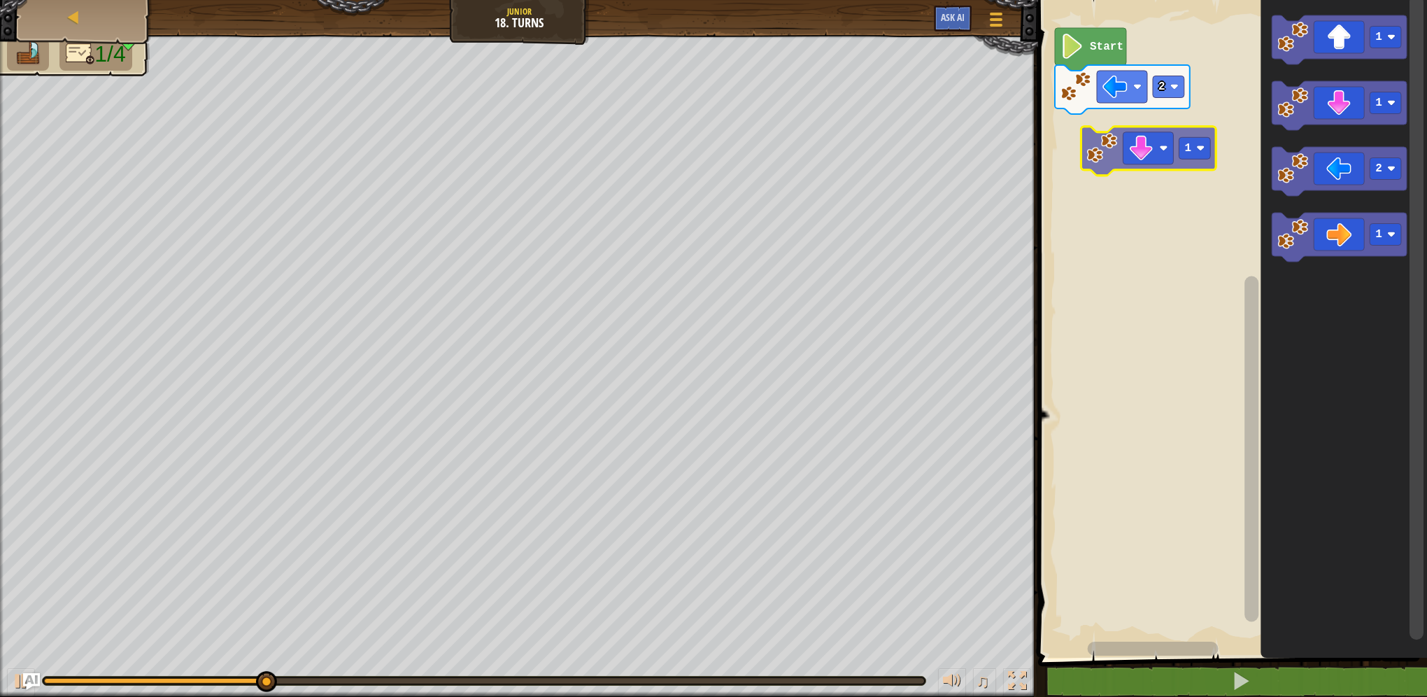
click at [1147, 139] on div "2 Start 1 1 2 1 1" at bounding box center [1230, 325] width 393 height 664
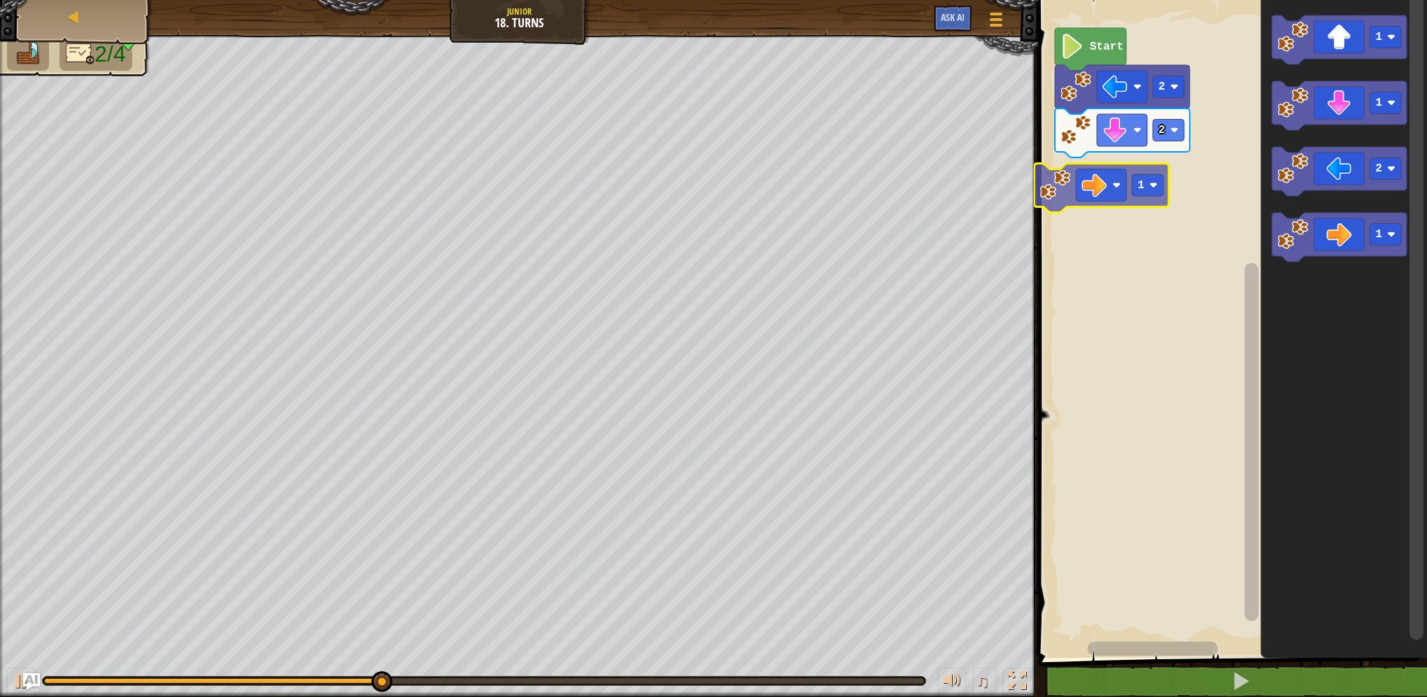
click at [1104, 179] on div "Start 2 2 1 1 2 1 1" at bounding box center [1230, 325] width 393 height 664
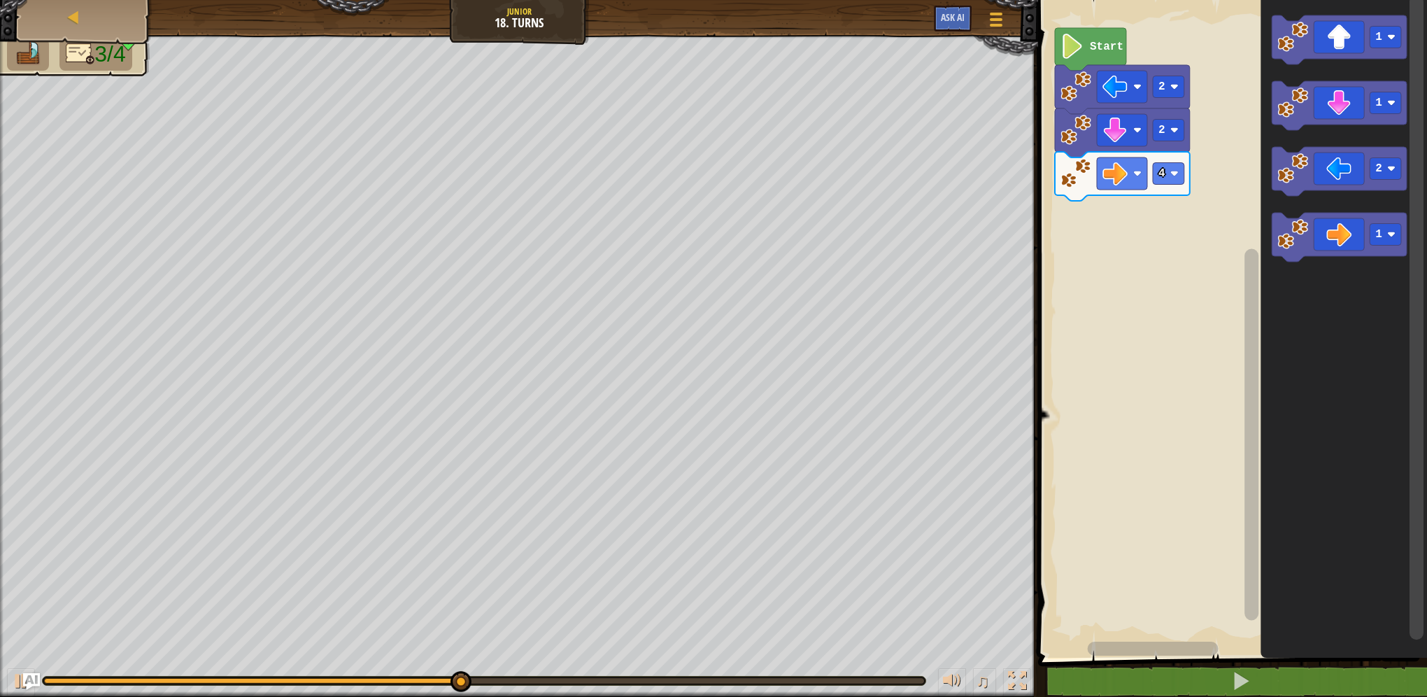
click at [1205, 157] on div "Start 2 2 4 1 1 2 1" at bounding box center [1230, 325] width 393 height 664
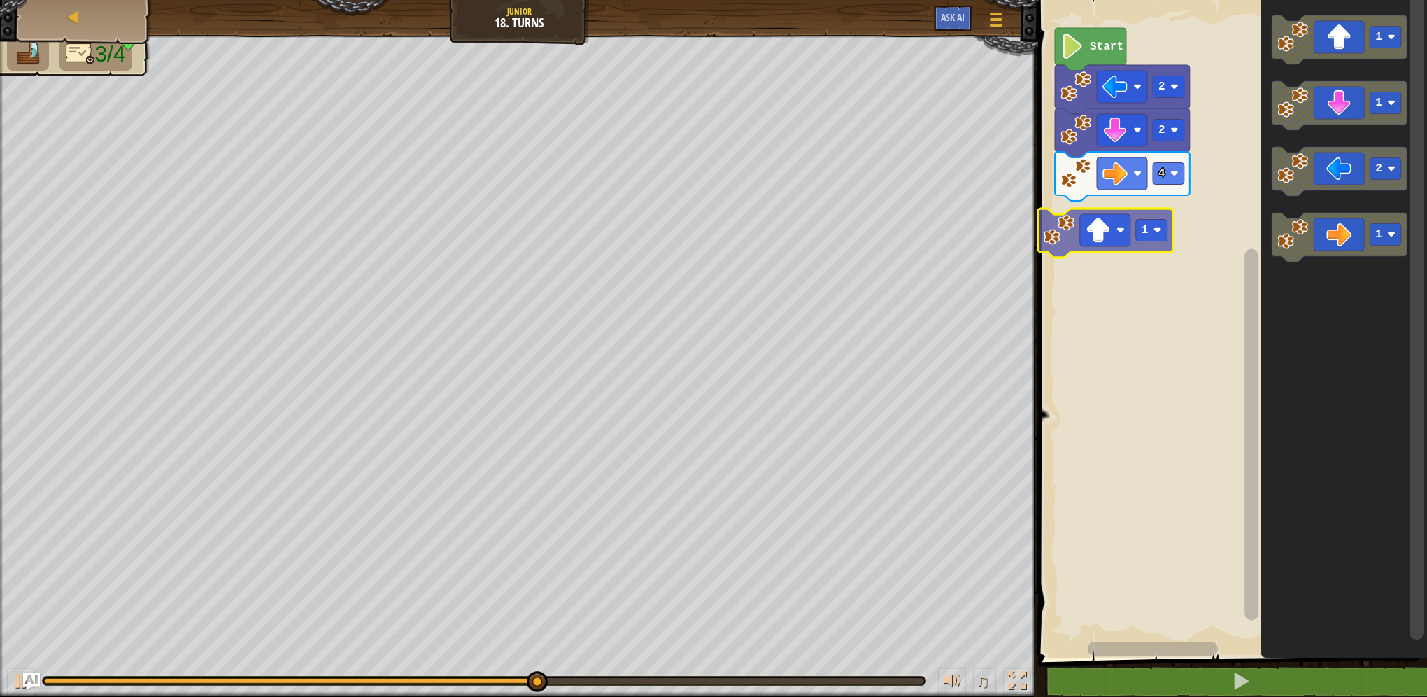
click at [1097, 229] on div "Start 2 2 4 1 1 1 2 1 1" at bounding box center [1230, 325] width 393 height 664
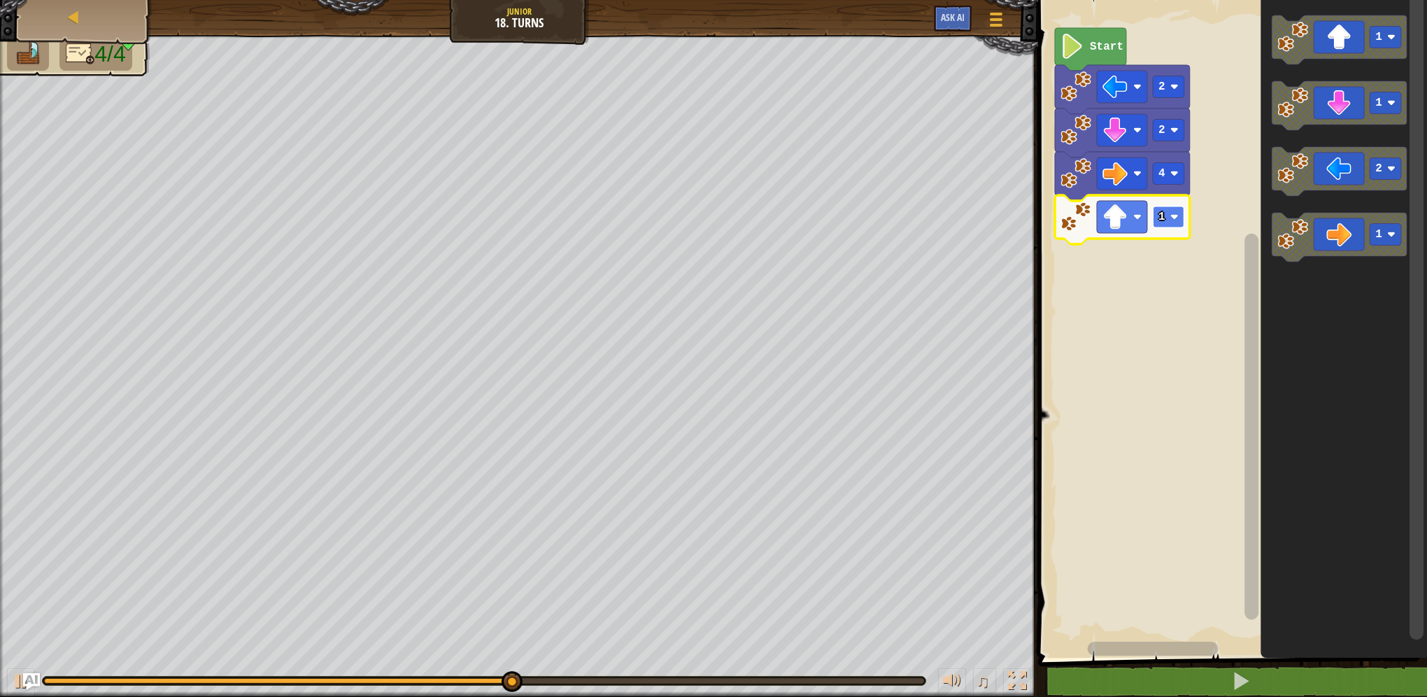
click at [1163, 218] on text "1" at bounding box center [1161, 217] width 7 height 13
click at [1165, 229] on icon "Blockly Workspace" at bounding box center [1122, 219] width 135 height 49
click at [1164, 212] on text "2" at bounding box center [1161, 217] width 7 height 13
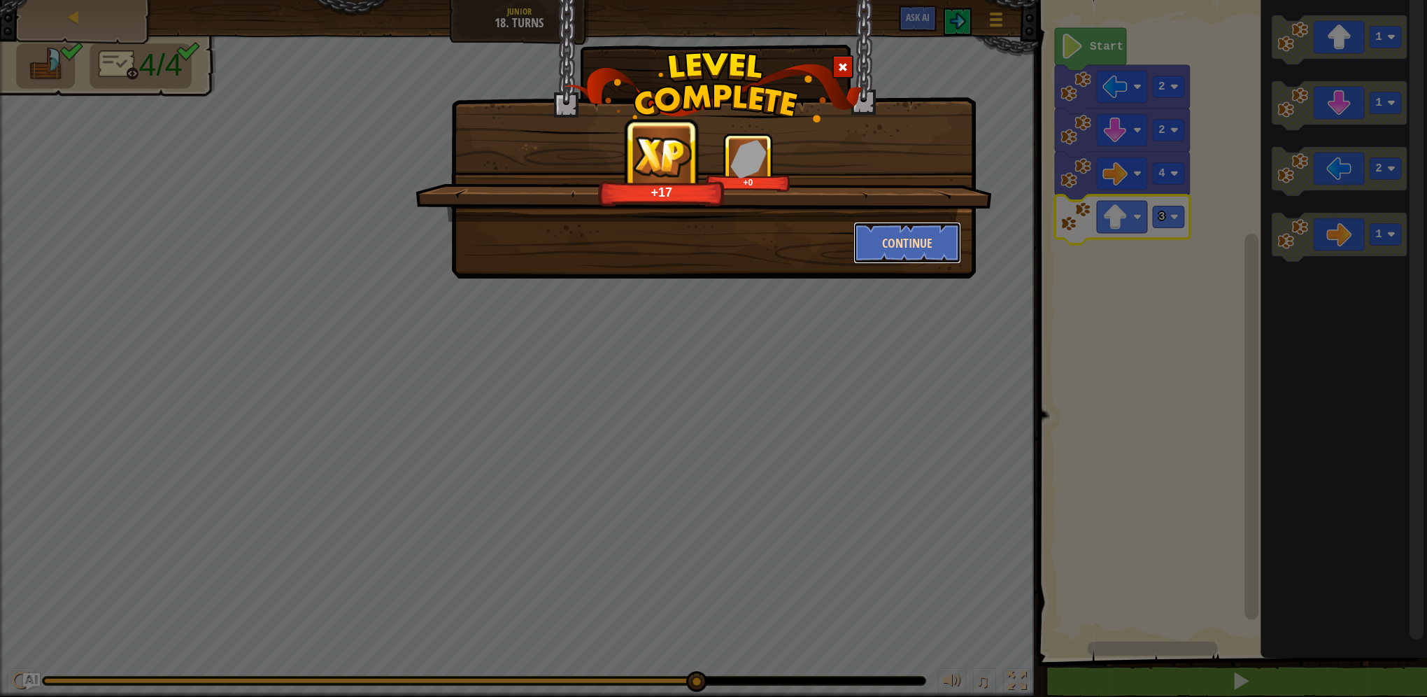
click at [893, 251] on button "Continue" at bounding box center [907, 243] width 108 height 42
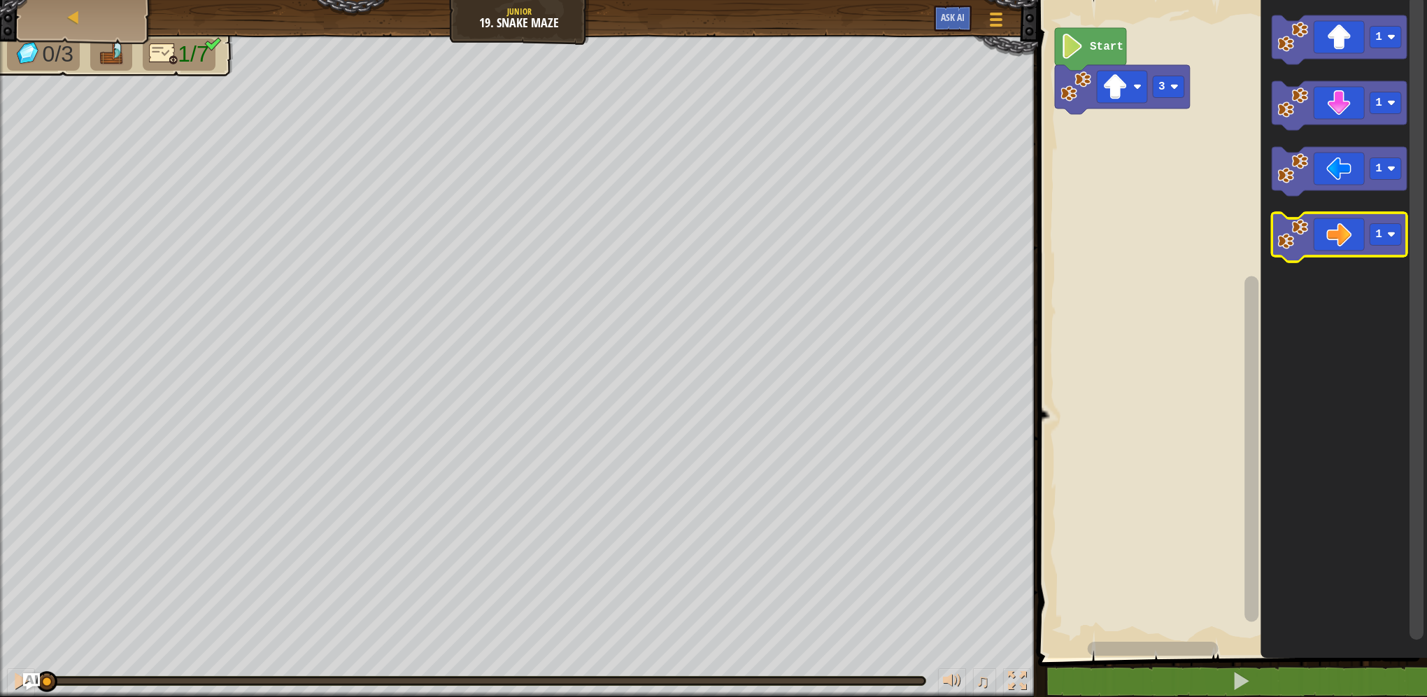
click at [1226, 173] on div "3 Start 1 1 1 1" at bounding box center [1230, 325] width 393 height 664
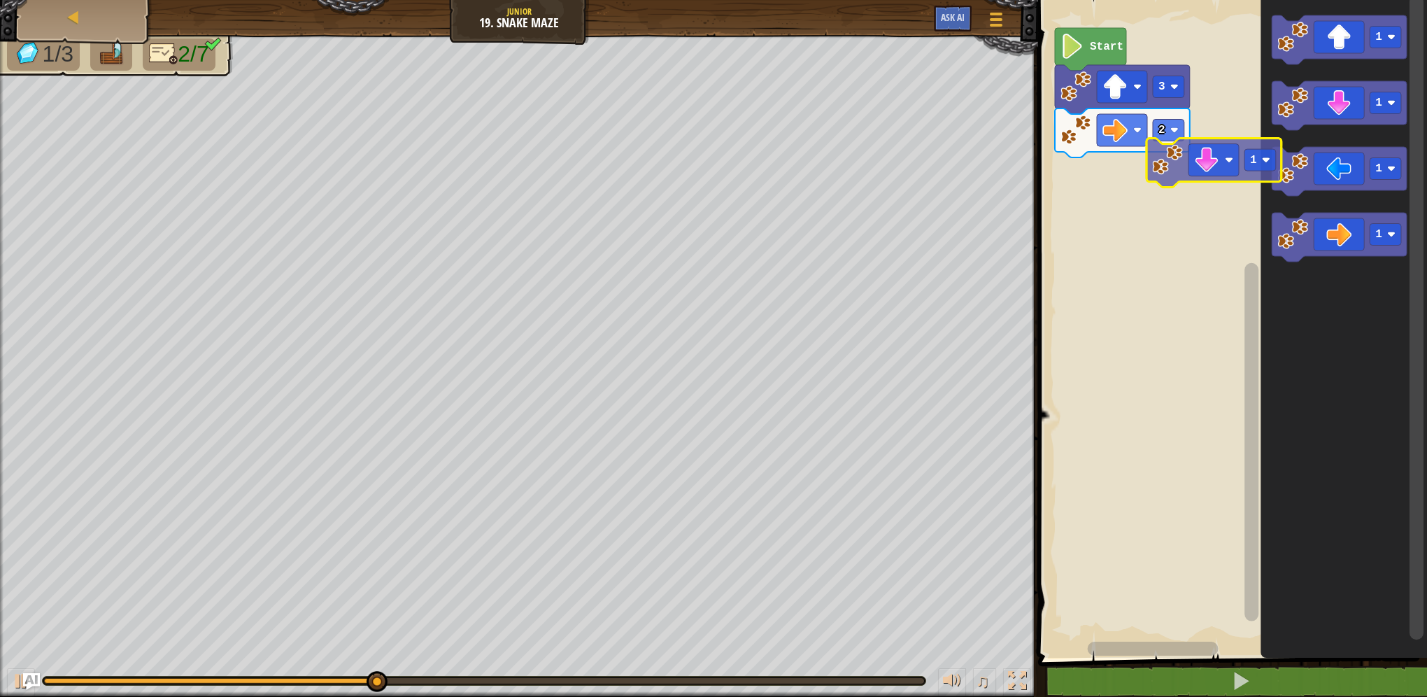
click at [1207, 157] on div "Start 3 2 1 1 1 1 1" at bounding box center [1230, 325] width 393 height 664
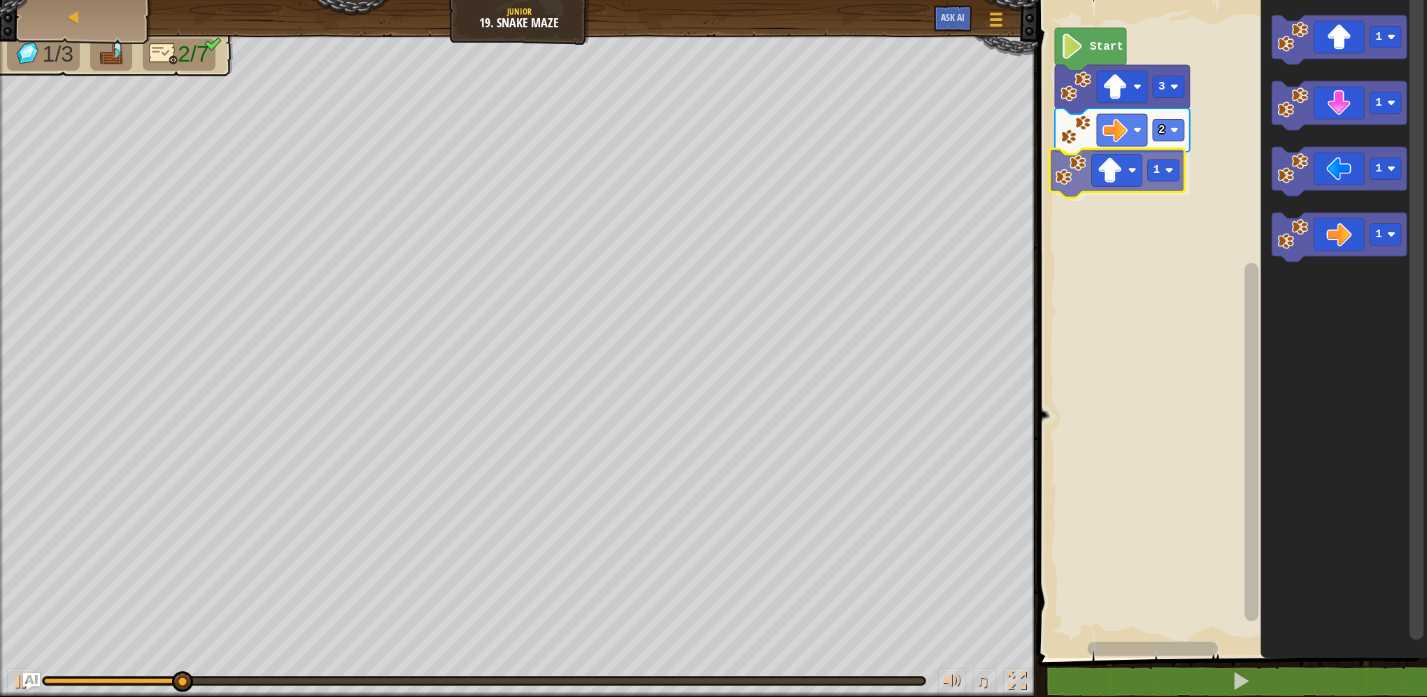
click at [1108, 171] on div "2 1 3 Start 1 1 1 1 1" at bounding box center [1230, 325] width 393 height 664
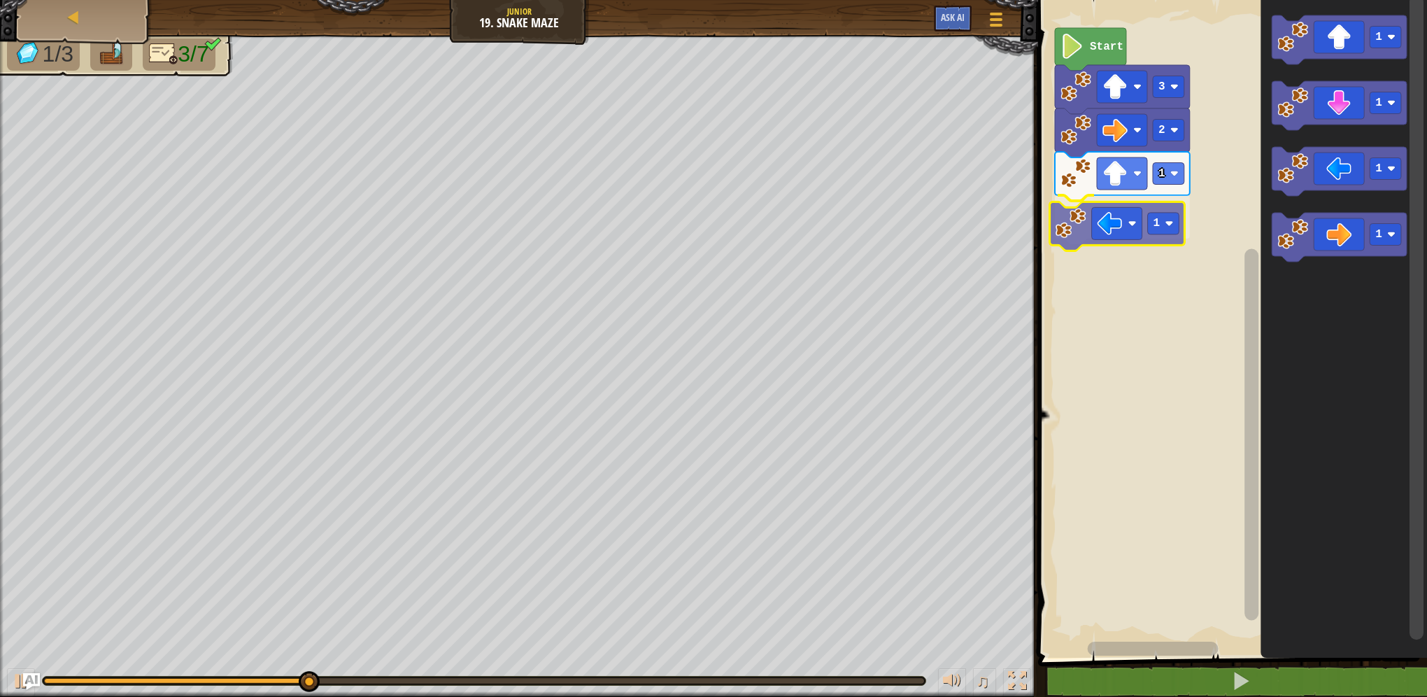
click at [1121, 218] on div "2 1 1 3 Start 1 1 1 1 1" at bounding box center [1230, 325] width 393 height 664
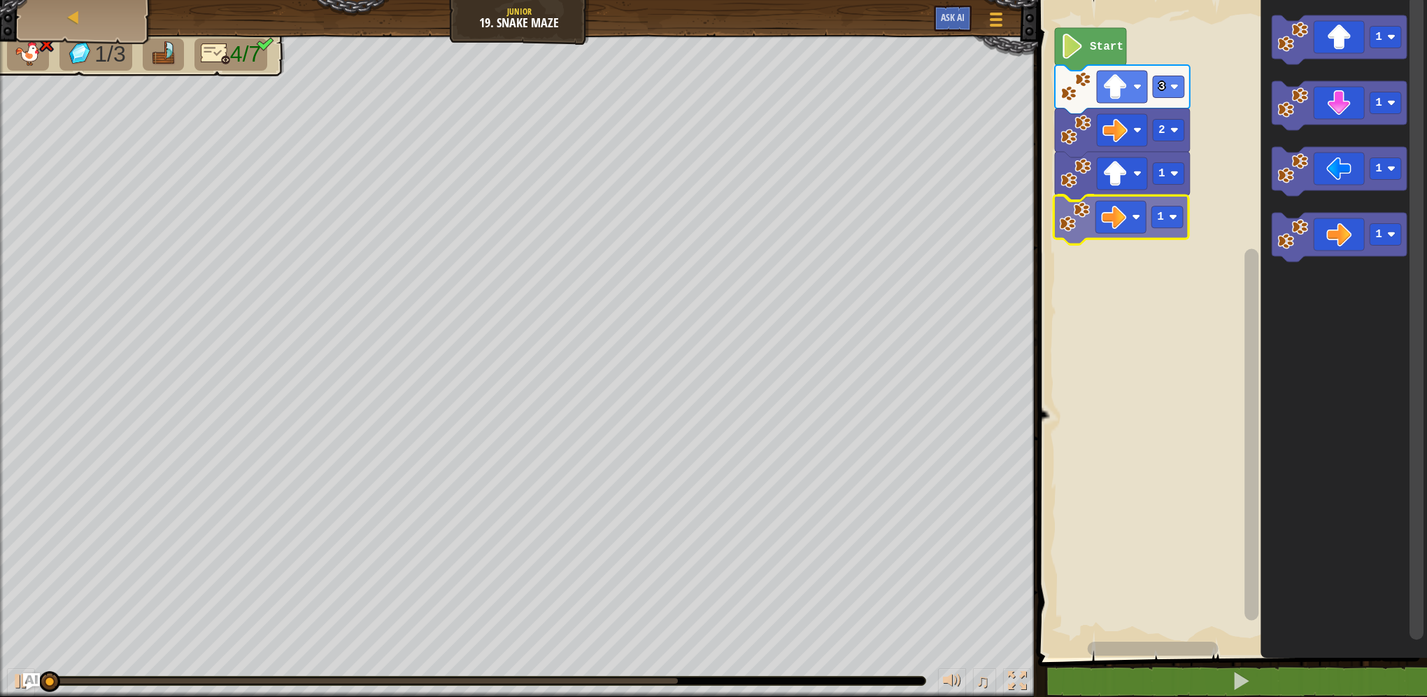
click at [1113, 215] on div "Start 3 2 1 1 1 1 1 1 1" at bounding box center [1230, 325] width 393 height 664
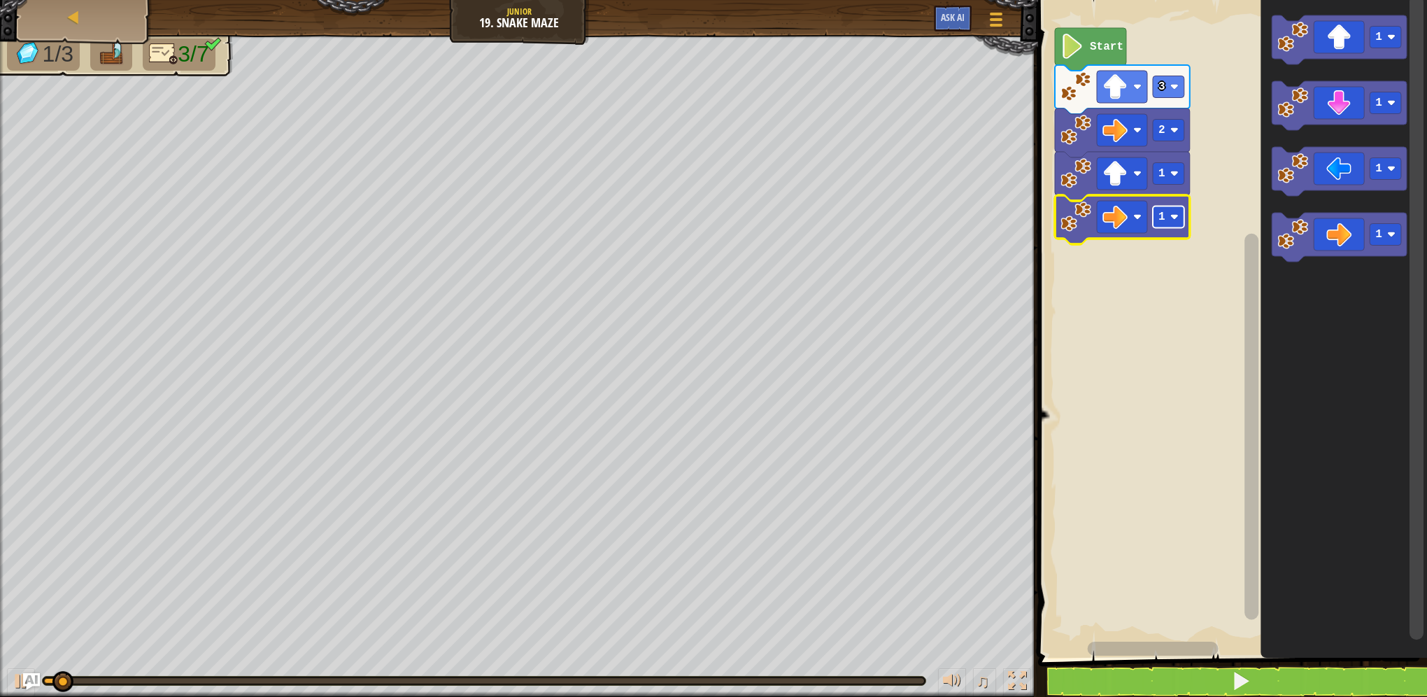
click at [1166, 213] on rect "Blockly Workspace" at bounding box center [1168, 217] width 31 height 22
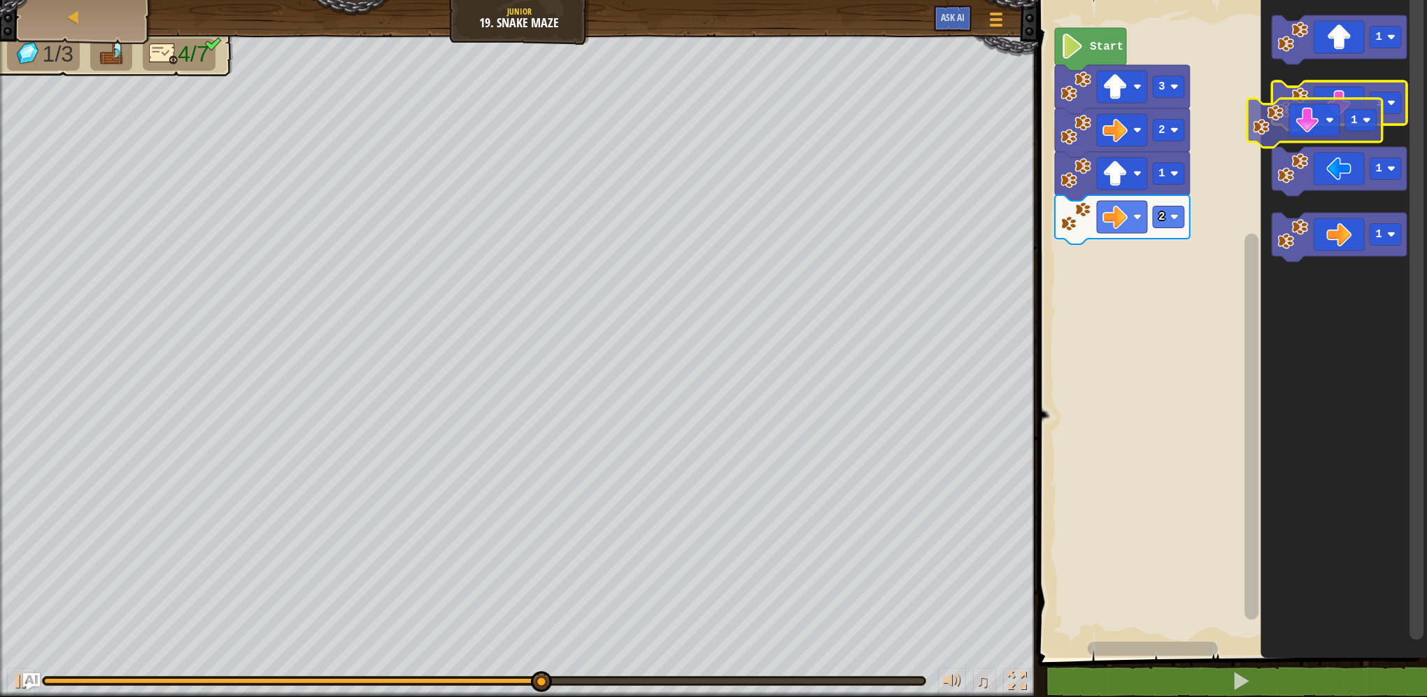
click at [1326, 120] on icon "Blockly Workspace" at bounding box center [1339, 105] width 135 height 49
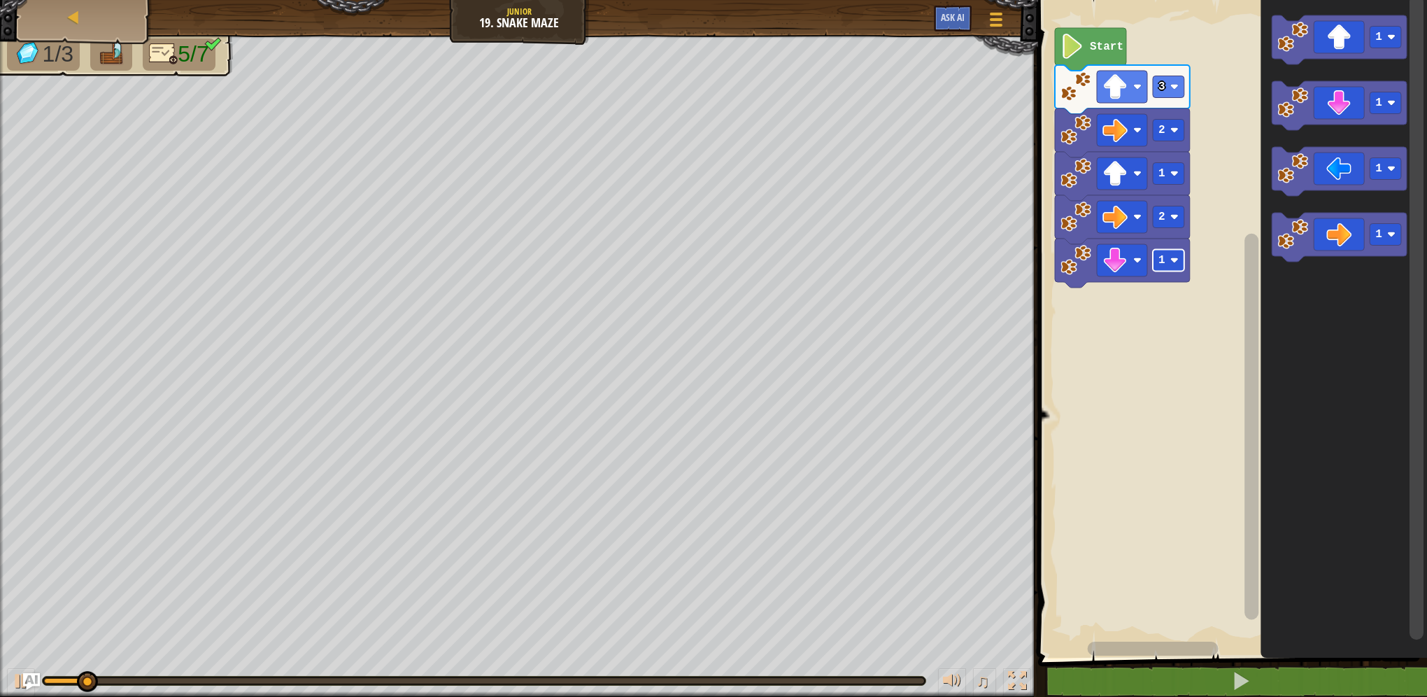
click at [1164, 264] on text "1" at bounding box center [1161, 260] width 7 height 13
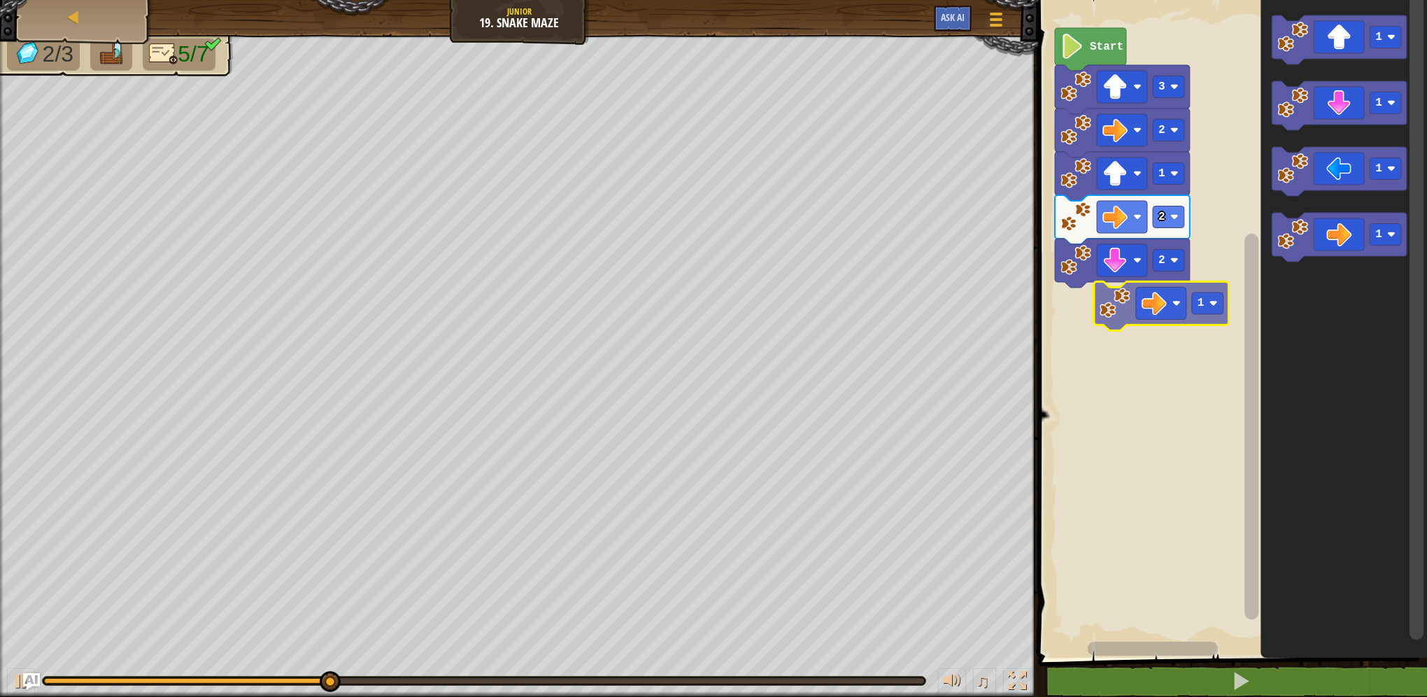
click at [1141, 299] on div "Start 3 2 1 2 2 1 1 1 1 1" at bounding box center [1230, 325] width 393 height 664
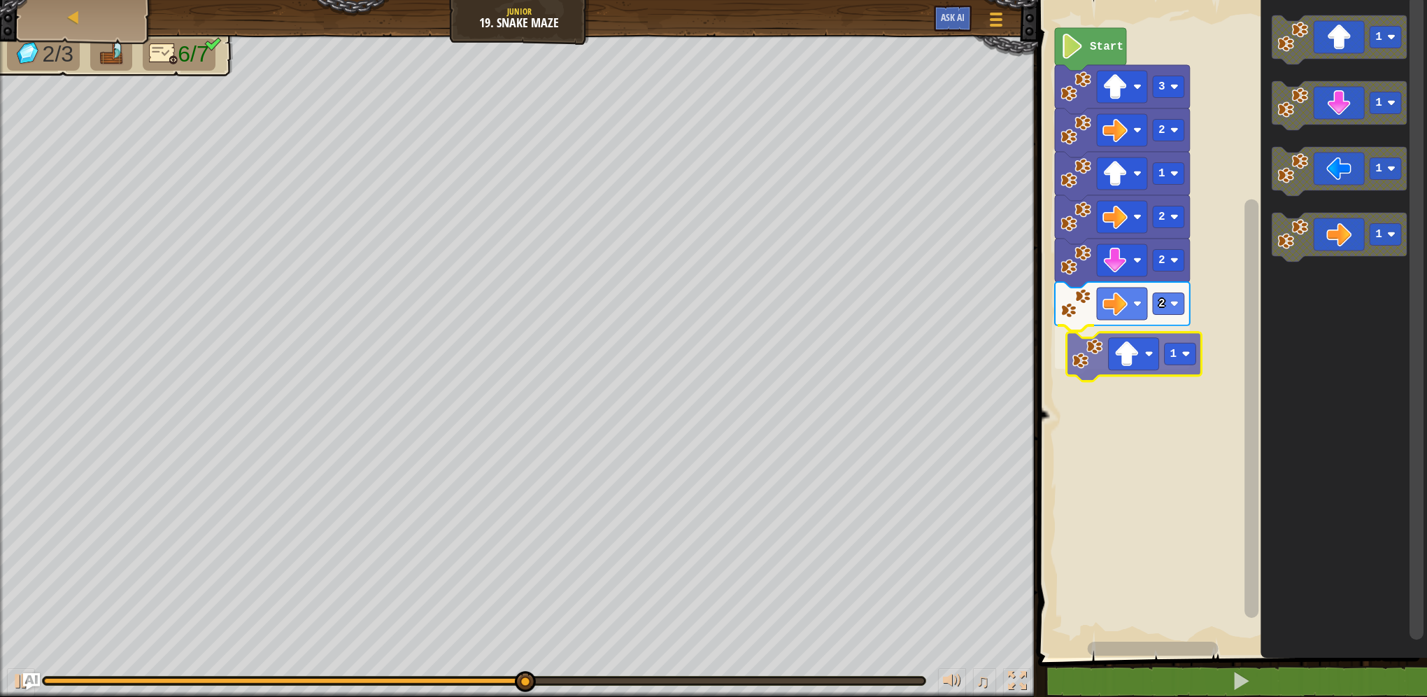
click at [1137, 357] on div "Start 3 2 1 2 2 2 1 1 1 1 1 1" at bounding box center [1230, 325] width 393 height 664
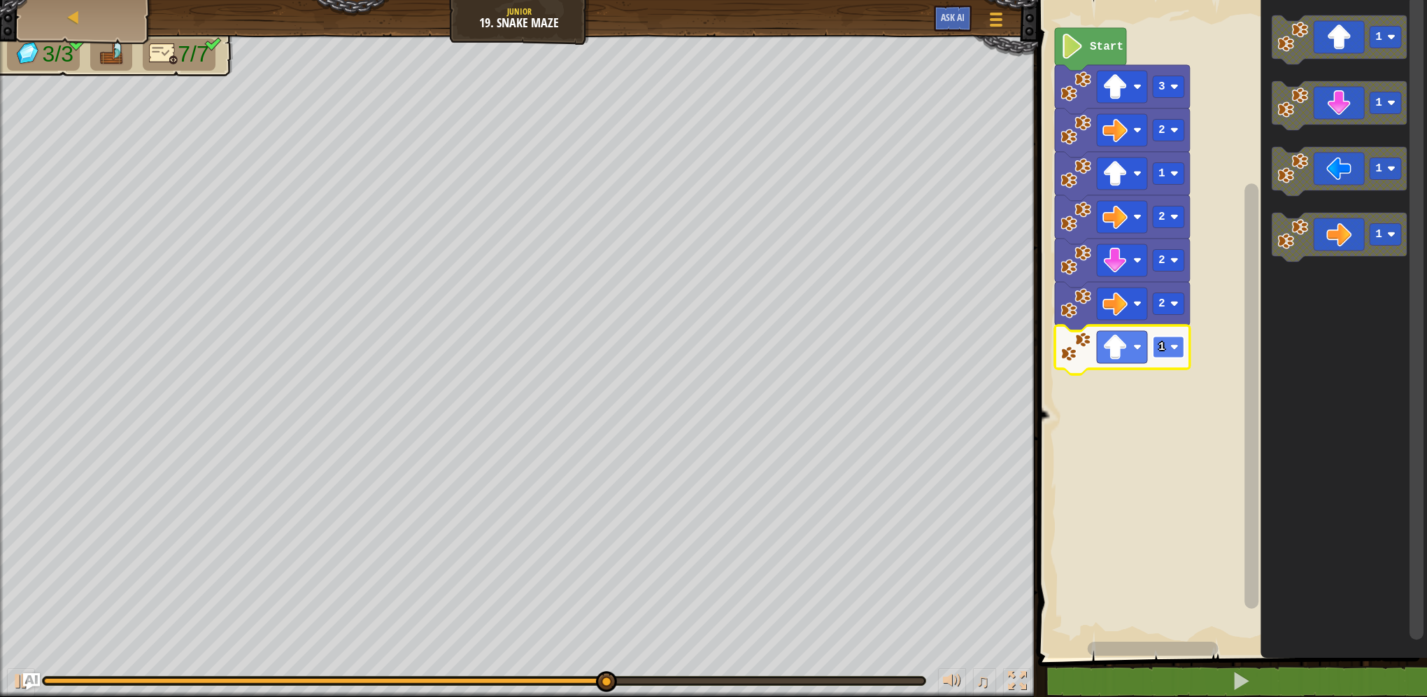
click at [1178, 346] on image "Blockly Workspace" at bounding box center [1174, 347] width 8 height 8
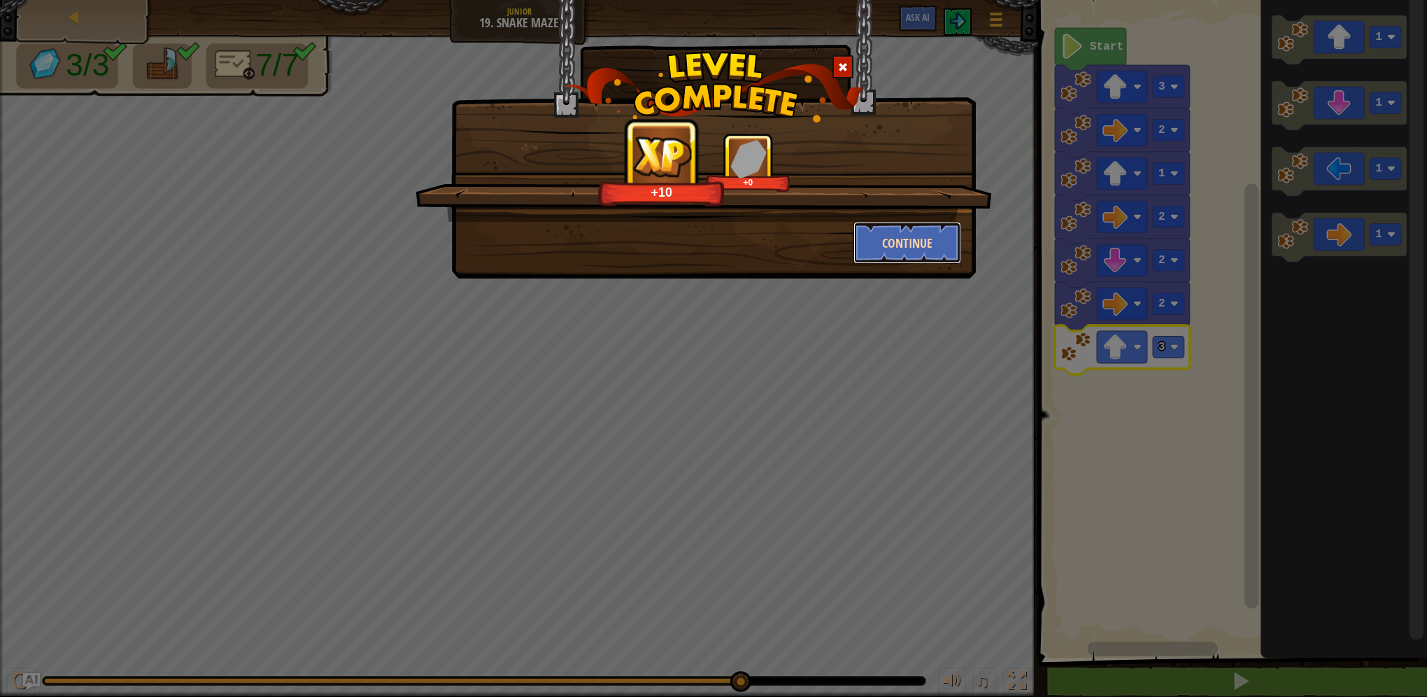
click at [916, 250] on button "Continue" at bounding box center [907, 243] width 108 height 42
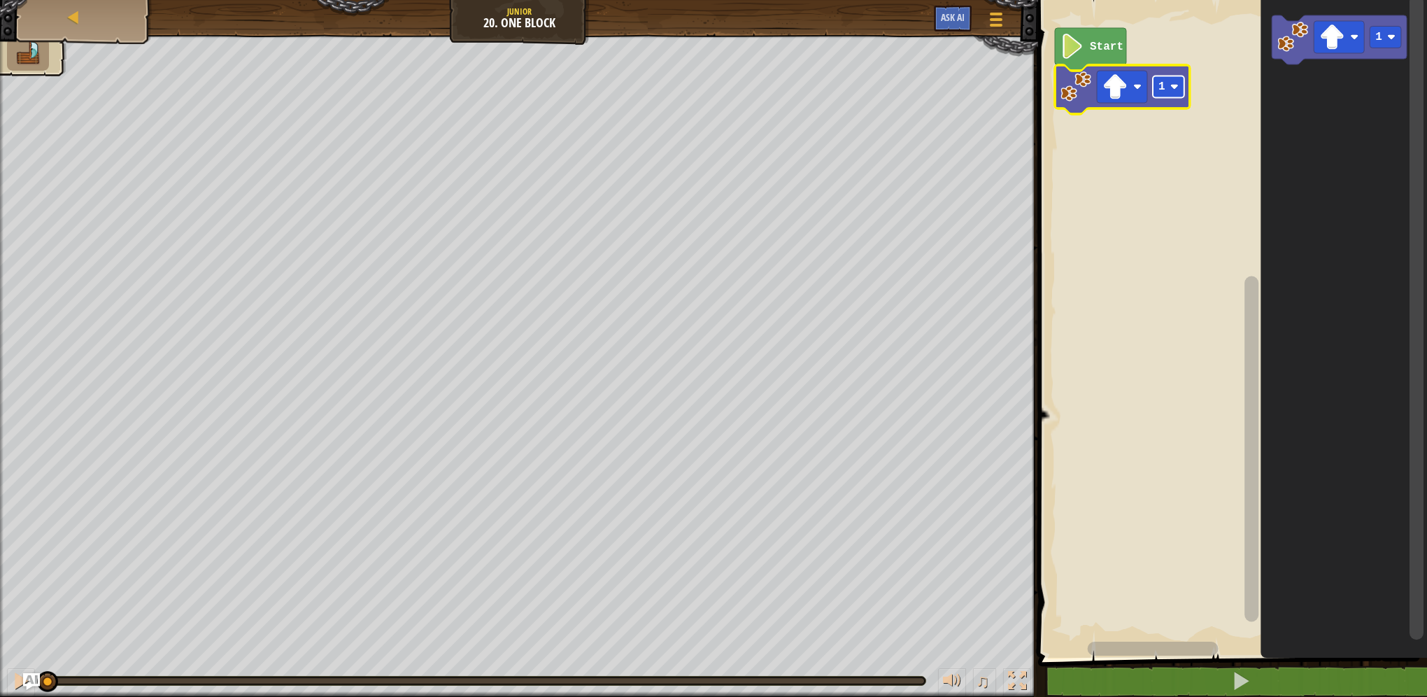
click at [1174, 87] on image "Blockly Workspace" at bounding box center [1174, 87] width 8 height 8
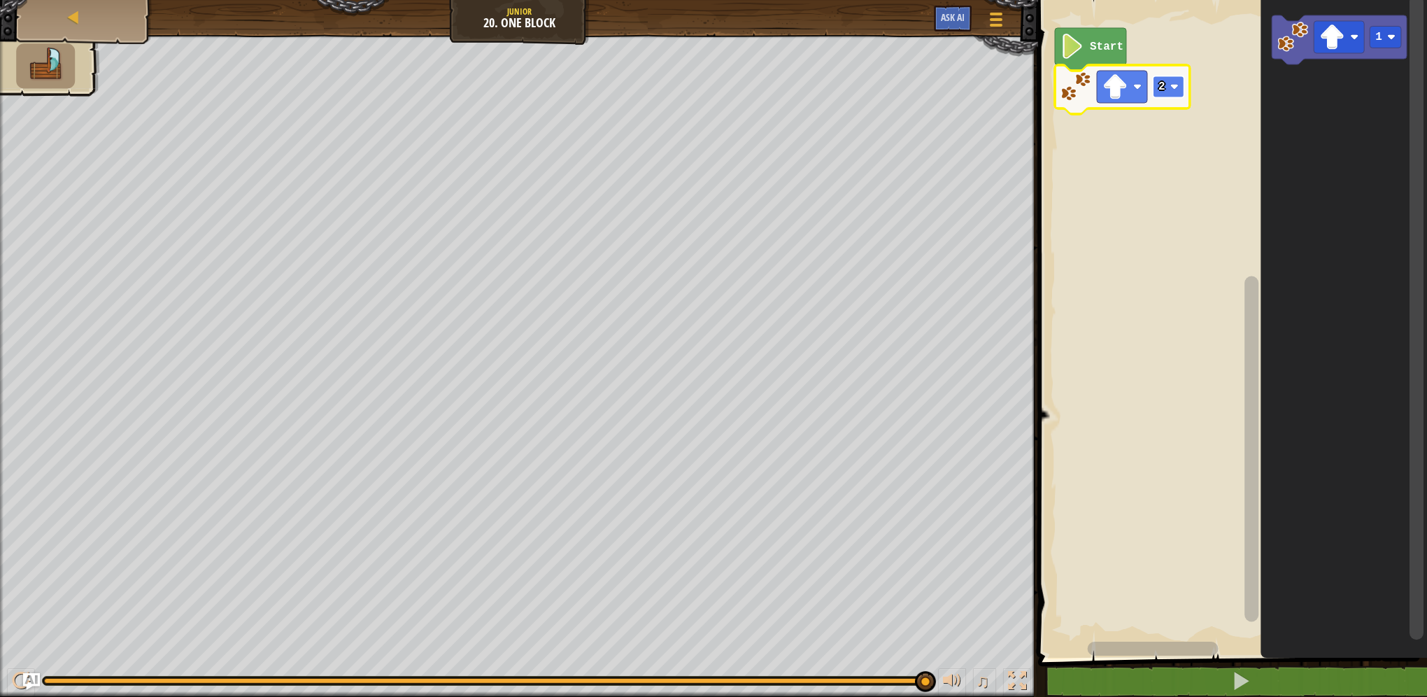
click at [1164, 81] on text "2" at bounding box center [1161, 86] width 7 height 13
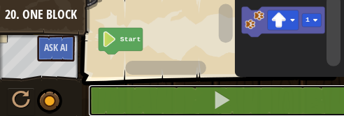
drag, startPoint x: 169, startPoint y: 115, endPoint x: 166, endPoint y: 155, distance: 39.9
click at [166, 0] on html "Map Junior 20. One Block Game Menu Ask AI 1 ההההההההההההההההההההההההההההההההההה…" at bounding box center [172, 0] width 344 height 0
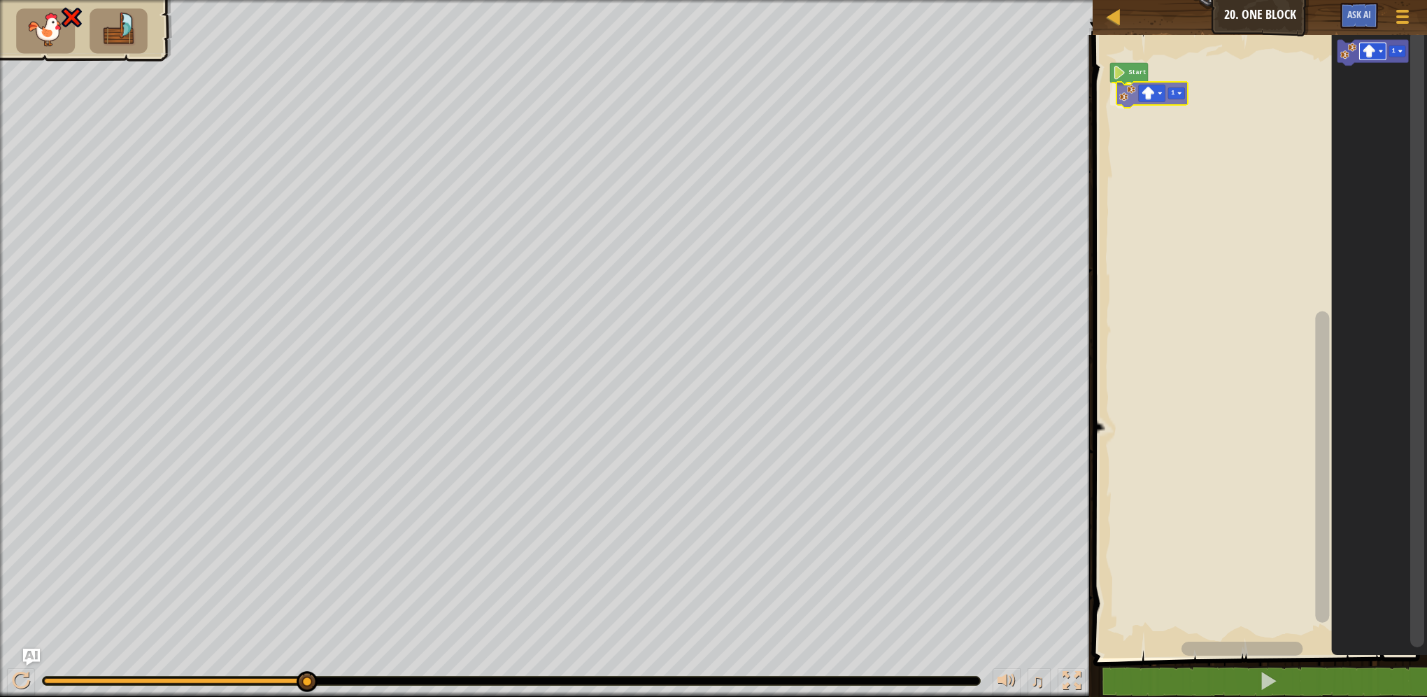
click at [1158, 94] on div "Start 1 1 1" at bounding box center [1258, 342] width 339 height 629
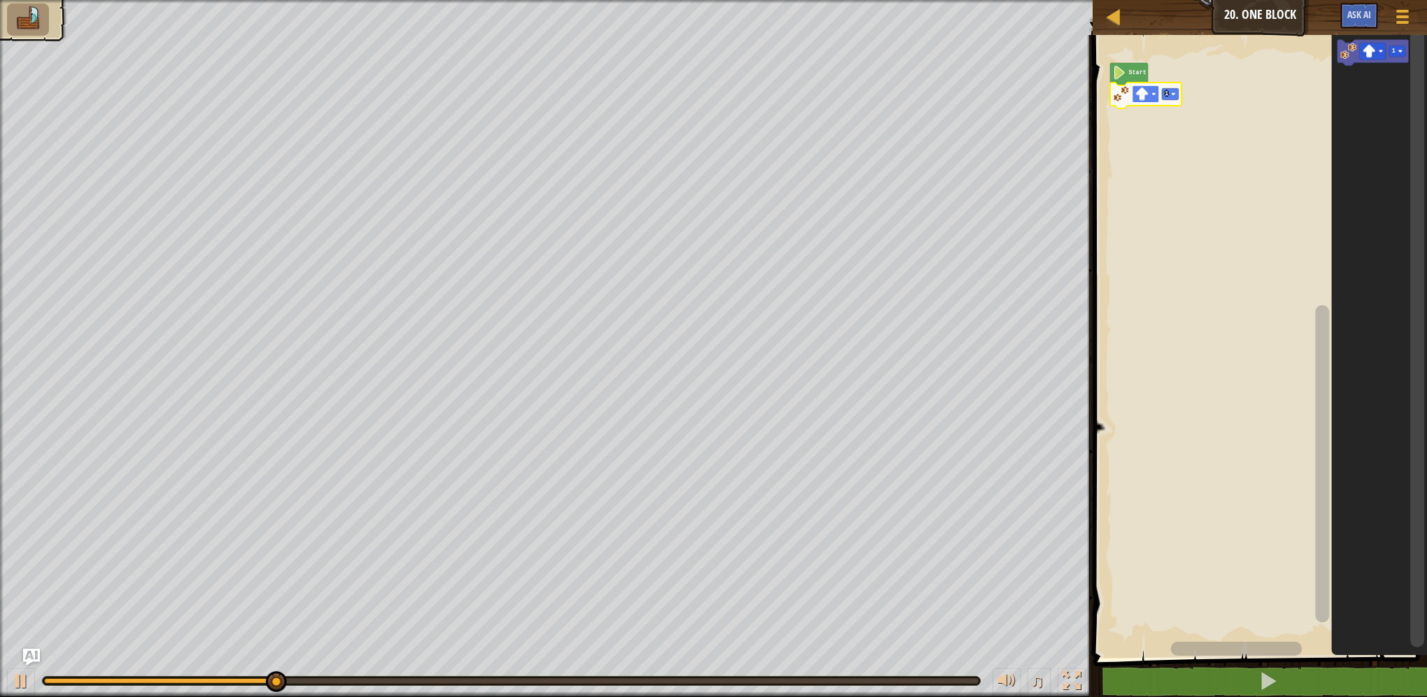
click at [1151, 92] on rect "Blockly Workspace" at bounding box center [1145, 93] width 27 height 17
click at [1169, 93] on rect "Blockly Workspace" at bounding box center [1170, 93] width 17 height 11
click at [1123, 127] on div "Start 2 1 1 1" at bounding box center [1258, 342] width 339 height 629
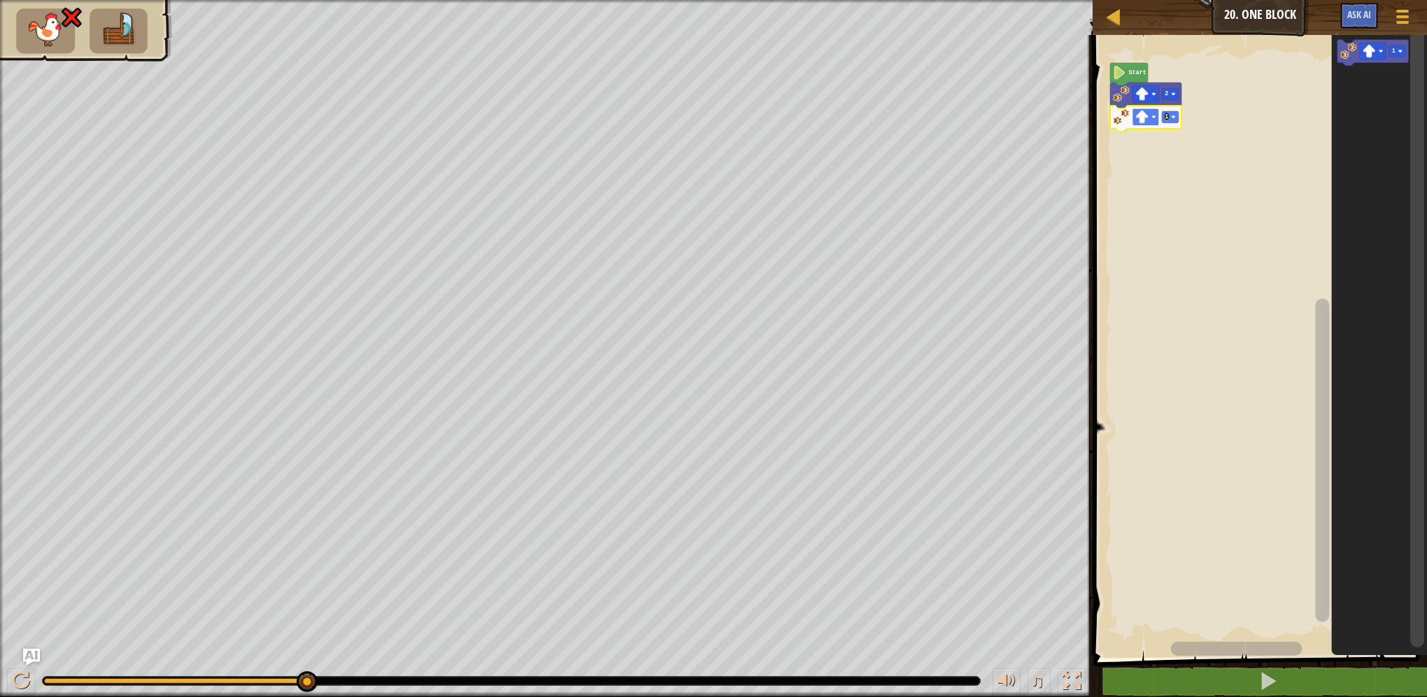
click at [1155, 117] on image "Blockly Workspace" at bounding box center [1153, 117] width 4 height 4
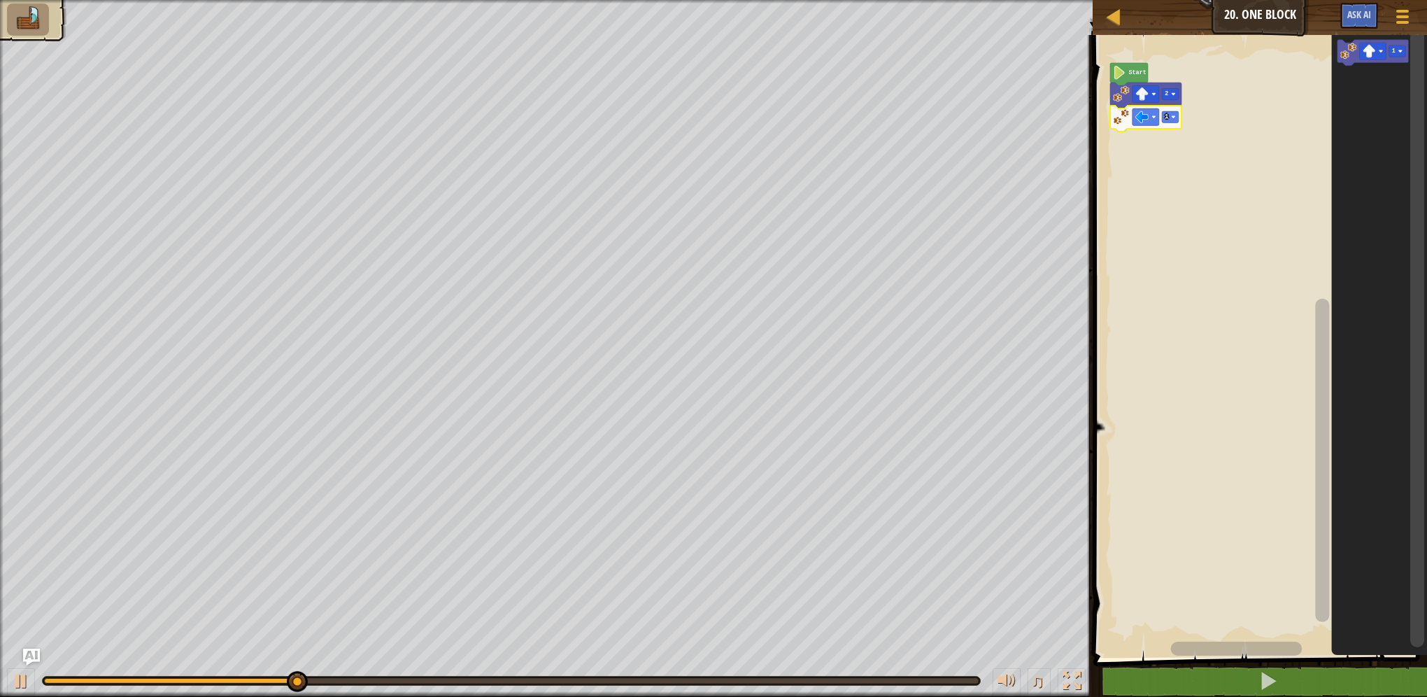
click at [1176, 122] on g "1" at bounding box center [1145, 119] width 71 height 26
click at [1174, 123] on icon "Blockly Workspace" at bounding box center [1145, 119] width 71 height 26
click at [1174, 120] on rect "Blockly Workspace" at bounding box center [1170, 116] width 17 height 11
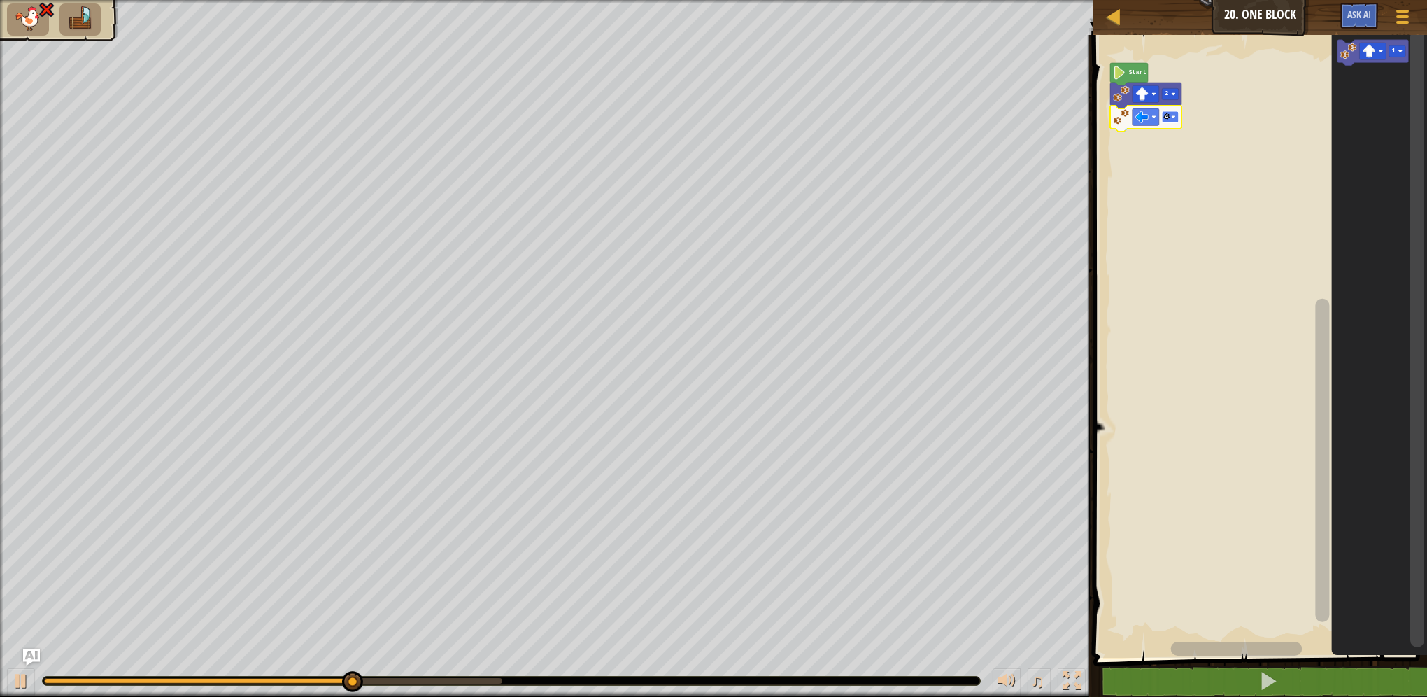
click at [1166, 120] on text "4" at bounding box center [1166, 116] width 3 height 7
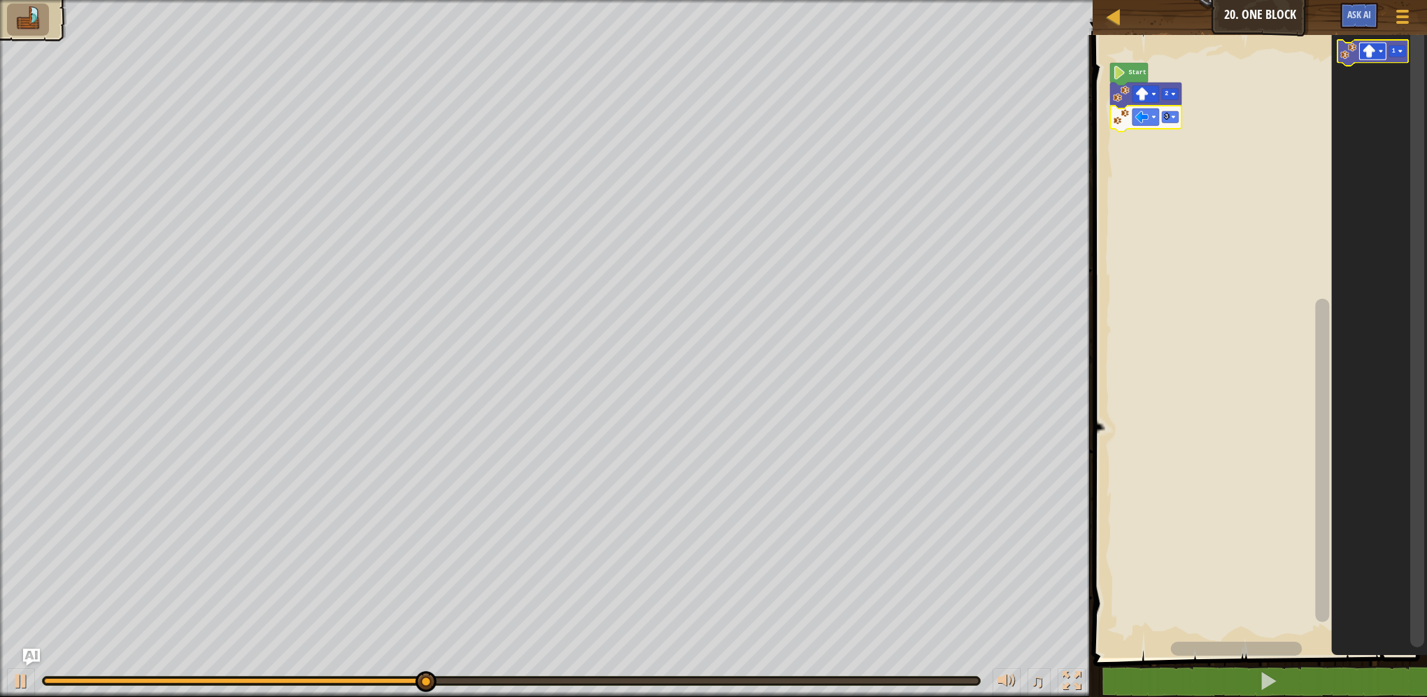
click at [1369, 50] on image "Blockly Workspace" at bounding box center [1368, 51] width 13 height 13
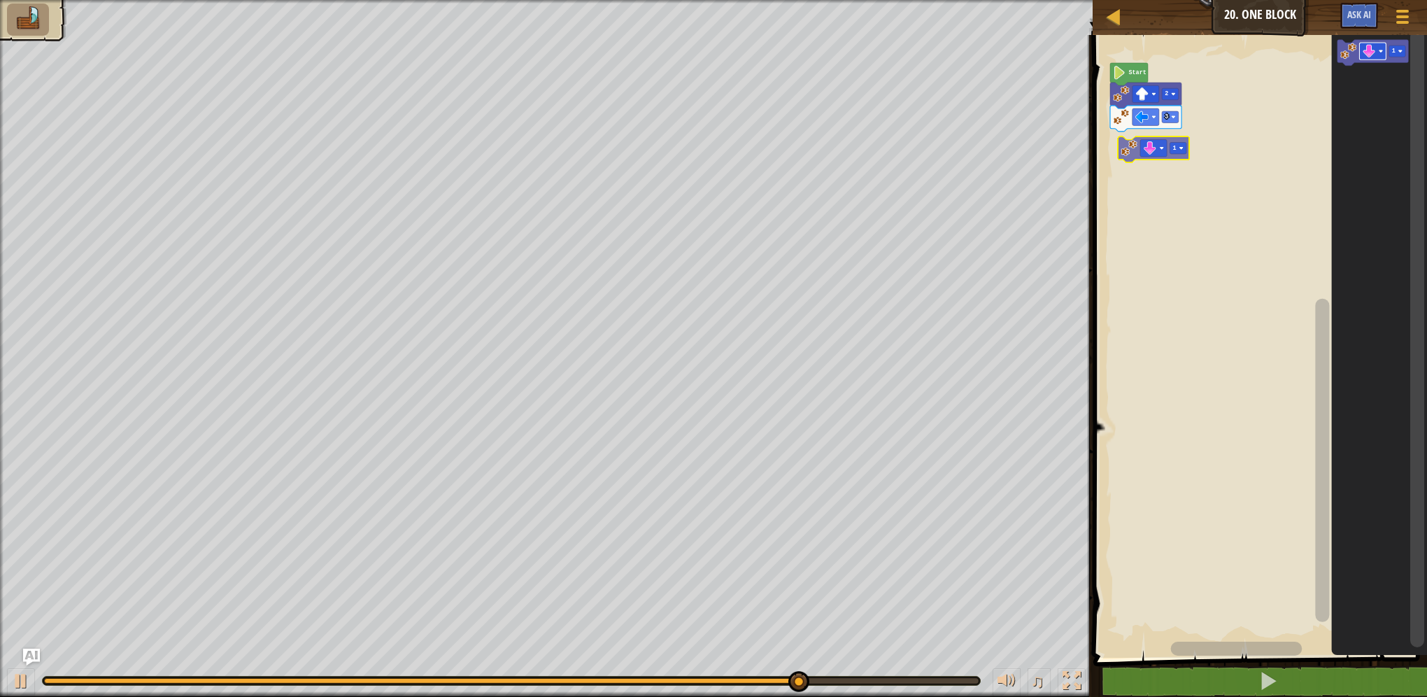
click at [1141, 143] on div "Start 2 3 1 1 1" at bounding box center [1258, 342] width 339 height 629
click at [1365, 71] on icon "1" at bounding box center [1379, 342] width 97 height 629
click at [1378, 53] on rect "Blockly Workspace" at bounding box center [1372, 51] width 27 height 17
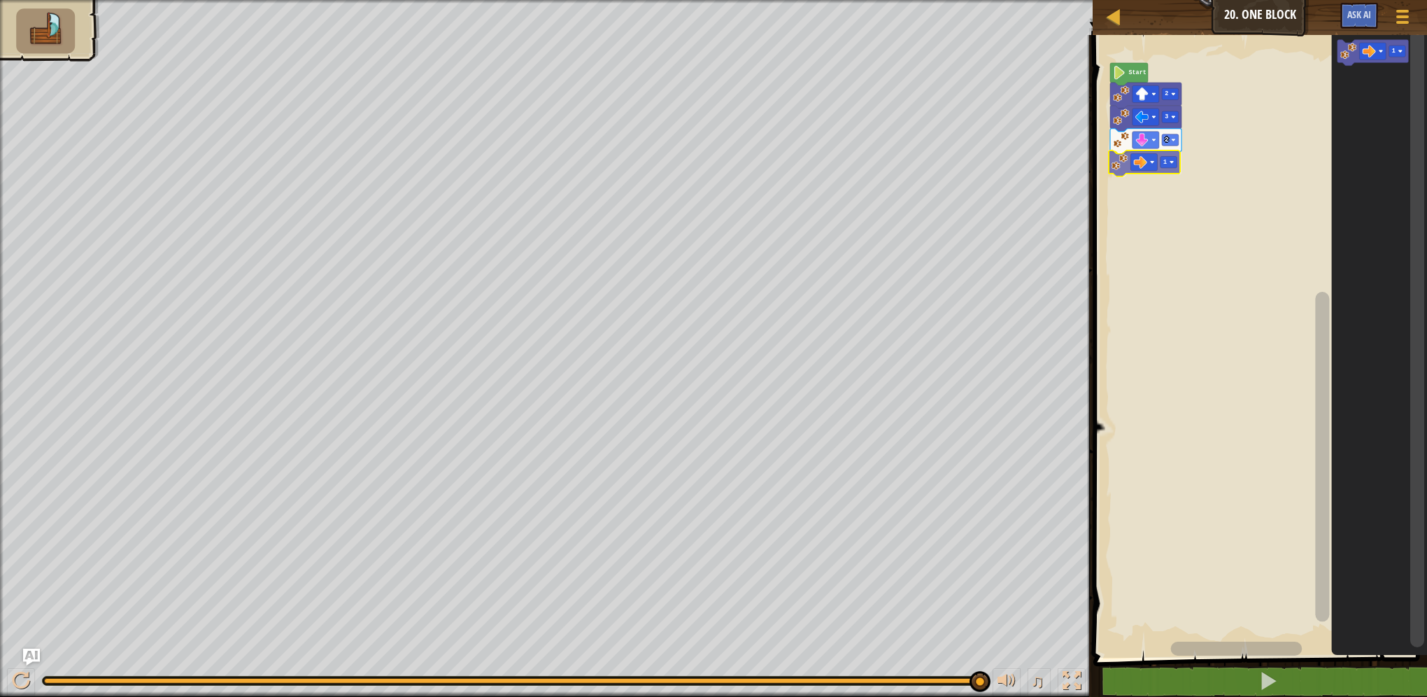
click at [1113, 168] on div "Start 2 3 2 1 1 1" at bounding box center [1258, 342] width 339 height 629
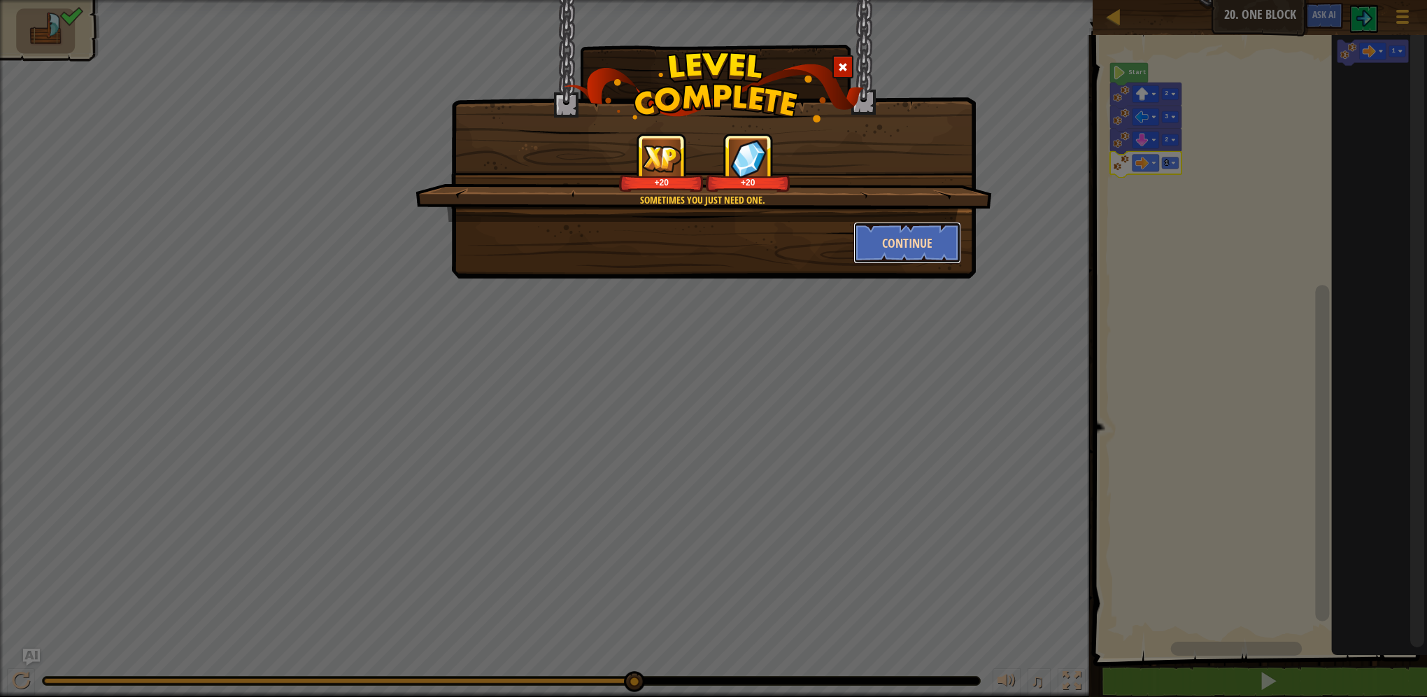
click at [915, 229] on button "Continue" at bounding box center [907, 243] width 108 height 42
